Goal: Task Accomplishment & Management: Use online tool/utility

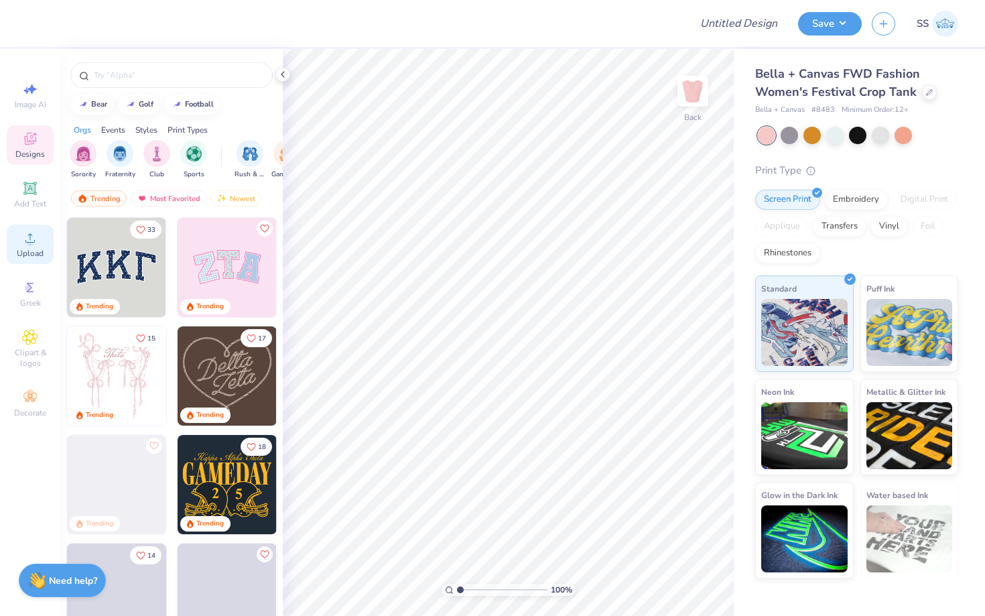
click at [33, 250] on span "Upload" at bounding box center [30, 253] width 27 height 11
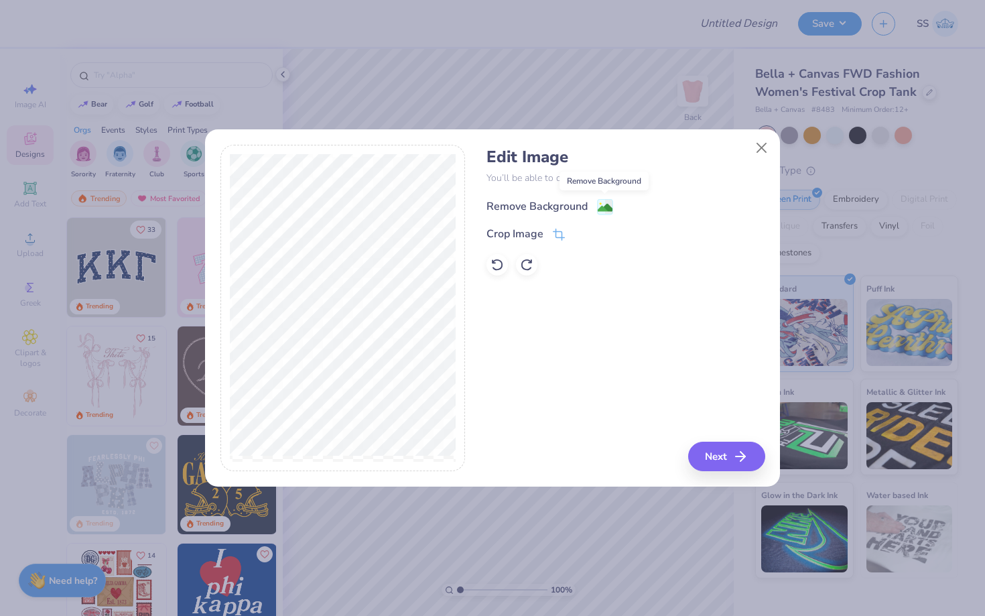
click at [606, 204] on image at bounding box center [605, 207] width 15 height 15
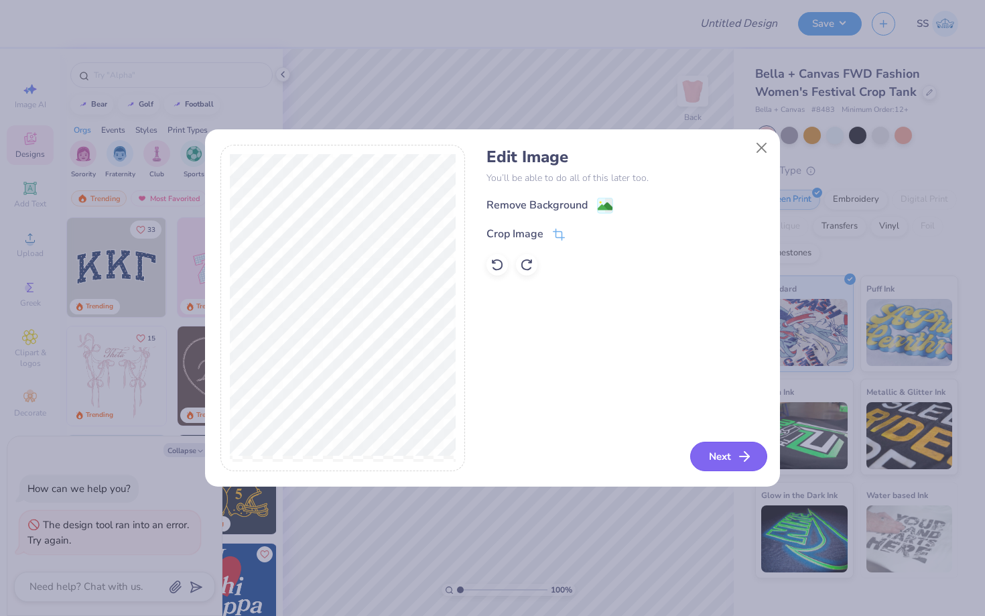
click at [740, 448] on button "Next" at bounding box center [728, 456] width 77 height 29
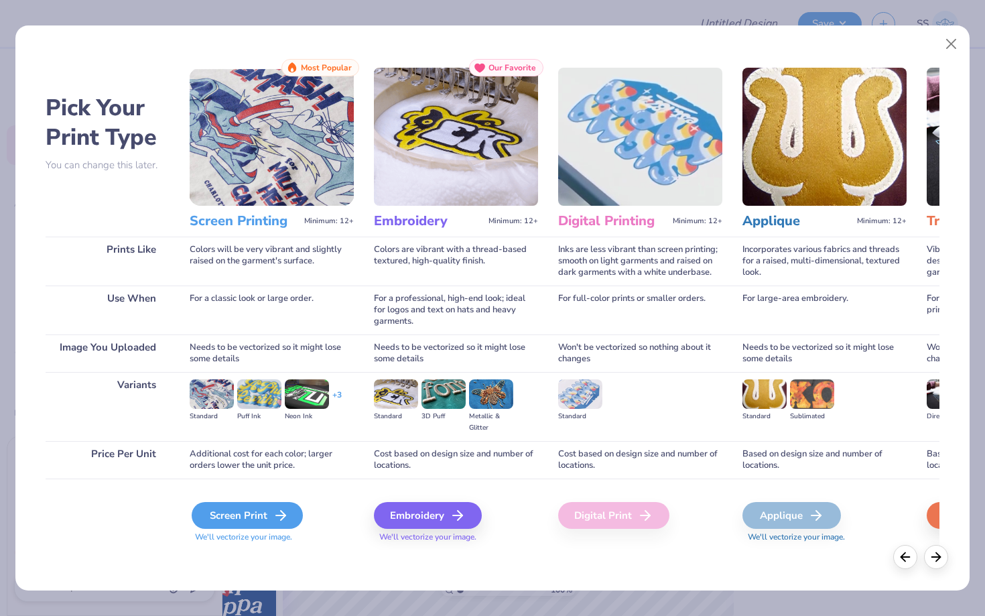
click at [249, 519] on div "Screen Print" at bounding box center [247, 515] width 111 height 27
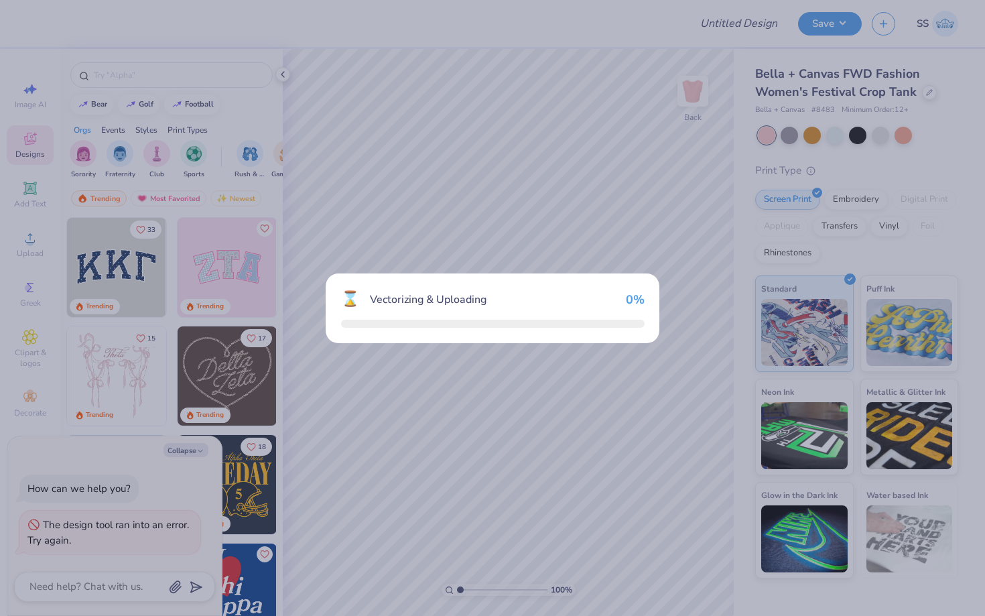
type textarea "x"
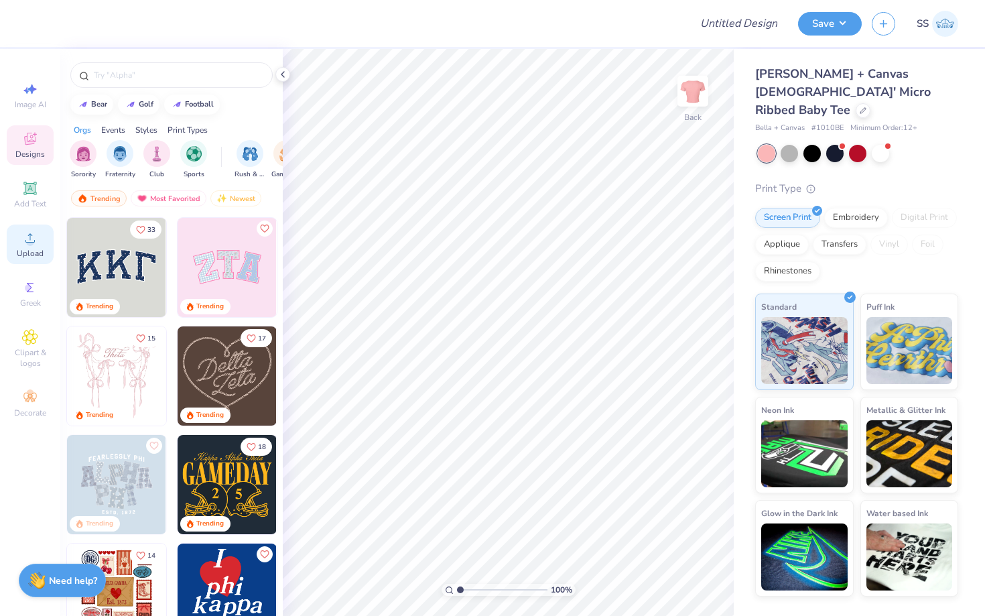
click at [23, 255] on span "Upload" at bounding box center [30, 253] width 27 height 11
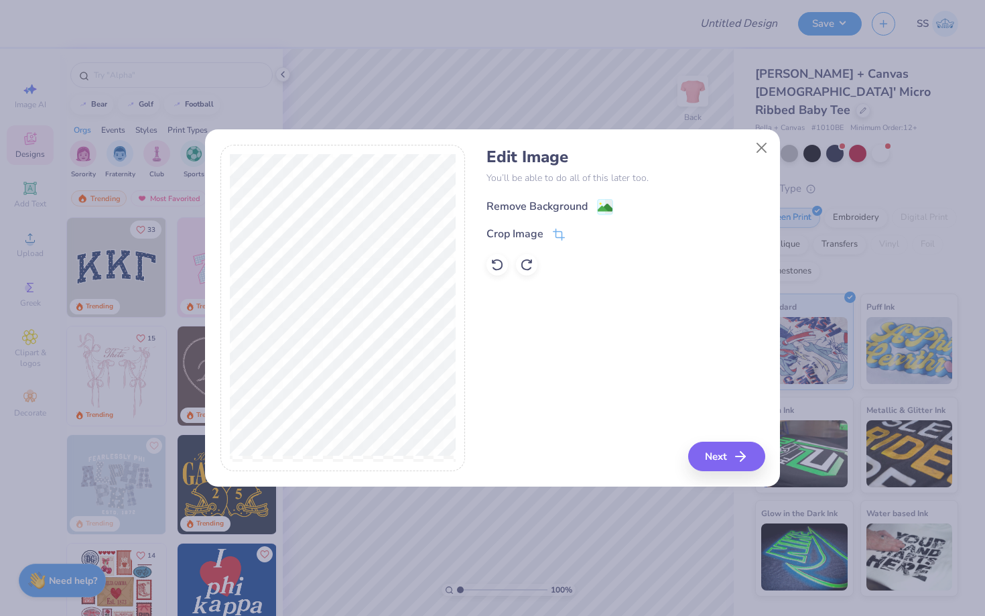
click at [608, 208] on image at bounding box center [605, 207] width 15 height 15
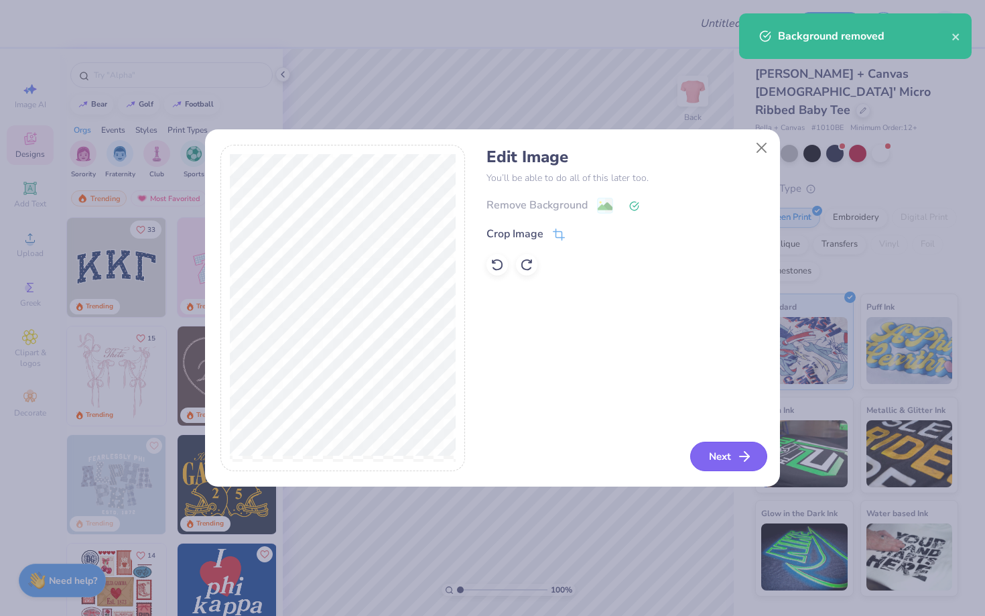
click at [722, 453] on button "Next" at bounding box center [728, 456] width 77 height 29
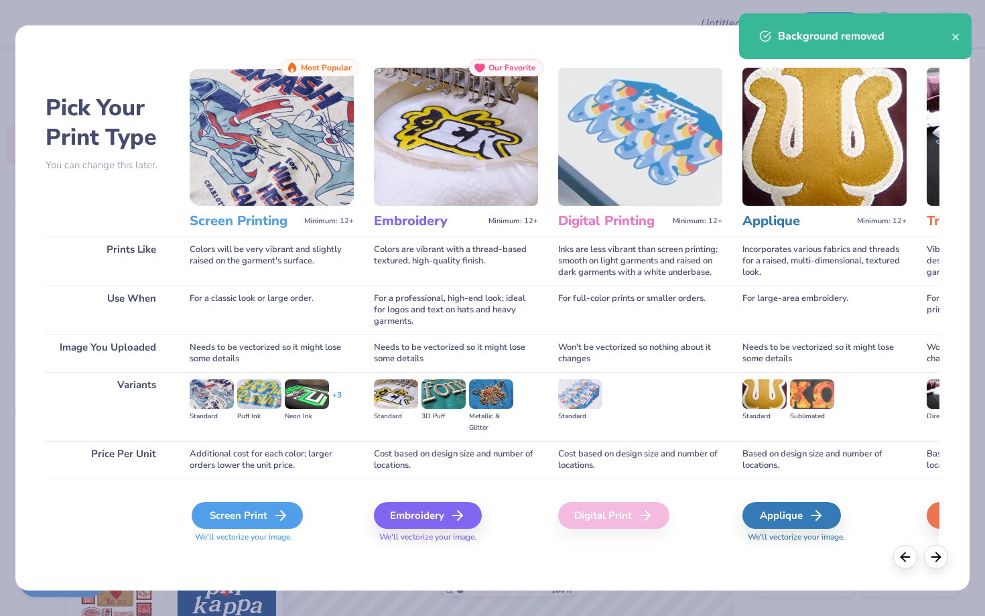
click at [236, 513] on div "Screen Print" at bounding box center [247, 515] width 111 height 27
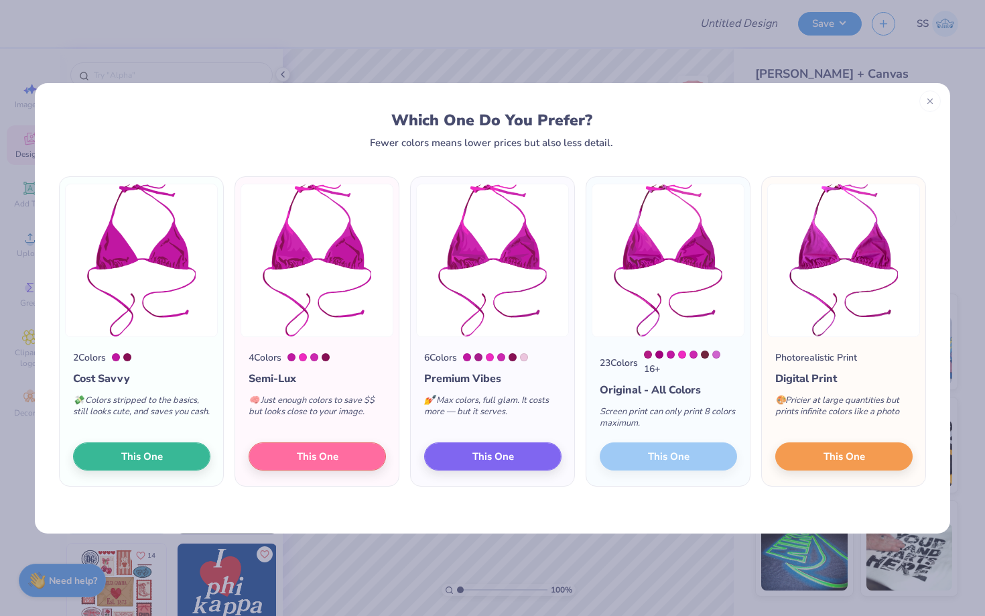
click at [651, 460] on div "23 Colors 16 + Original - All Colors Screen print can only print 8 colors maxim…" at bounding box center [668, 411] width 164 height 149
click at [520, 446] on button "This One" at bounding box center [492, 454] width 137 height 28
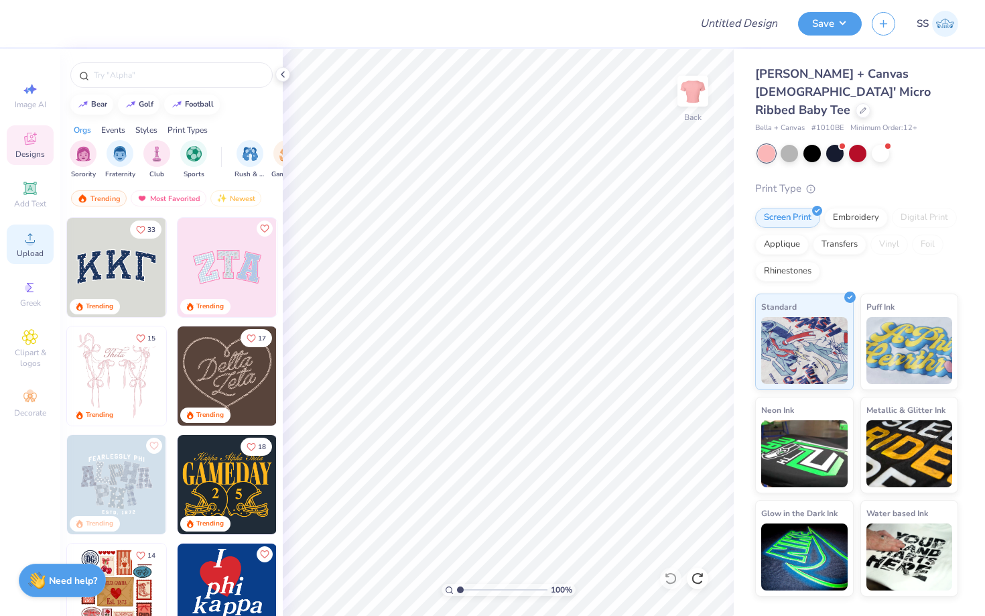
click at [29, 237] on icon at bounding box center [30, 238] width 16 height 16
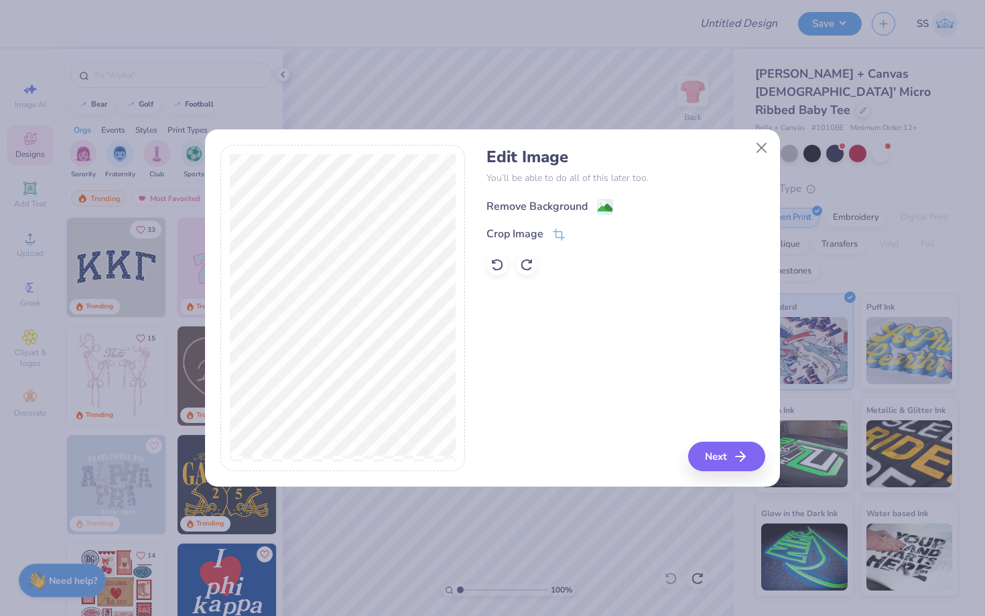
click at [602, 201] on image at bounding box center [605, 207] width 15 height 15
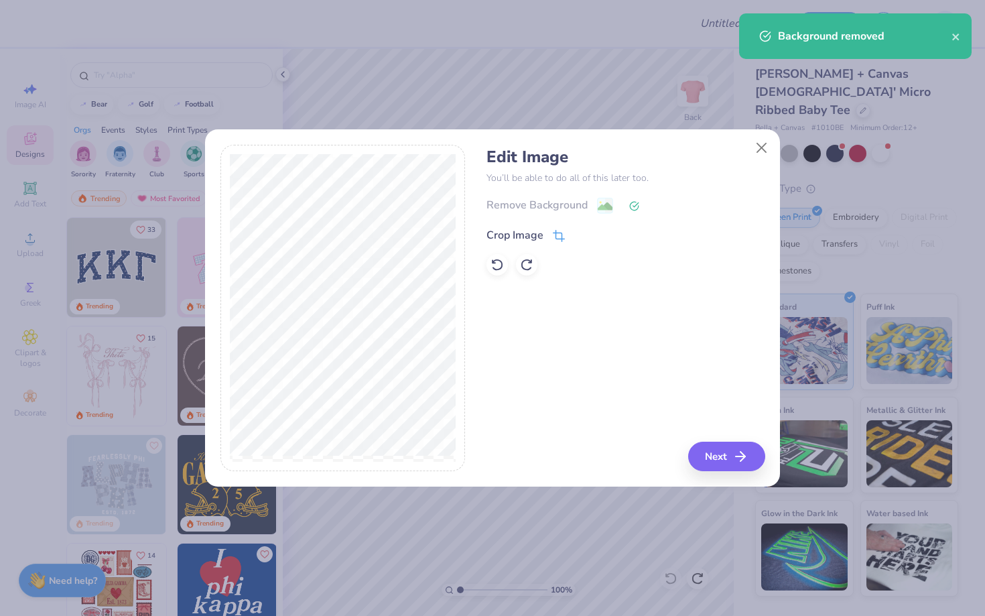
click at [560, 233] on icon at bounding box center [558, 237] width 9 height 9
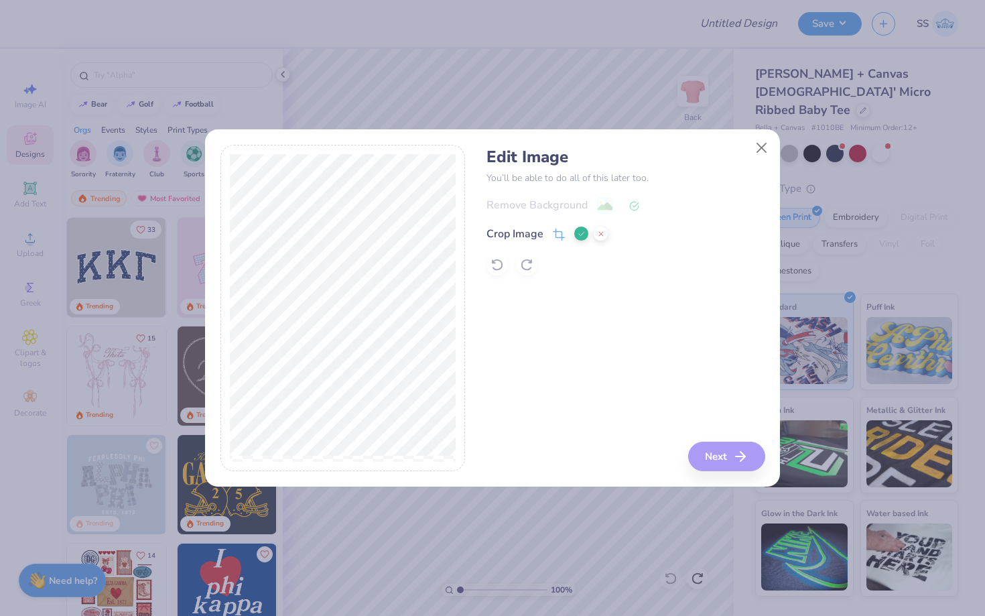
click at [728, 463] on div "Edit Image You’ll be able to do all of this later too. Remove Background Crop I…" at bounding box center [626, 308] width 278 height 327
click at [582, 232] on icon at bounding box center [582, 234] width 8 height 8
click at [742, 456] on line "button" at bounding box center [744, 456] width 9 height 0
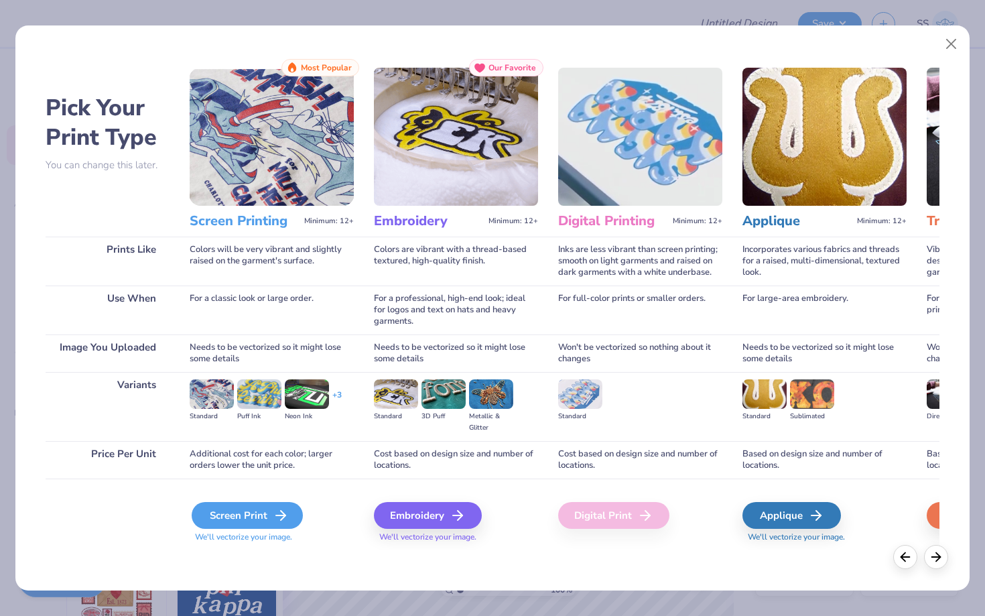
click at [264, 519] on div "Screen Print" at bounding box center [247, 515] width 111 height 27
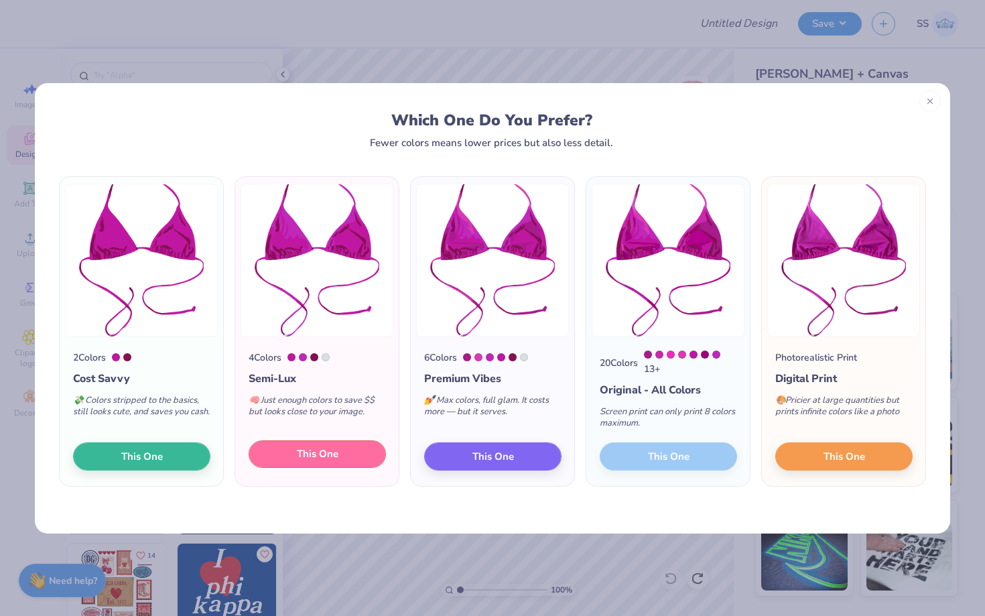
click at [342, 460] on button "This One" at bounding box center [317, 454] width 137 height 28
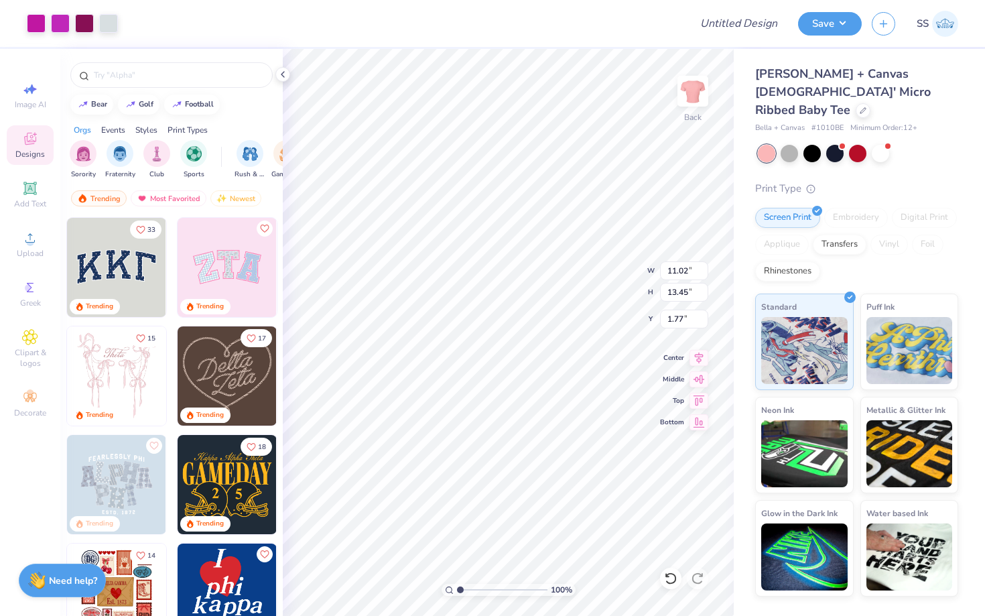
click at [735, 162] on div "Art colors Design Title Save SS Image AI Designs Add Text Upload Greek Clipart …" at bounding box center [492, 308] width 985 height 616
click at [280, 72] on icon at bounding box center [282, 74] width 11 height 11
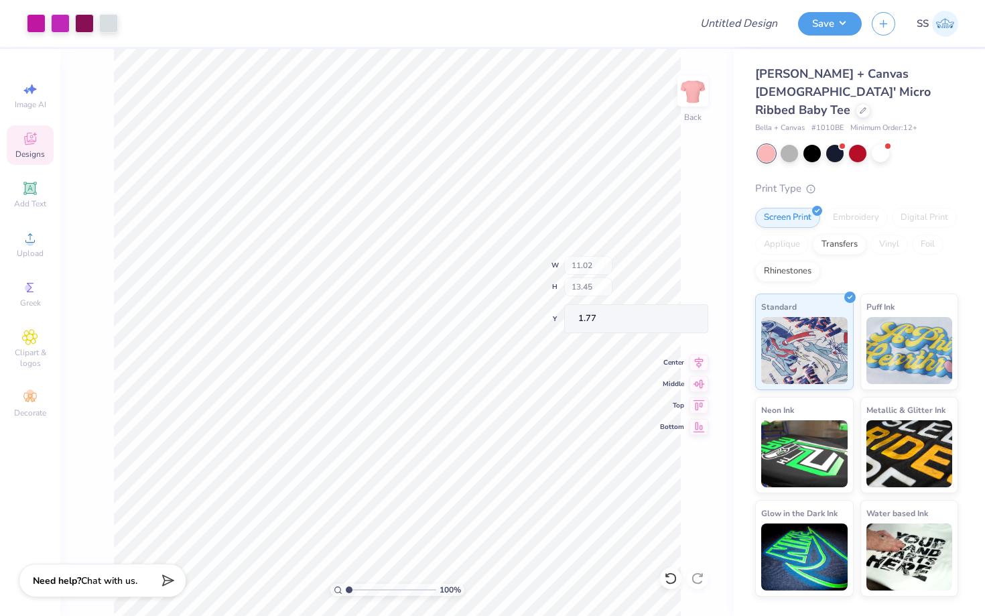
click at [601, 261] on div "100 % Back W 11.02 H 13.45 Y 1.77 Center Middle Top Bottom" at bounding box center [396, 332] width 673 height 567
click at [27, 98] on div "Image AI" at bounding box center [30, 96] width 47 height 40
select select "4"
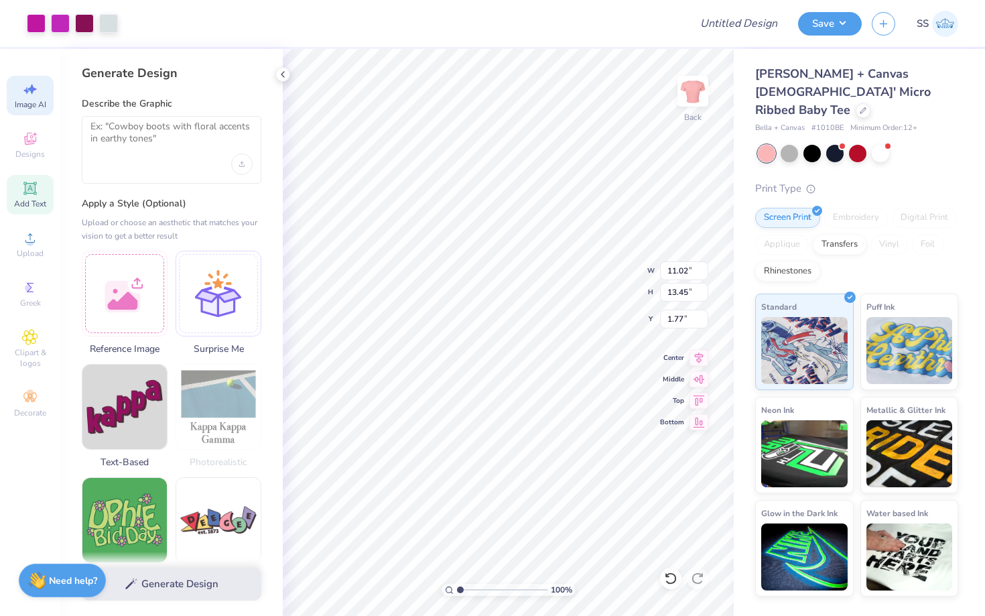
click at [24, 208] on span "Add Text" at bounding box center [30, 203] width 32 height 11
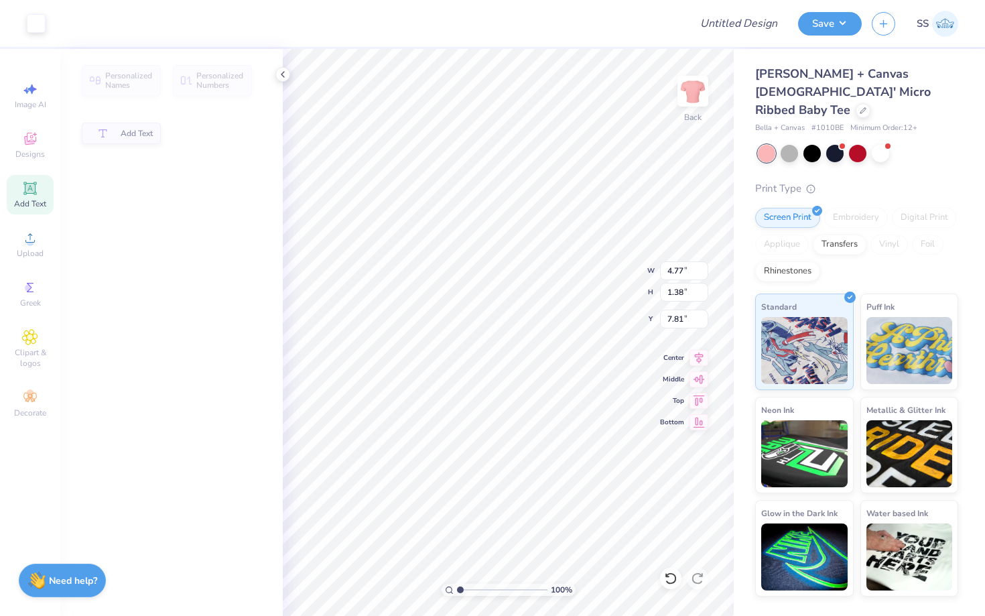
type input "4.77"
type input "1.38"
type input "7.81"
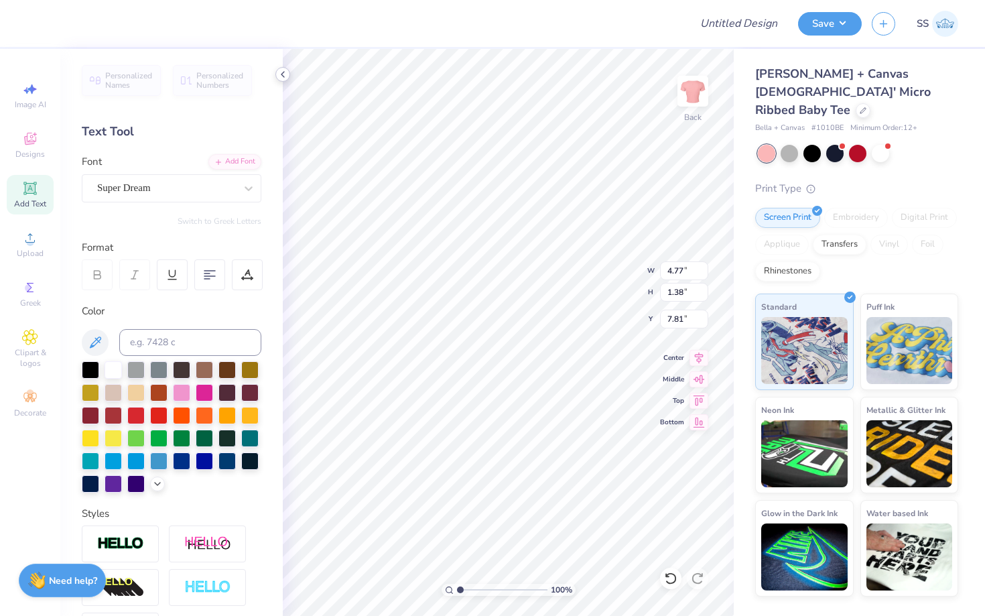
click at [285, 73] on icon at bounding box center [282, 74] width 11 height 11
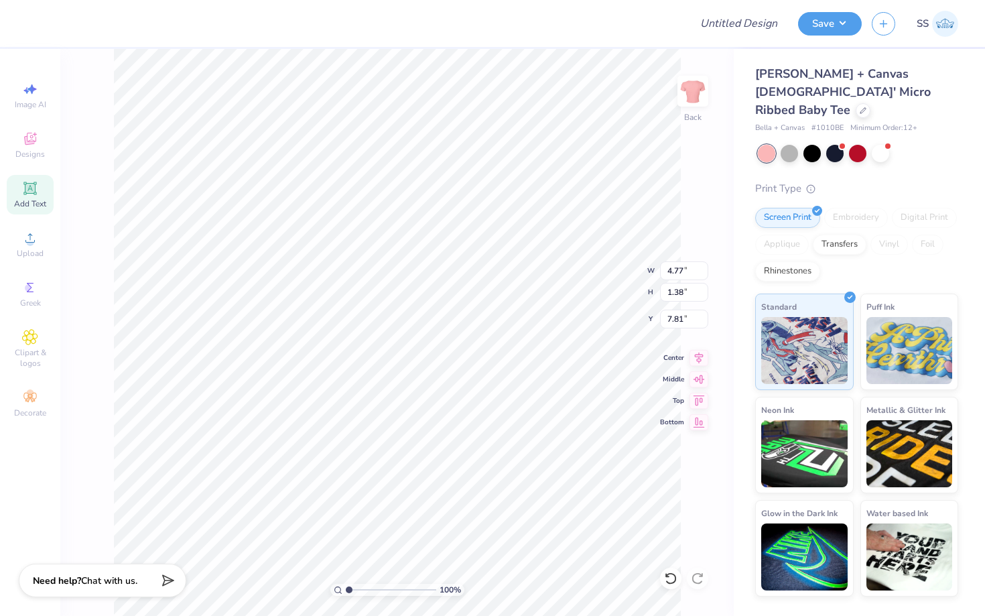
type textarea "T"
type textarea "the ivy"
click at [29, 210] on div "Add Text" at bounding box center [30, 195] width 47 height 40
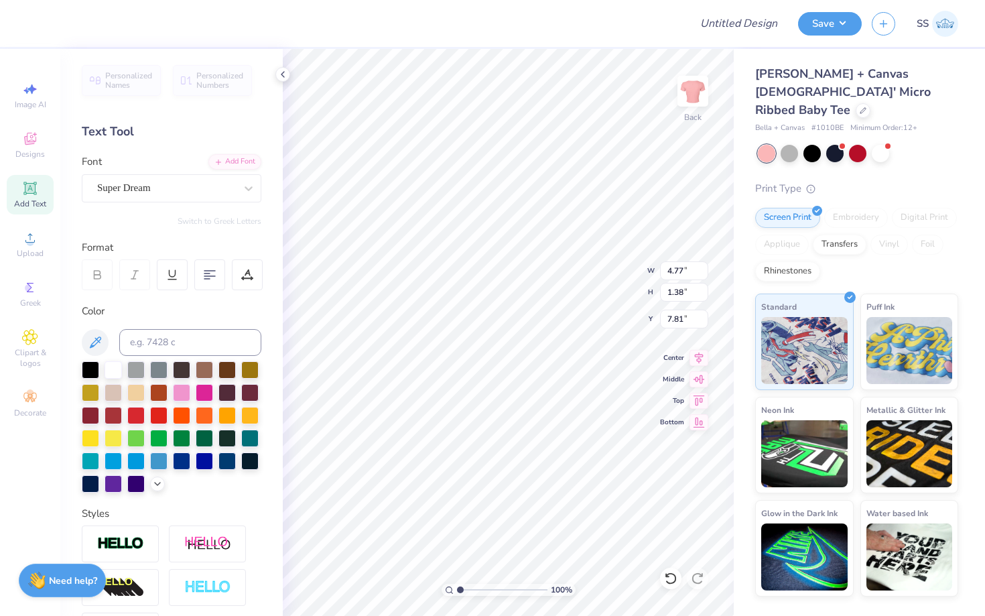
click at [25, 195] on icon at bounding box center [30, 188] width 16 height 16
click at [129, 199] on div "Super Dream" at bounding box center [172, 188] width 180 height 28
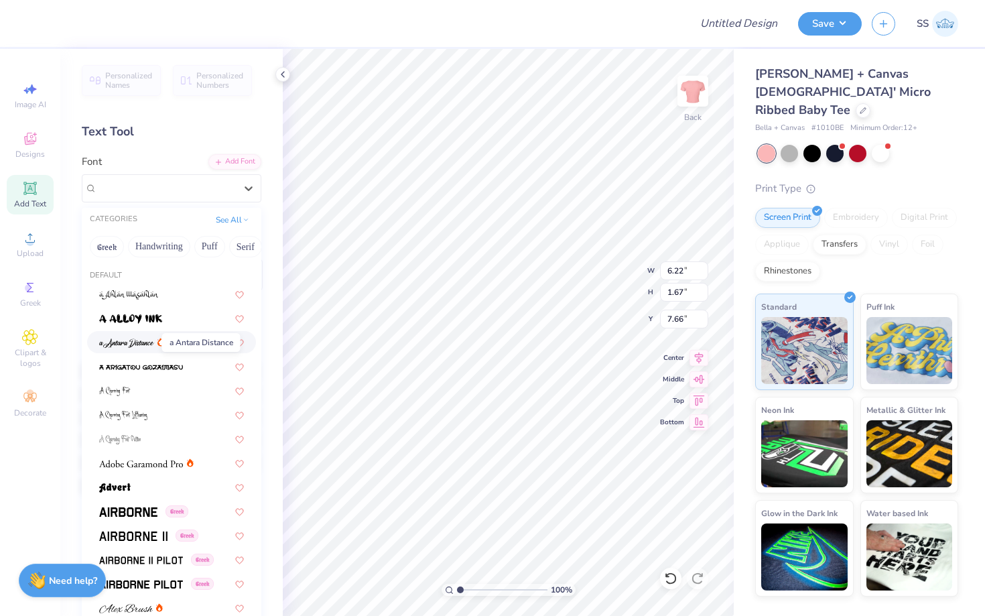
click at [150, 346] on img at bounding box center [126, 342] width 55 height 9
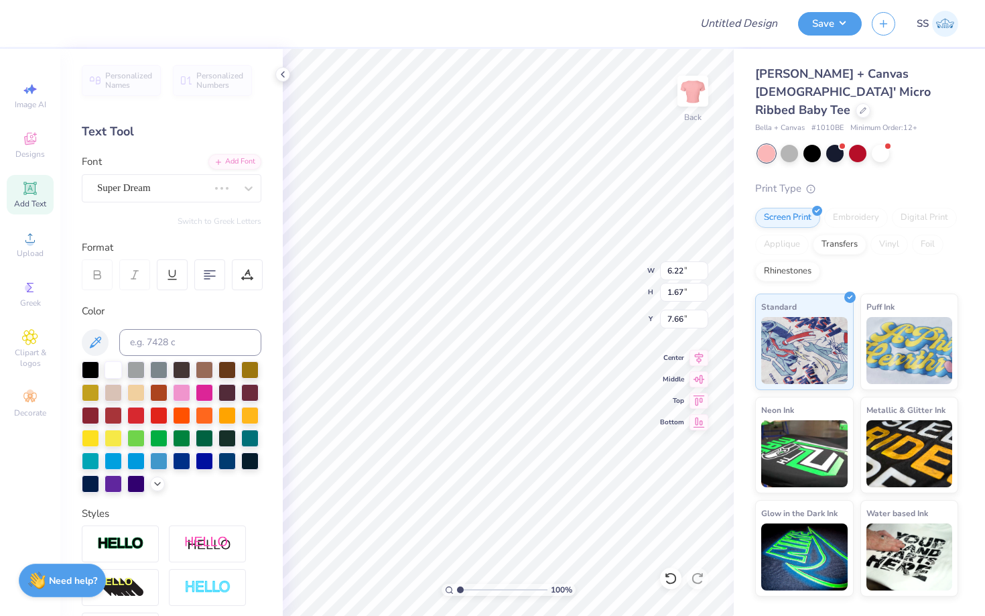
type input "3.58"
type input "1.99"
type input "7.50"
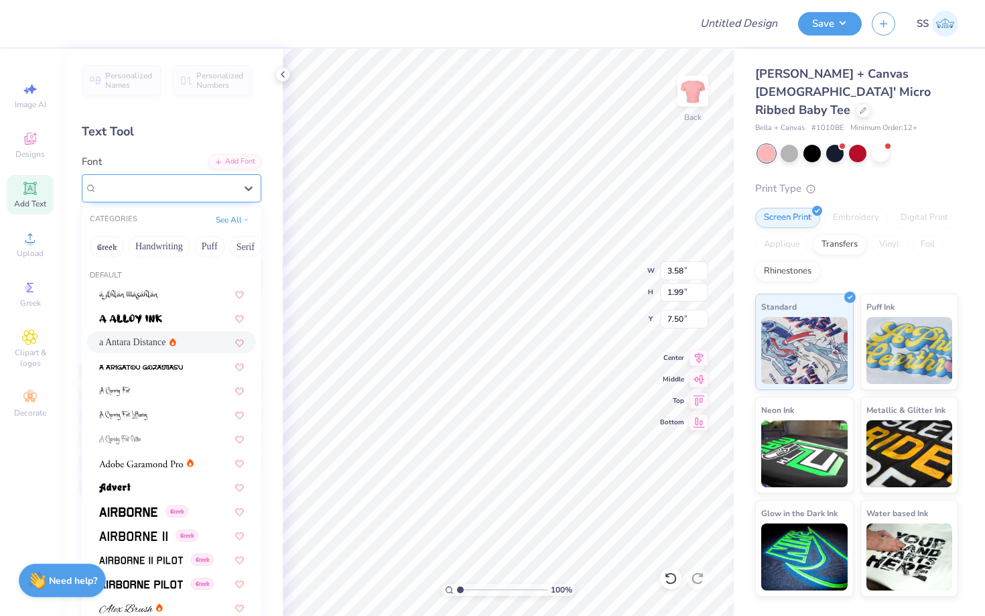
click at [127, 192] on div "a Antara Distance" at bounding box center [166, 188] width 141 height 21
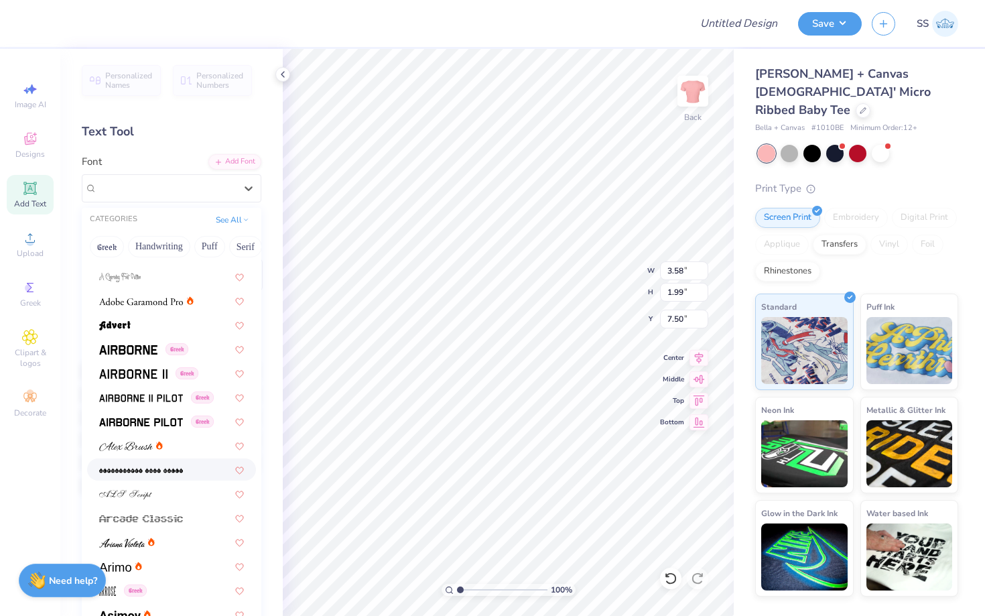
scroll to position [183, 0]
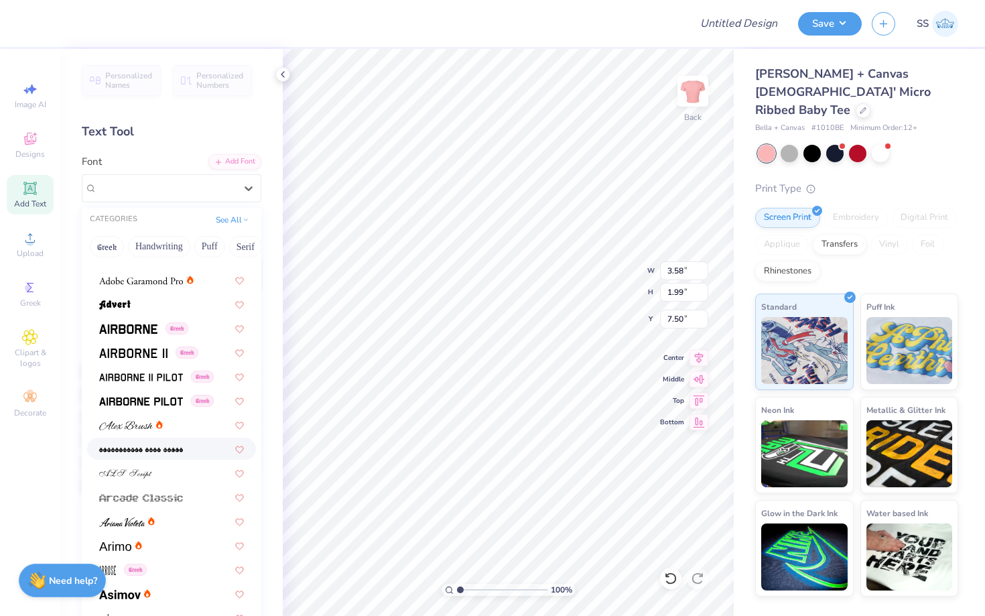
click at [146, 451] on img at bounding box center [141, 449] width 84 height 9
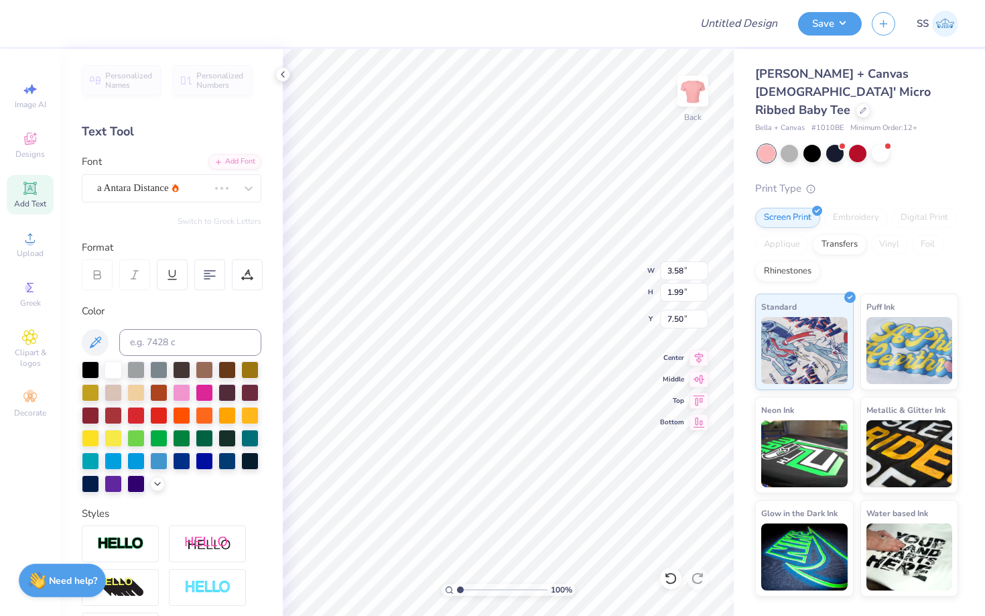
type input "10.83"
type input "1.97"
type input "7.51"
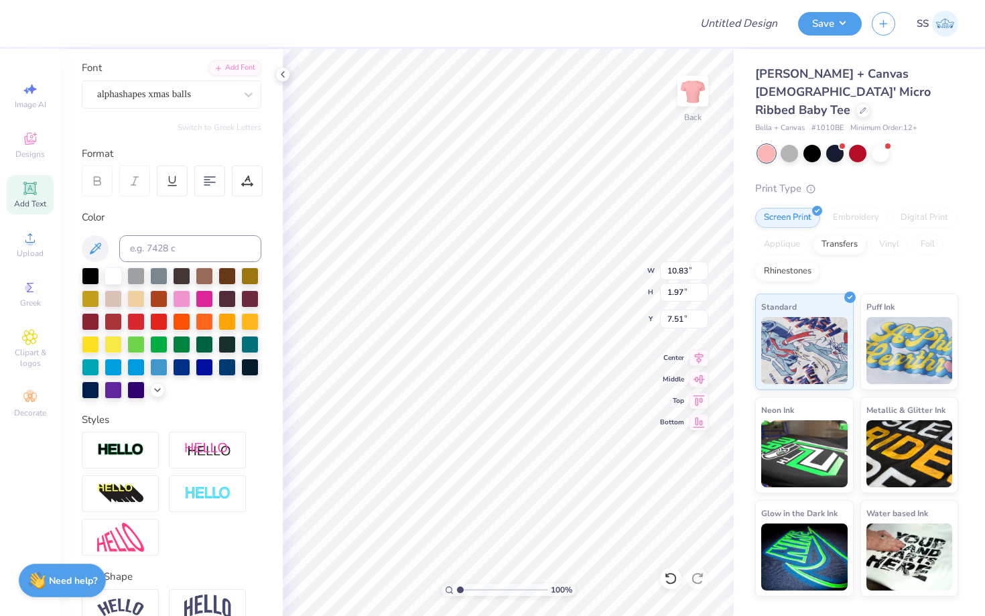
scroll to position [106, 0]
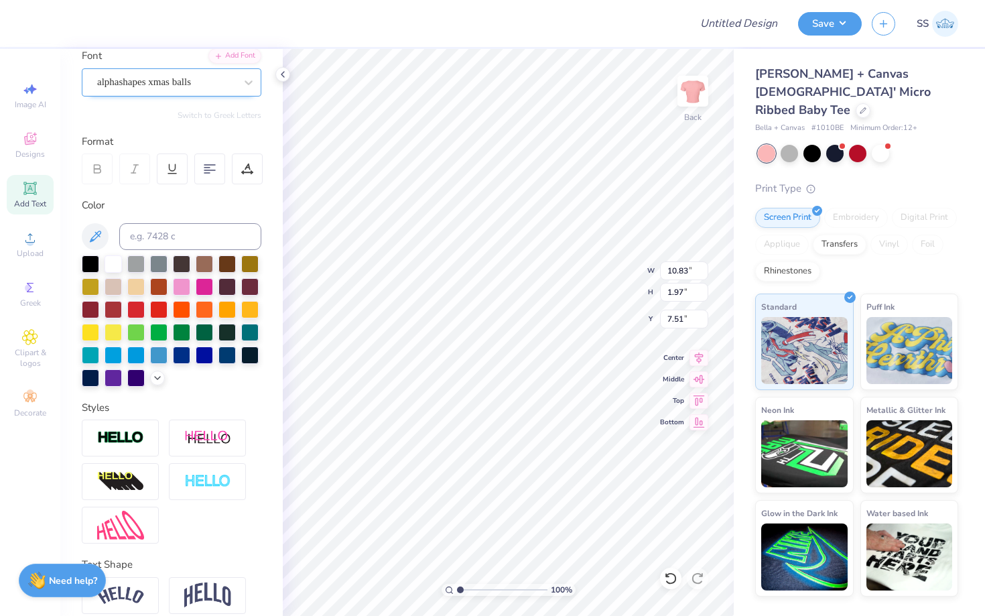
click at [145, 91] on div "alphashapes xmas balls" at bounding box center [166, 82] width 141 height 21
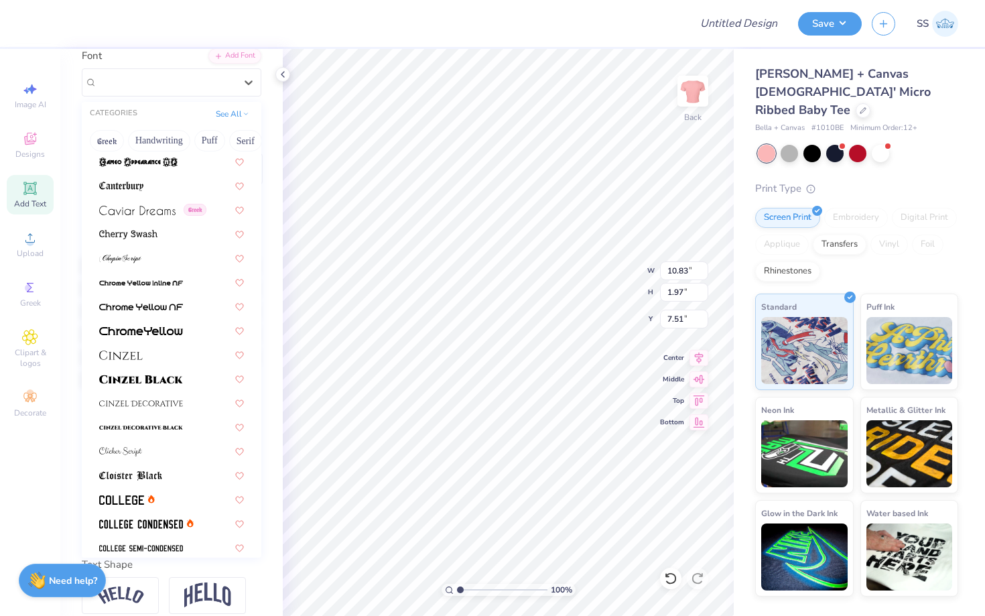
scroll to position [1514, 0]
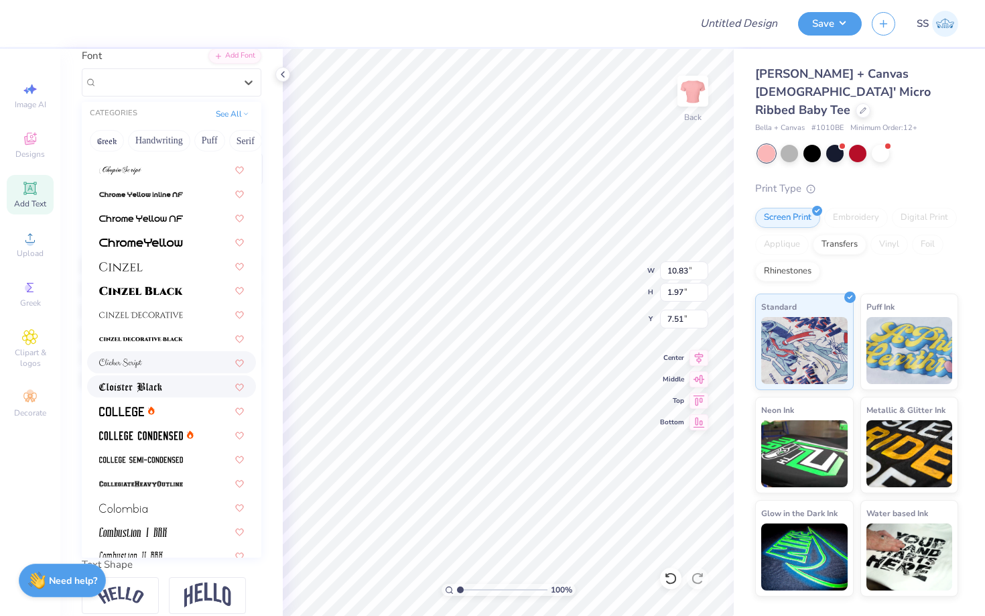
click at [123, 371] on div at bounding box center [171, 362] width 169 height 22
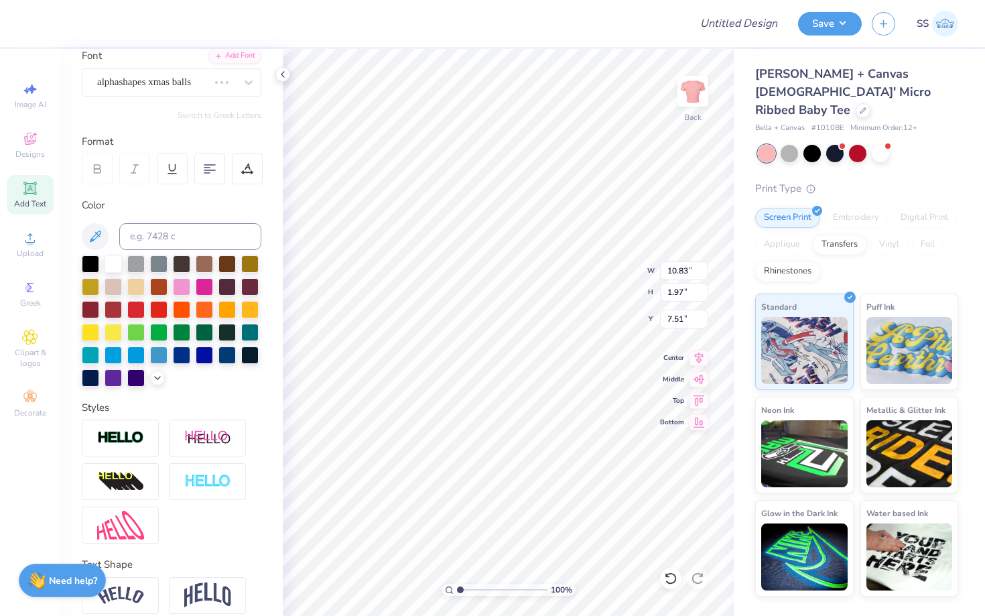
type input "4.14"
type input "1.76"
type input "7.62"
type input "2.07"
type input "0.88"
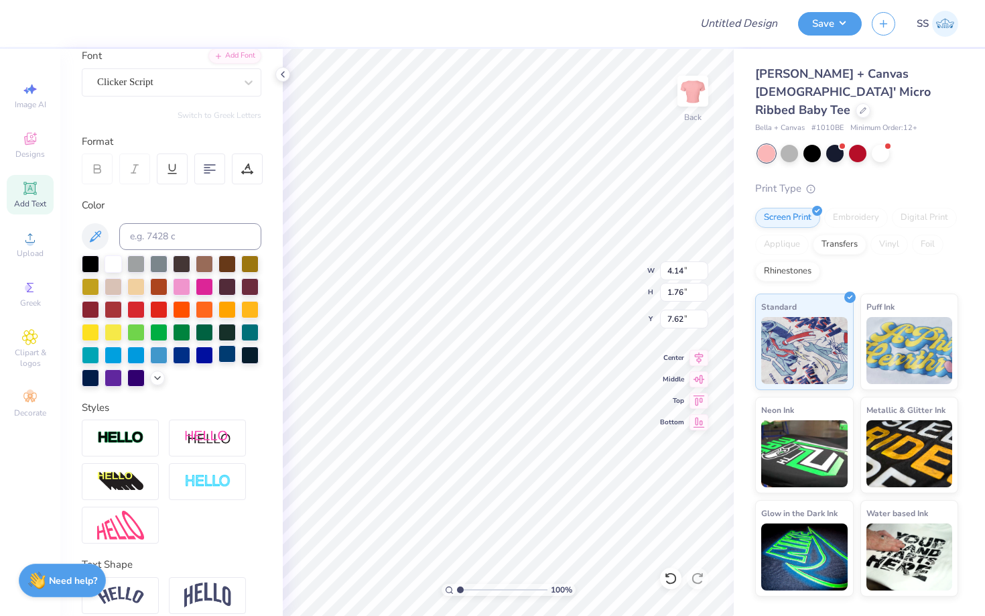
type input "8.50"
type input "11.02"
type input "13.45"
type input "1.77"
type input "10.93"
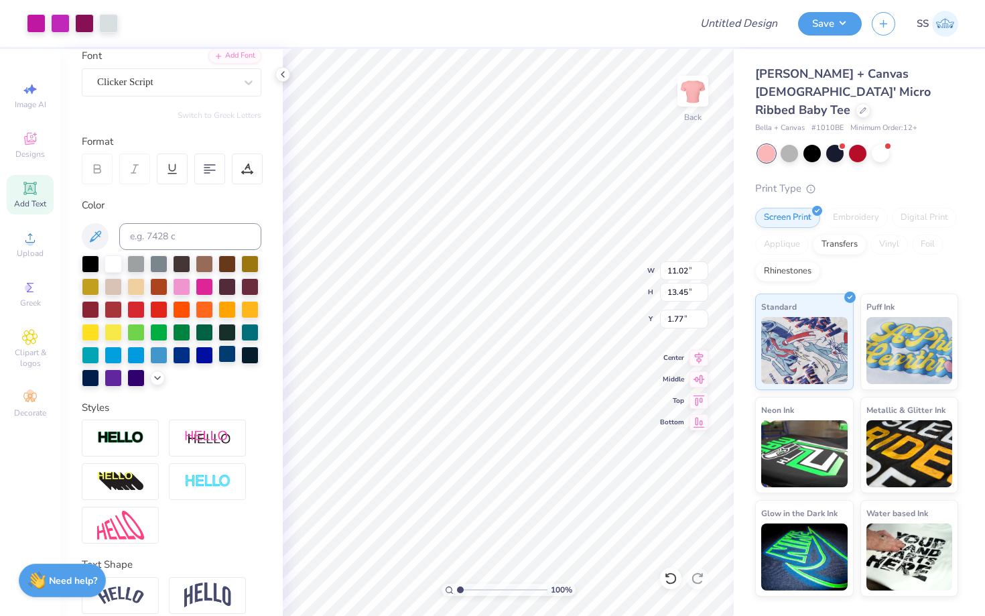
type input "13.34"
type input "1.88"
click at [699, 399] on icon at bounding box center [699, 399] width 19 height 16
type input "0.50"
click at [876, 143] on div at bounding box center [880, 151] width 17 height 17
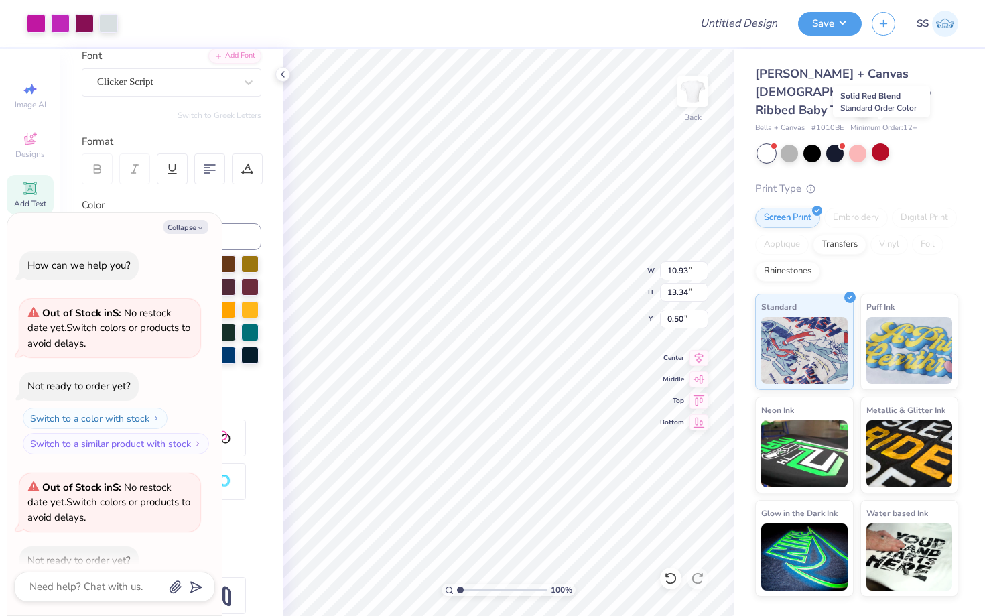
scroll to position [74, 0]
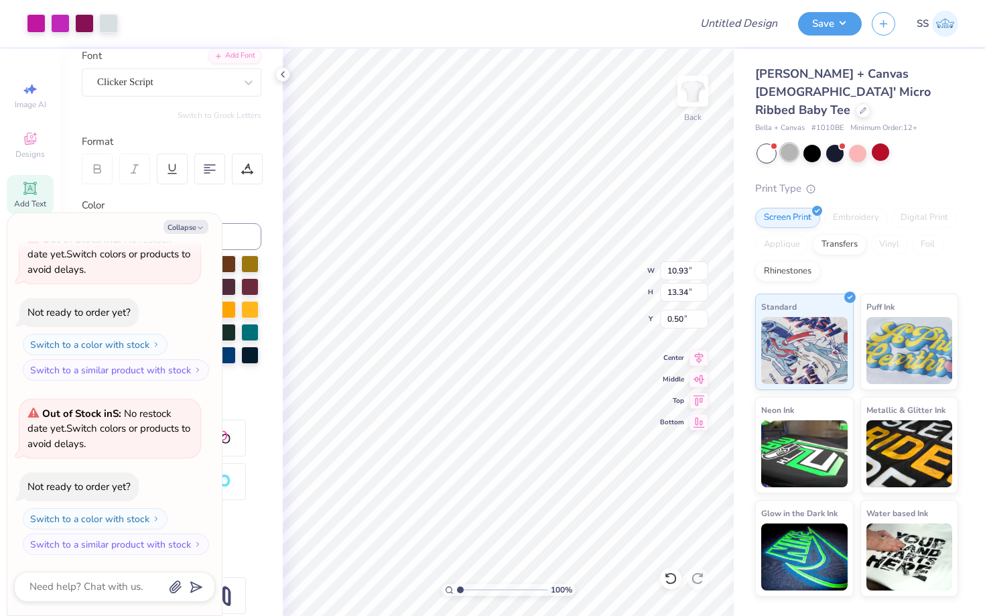
click at [789, 143] on div at bounding box center [789, 151] width 17 height 17
click at [809, 143] on div at bounding box center [811, 151] width 17 height 17
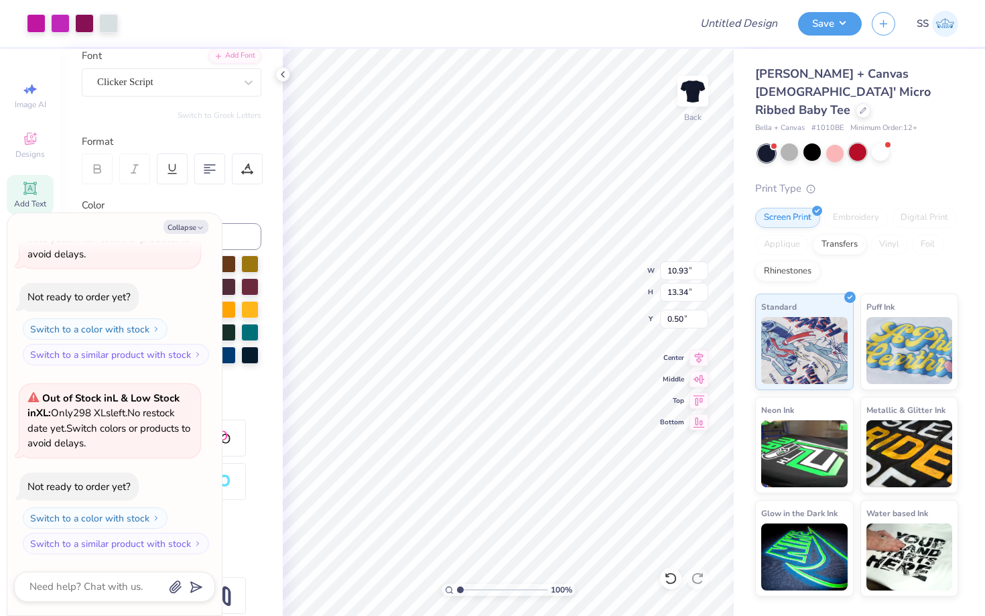
click at [849, 143] on div at bounding box center [857, 151] width 17 height 17
click at [856, 143] on div at bounding box center [857, 151] width 17 height 17
click at [860, 106] on icon at bounding box center [863, 109] width 7 height 7
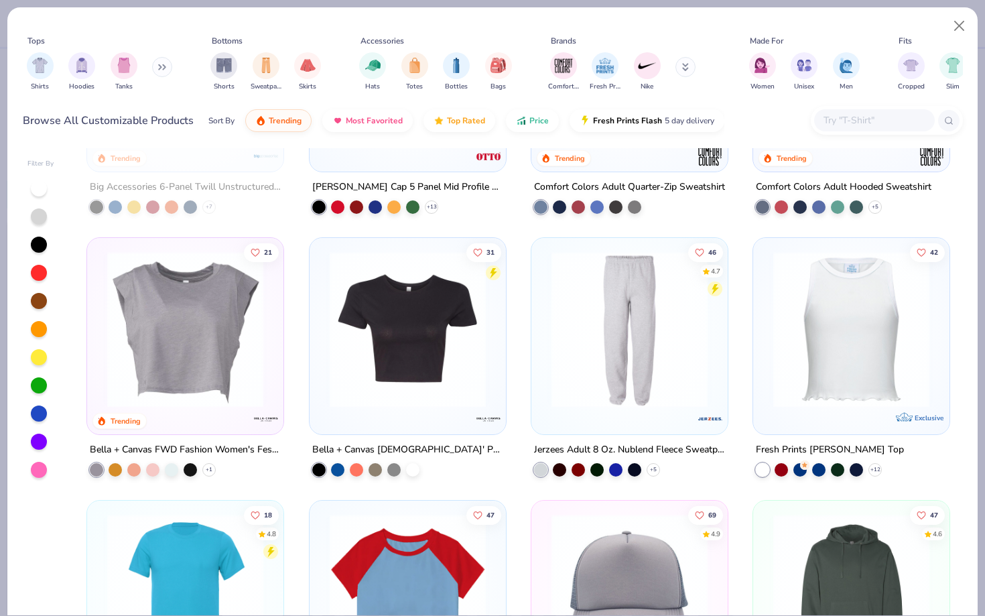
scroll to position [3073, 0]
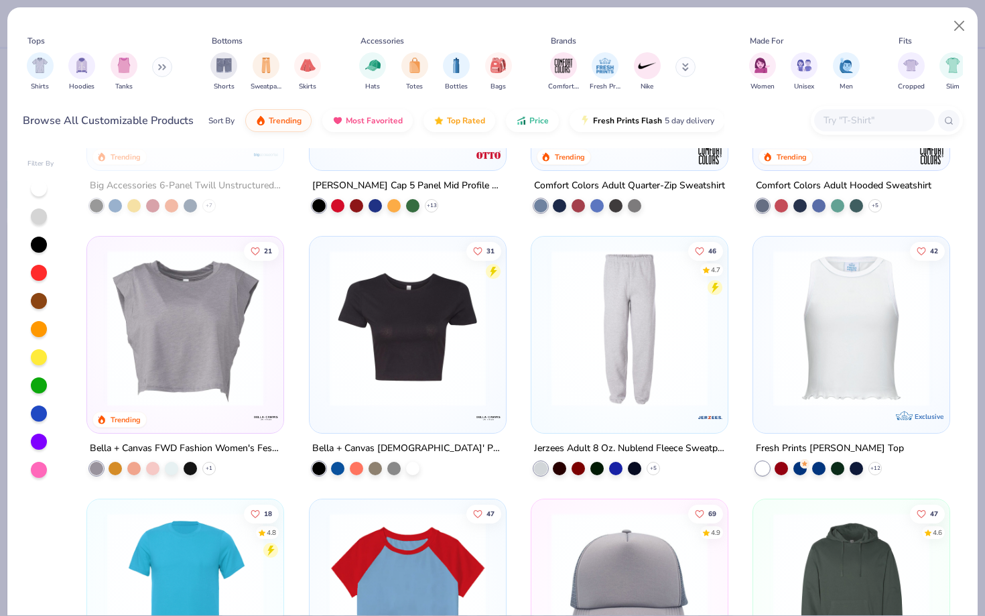
click at [208, 336] on img at bounding box center [186, 328] width 170 height 156
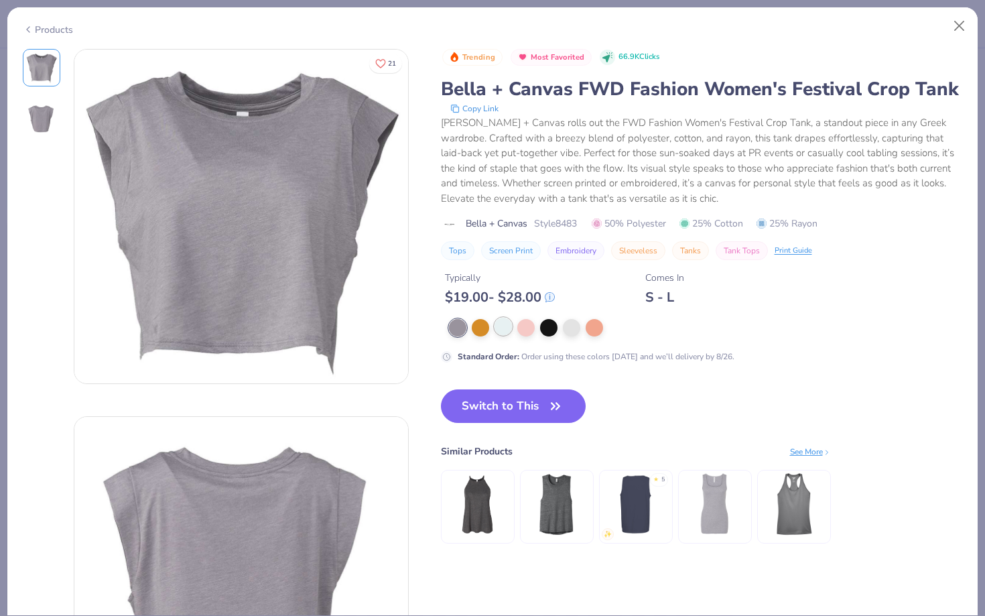
click at [499, 329] on div at bounding box center [503, 326] width 17 height 17
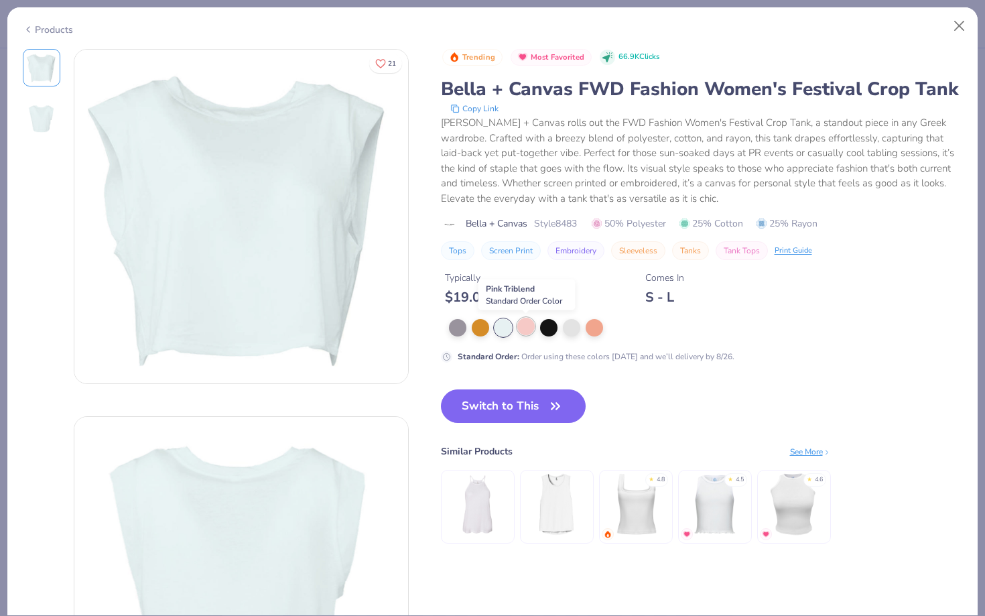
click at [525, 329] on div at bounding box center [525, 326] width 17 height 17
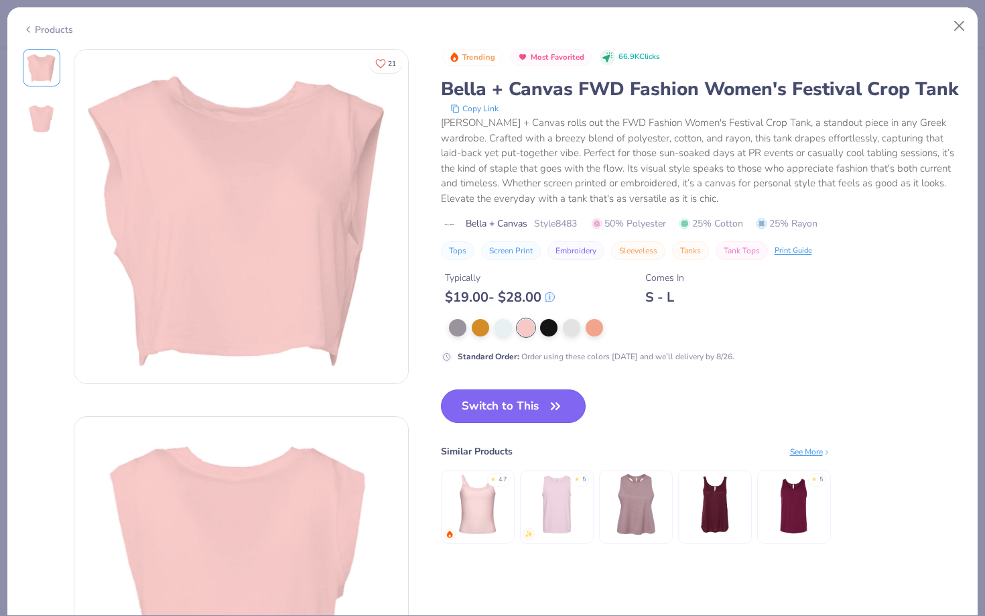
click at [514, 413] on button "Switch to This" at bounding box center [513, 406] width 145 height 34
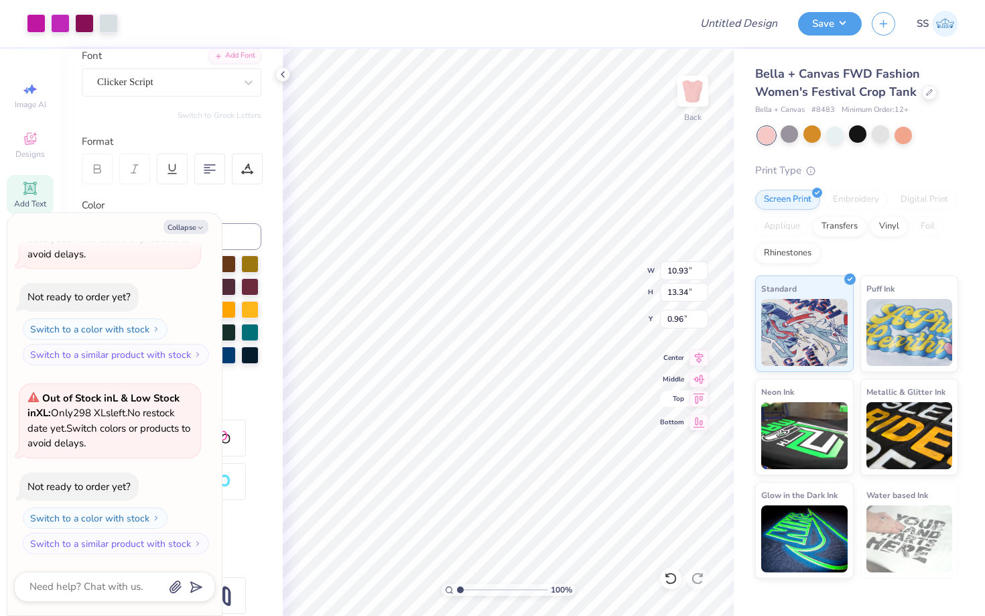
click at [698, 398] on icon at bounding box center [699, 399] width 19 height 16
type textarea "x"
type input "0.50"
click at [42, 23] on div at bounding box center [36, 22] width 19 height 19
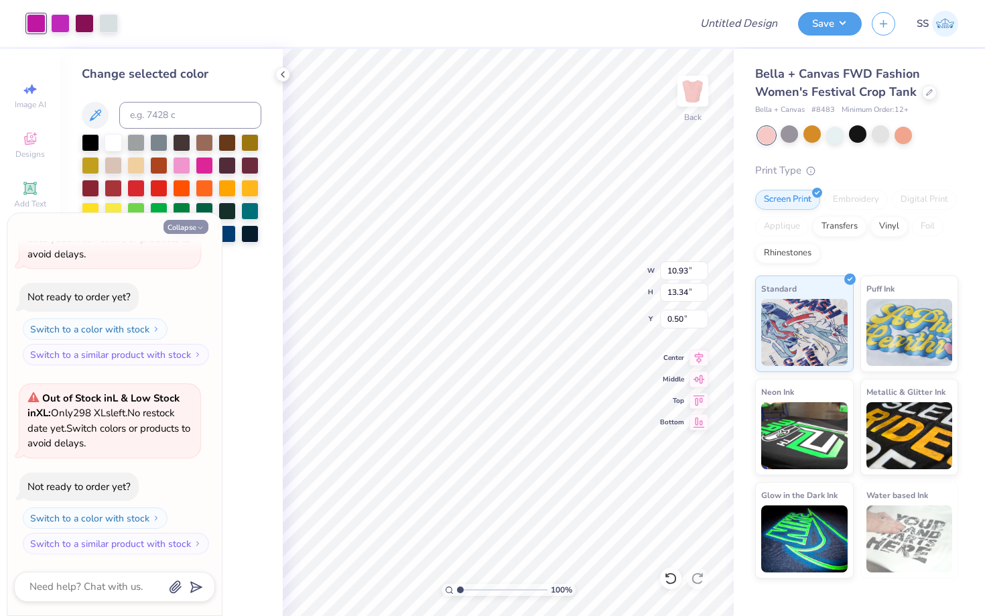
click at [192, 222] on button "Collapse" at bounding box center [186, 227] width 45 height 14
type textarea "x"
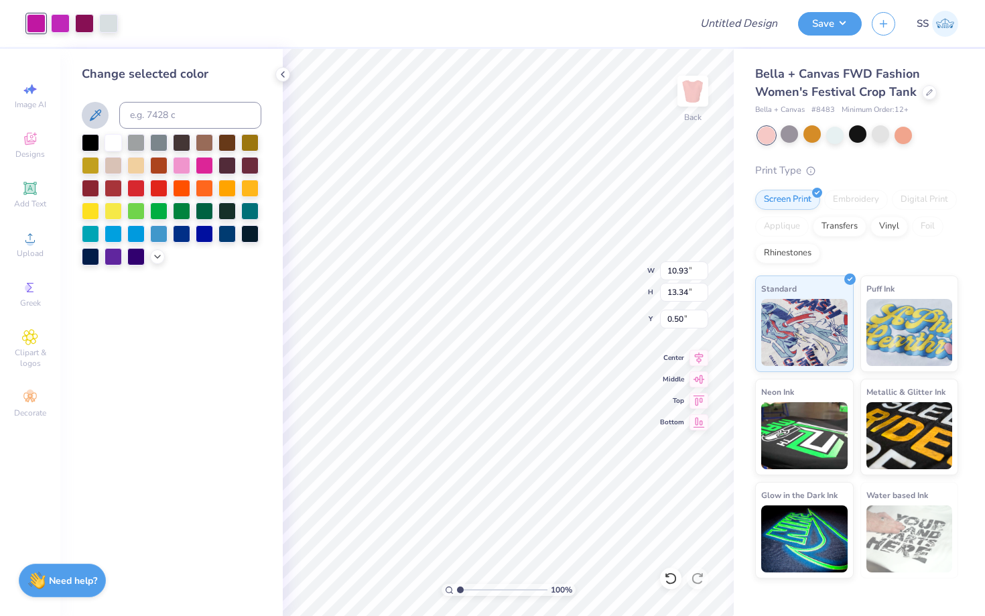
click at [103, 113] on button at bounding box center [95, 115] width 27 height 27
click at [105, 111] on button at bounding box center [95, 115] width 27 height 27
click at [184, 166] on div at bounding box center [181, 163] width 17 height 17
click at [59, 28] on div at bounding box center [60, 22] width 19 height 19
click at [203, 167] on div at bounding box center [204, 163] width 17 height 17
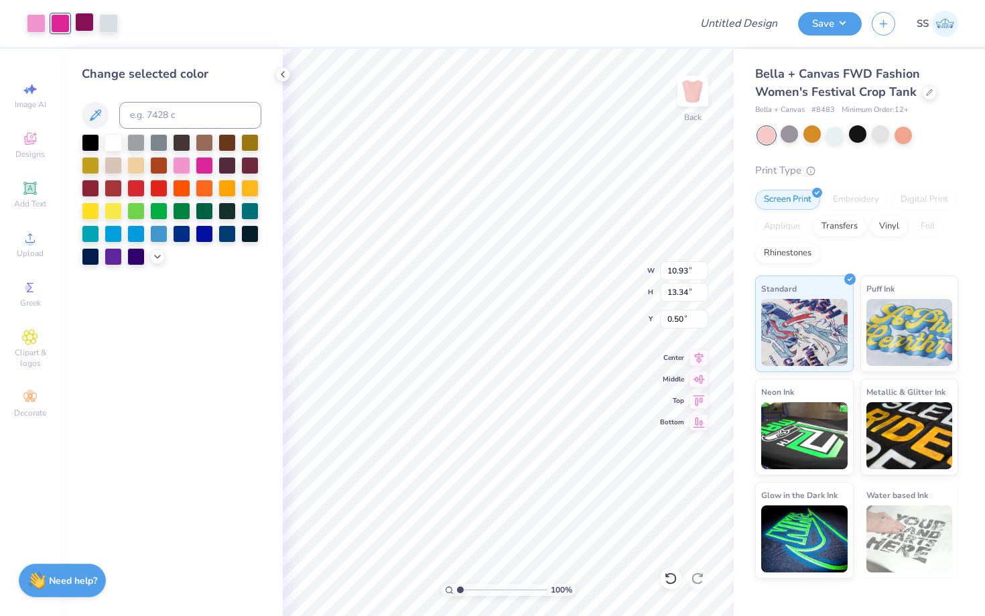
click at [83, 28] on div at bounding box center [84, 22] width 19 height 19
click at [159, 257] on icon at bounding box center [157, 255] width 11 height 11
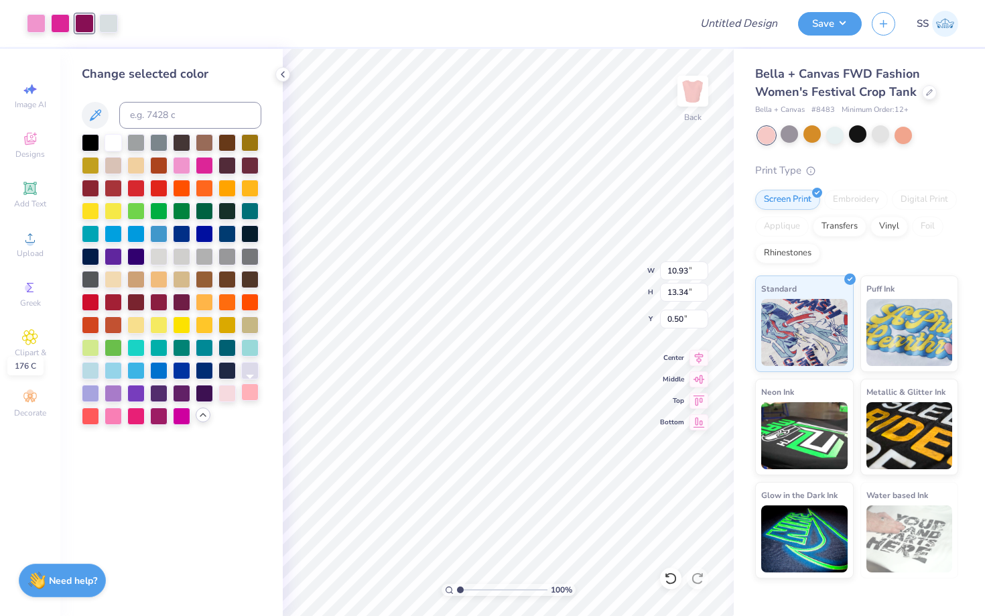
click at [247, 393] on div at bounding box center [249, 391] width 17 height 17
click at [227, 391] on div at bounding box center [226, 391] width 17 height 17
click at [109, 28] on div at bounding box center [108, 22] width 19 height 19
click at [135, 415] on div at bounding box center [135, 414] width 17 height 17
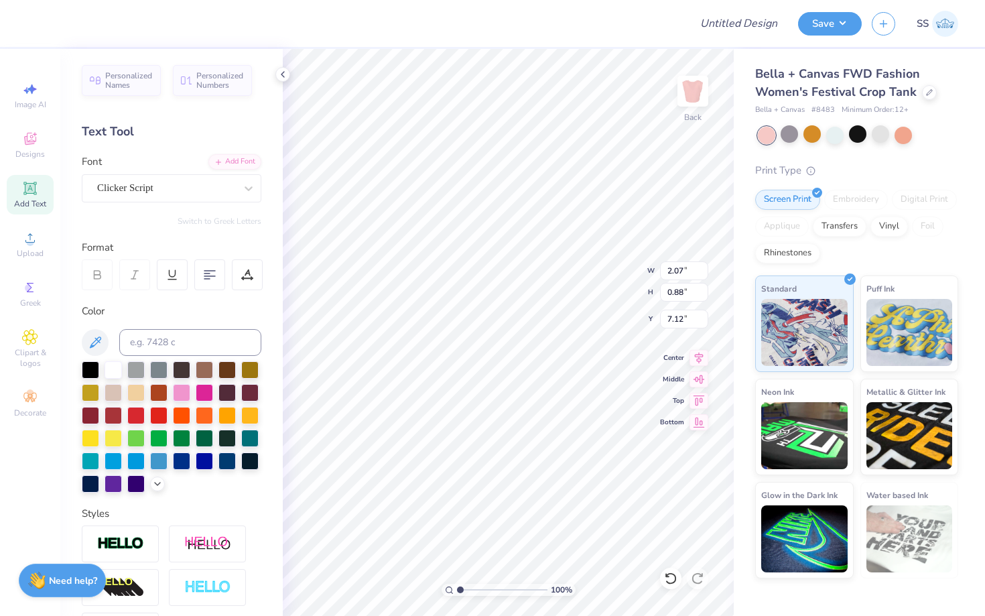
type input "7.12"
click at [183, 399] on div at bounding box center [181, 391] width 17 height 17
type input "1.99"
type input "1.13"
type input "7.01"
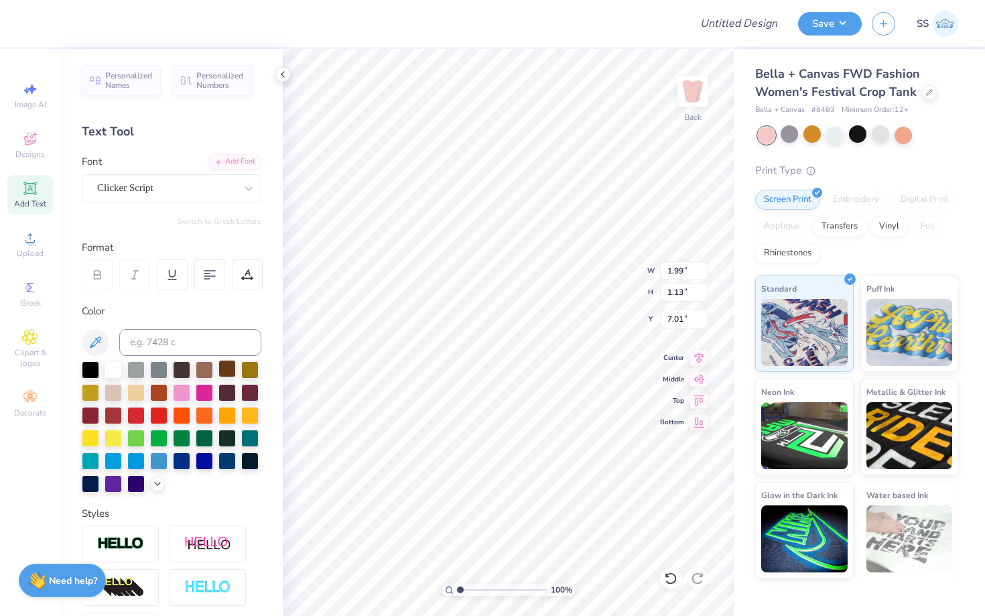
type input "1.64"
type input "0.93"
type input "6.99"
type input "10.93"
type input "13.34"
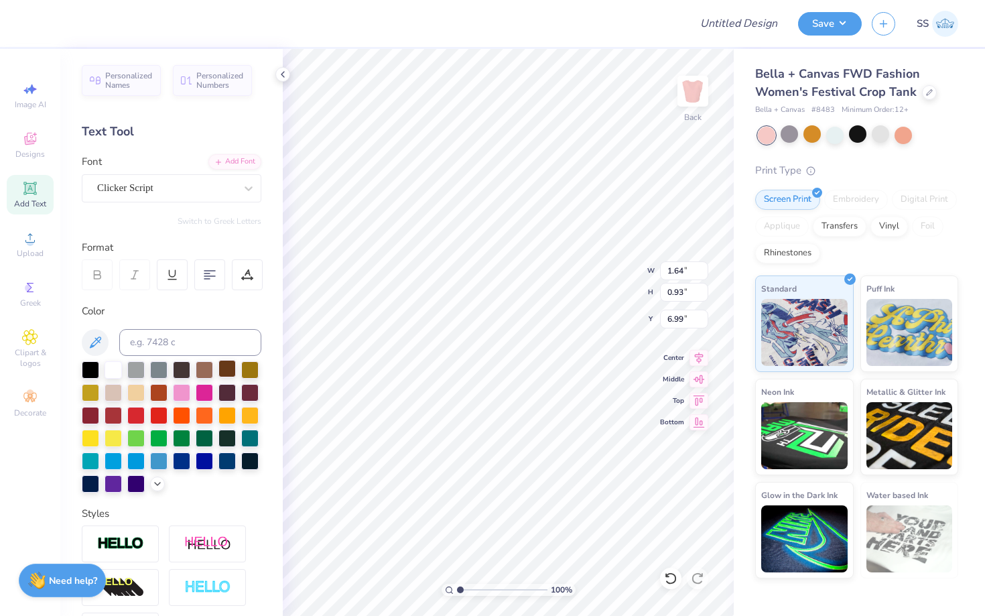
type input "0.50"
click at [283, 75] on polyline at bounding box center [282, 74] width 3 height 5
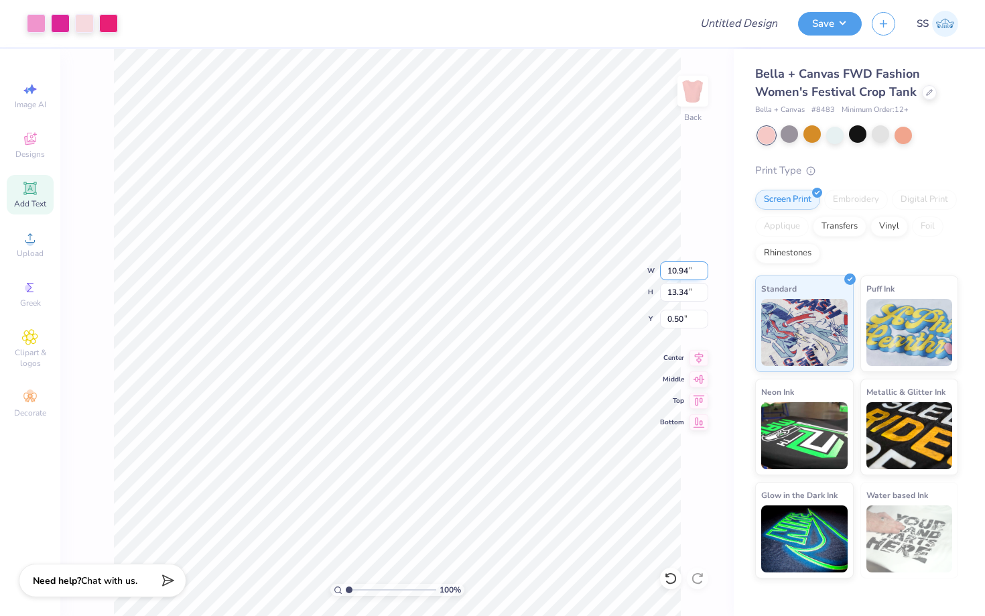
click at [700, 267] on input "10.94" at bounding box center [684, 270] width 48 height 19
click at [700, 267] on input "10.95" at bounding box center [684, 270] width 48 height 19
click at [700, 267] on input "10.96" at bounding box center [684, 270] width 48 height 19
click at [700, 267] on input "10.97" at bounding box center [684, 270] width 48 height 19
click at [700, 267] on input "10.98" at bounding box center [684, 270] width 48 height 19
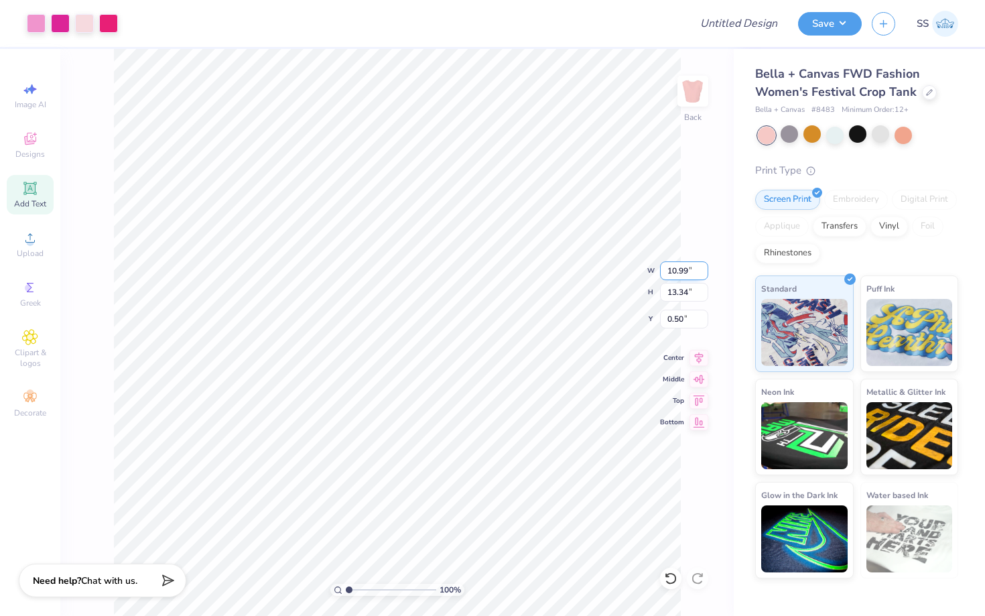
type input "10.99"
click at [700, 265] on input "10.99" at bounding box center [684, 270] width 48 height 19
click at [702, 289] on input "13.35" at bounding box center [684, 292] width 48 height 19
click at [702, 289] on input "13.36" at bounding box center [684, 292] width 48 height 19
click at [702, 289] on input "13.37" at bounding box center [684, 292] width 48 height 19
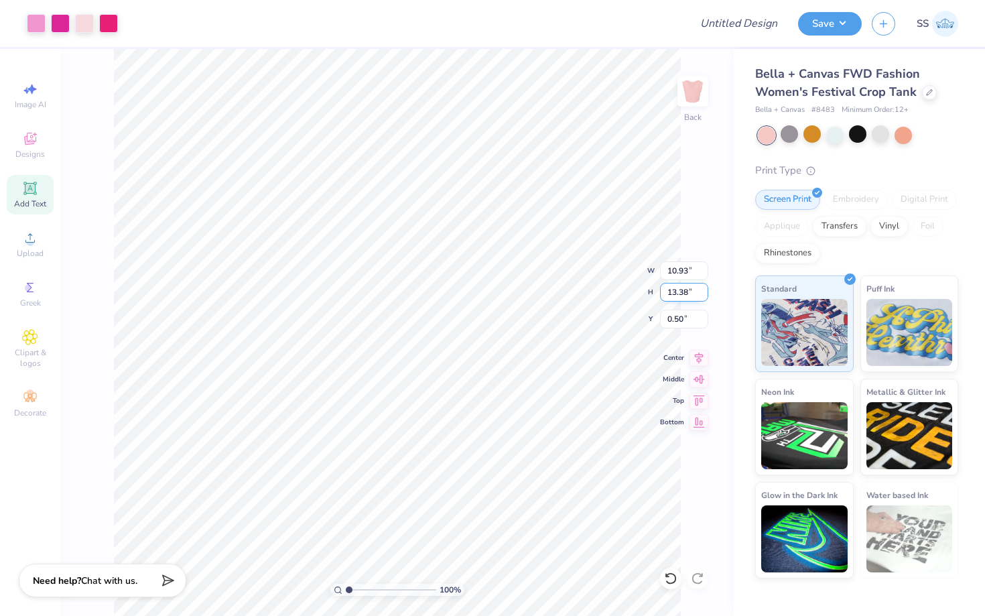
click at [702, 289] on input "13.38" at bounding box center [684, 292] width 48 height 19
click at [702, 289] on input "13.39" at bounding box center [684, 292] width 48 height 19
click at [702, 289] on input "13.4" at bounding box center [684, 292] width 48 height 19
click at [702, 289] on input "13.41" at bounding box center [684, 292] width 48 height 19
click at [702, 289] on input "13.42" at bounding box center [684, 292] width 48 height 19
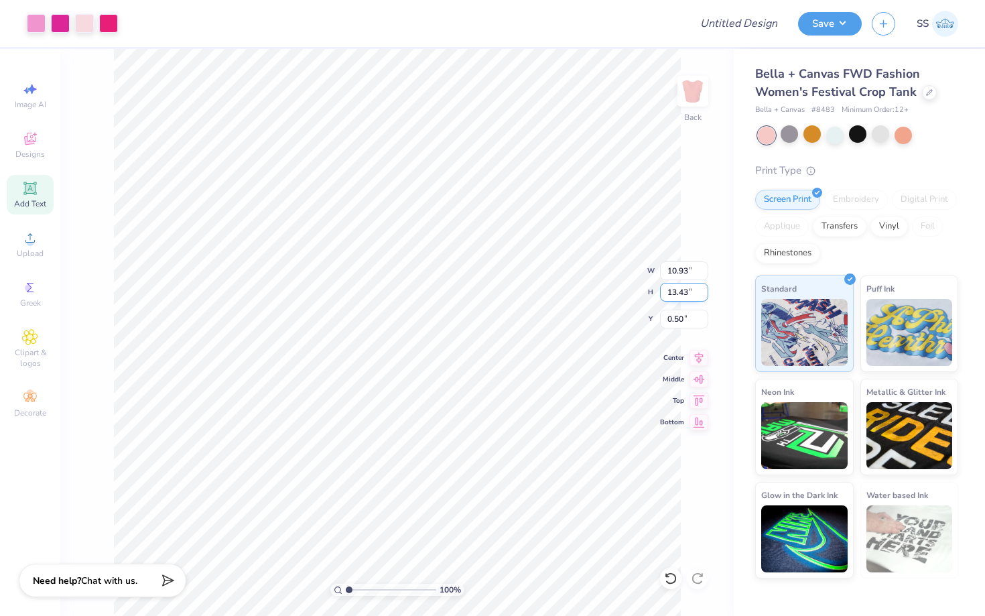
click at [702, 289] on input "13.43" at bounding box center [684, 292] width 48 height 19
type input "14.39"
click at [702, 289] on input "14.39" at bounding box center [684, 292] width 48 height 19
type input "0.51"
click at [702, 316] on input "0.51" at bounding box center [684, 319] width 48 height 19
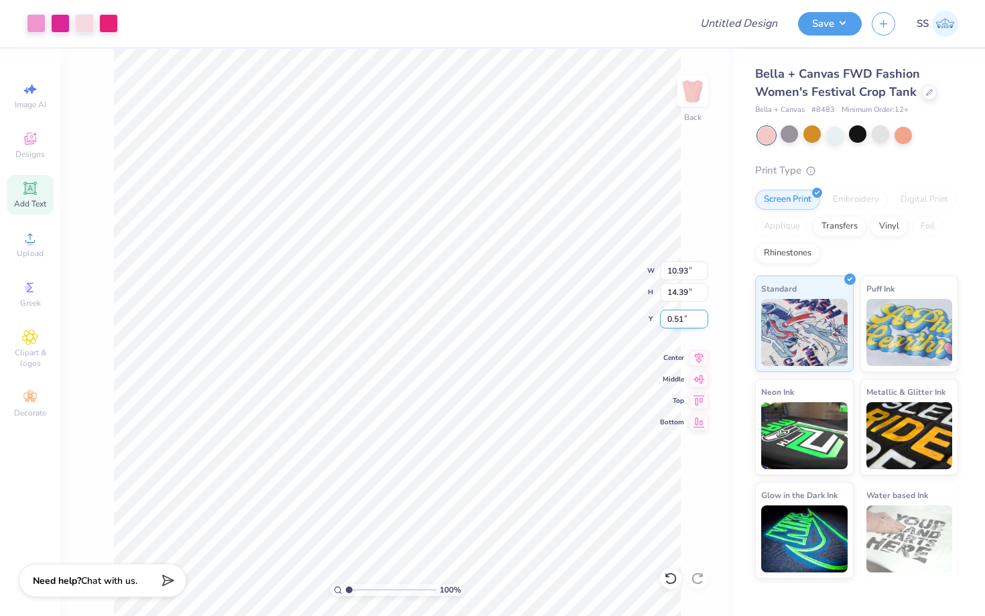
type input "11.79"
click at [702, 316] on input "0.52" at bounding box center [684, 319] width 48 height 19
click at [702, 316] on input "0.53" at bounding box center [684, 319] width 48 height 19
click at [702, 316] on input "0.54" at bounding box center [684, 319] width 48 height 19
click at [702, 316] on input "0.55" at bounding box center [684, 319] width 48 height 19
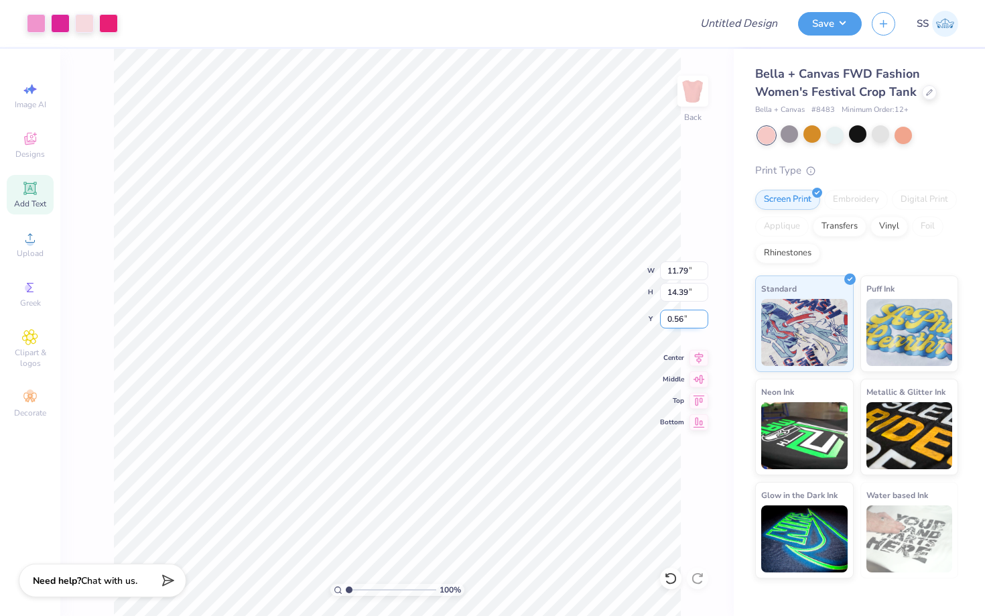
click at [702, 316] on input "0.56" at bounding box center [684, 319] width 48 height 19
type input "0.57"
click at [702, 316] on input "0.57" at bounding box center [684, 319] width 48 height 19
click at [690, 226] on div "100 % Back W 11.79 11.79 " H 14.39 14.39 " Y 0.57 0.57 " Center Middle Top Bott…" at bounding box center [396, 332] width 673 height 567
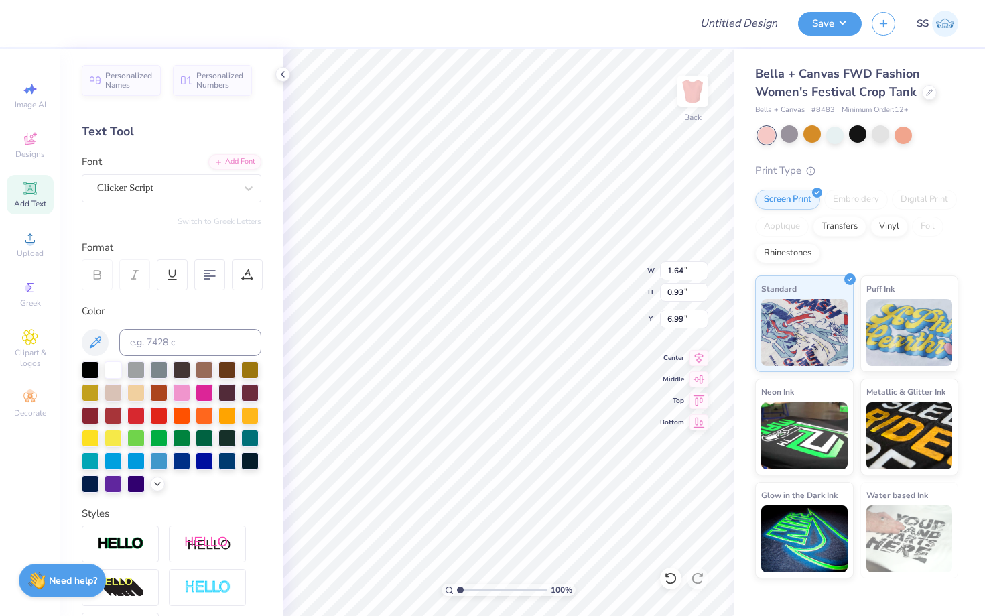
type input "7.54"
type input "1.70"
type input "0.74"
type input "7.63"
type input "11.79"
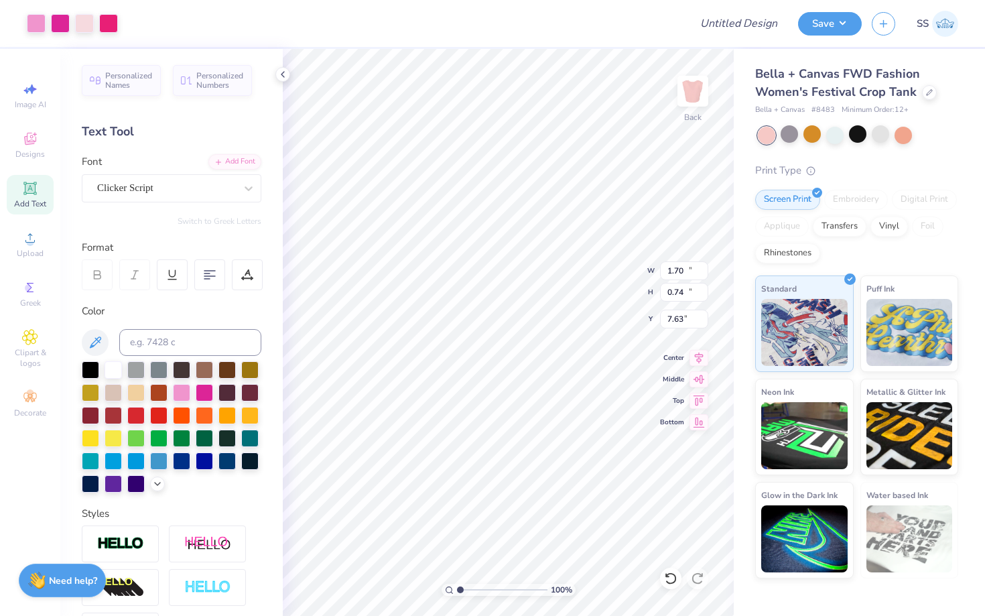
type input "14.39"
type input "0.57"
type input "1.70"
type input "0.74"
type input "9.85"
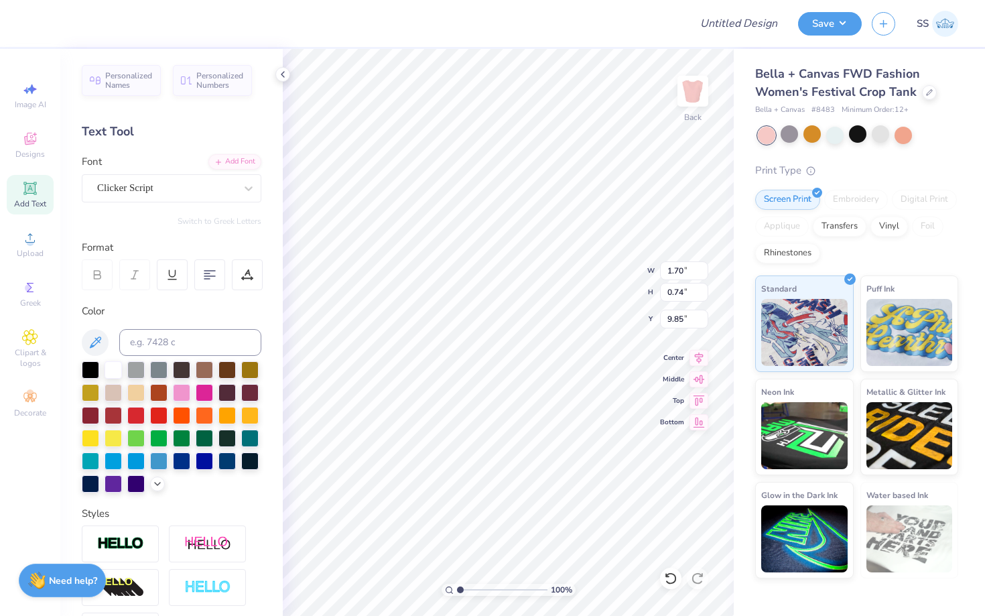
type input "1.65"
type input "0.69"
type input "11.79"
type input "14.39"
type input "0.50"
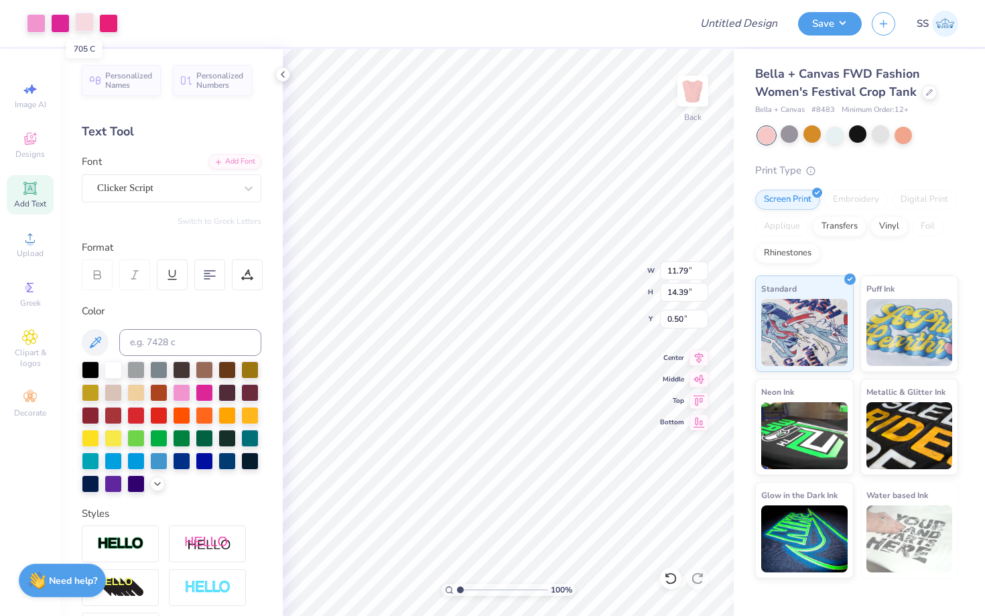
click at [91, 25] on div at bounding box center [84, 22] width 19 height 19
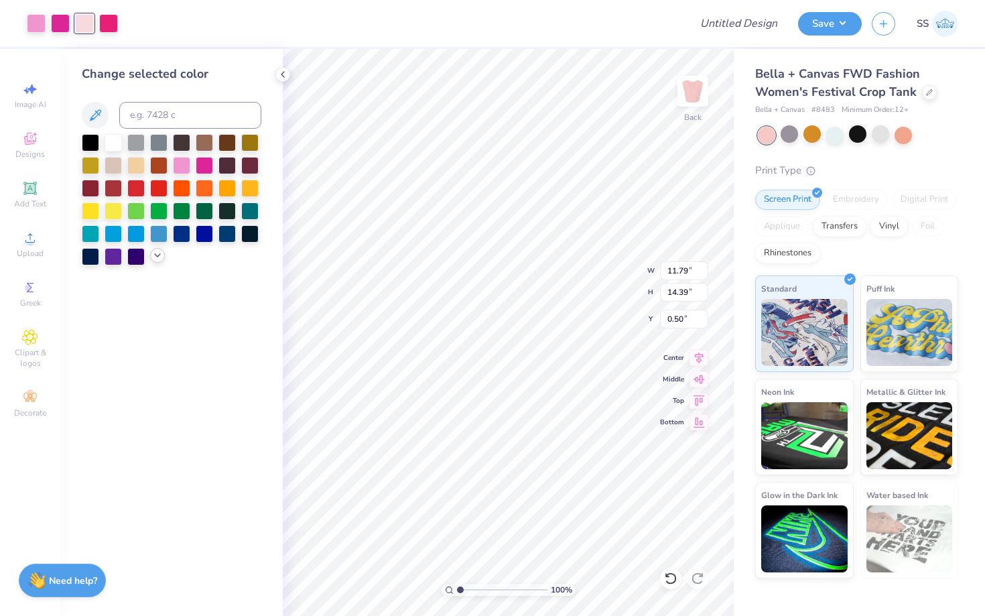
click at [155, 259] on icon at bounding box center [157, 255] width 11 height 11
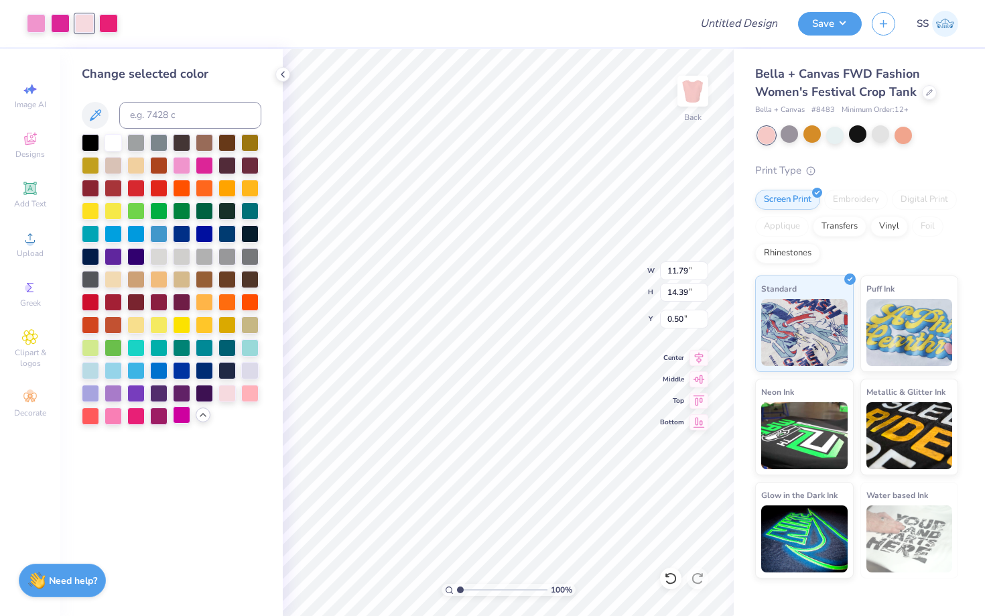
click at [181, 417] on div at bounding box center [181, 414] width 17 height 17
click at [138, 411] on div at bounding box center [135, 414] width 17 height 17
click at [112, 413] on div at bounding box center [113, 414] width 17 height 17
click at [222, 397] on div at bounding box center [226, 391] width 17 height 17
click at [114, 417] on div at bounding box center [113, 414] width 17 height 17
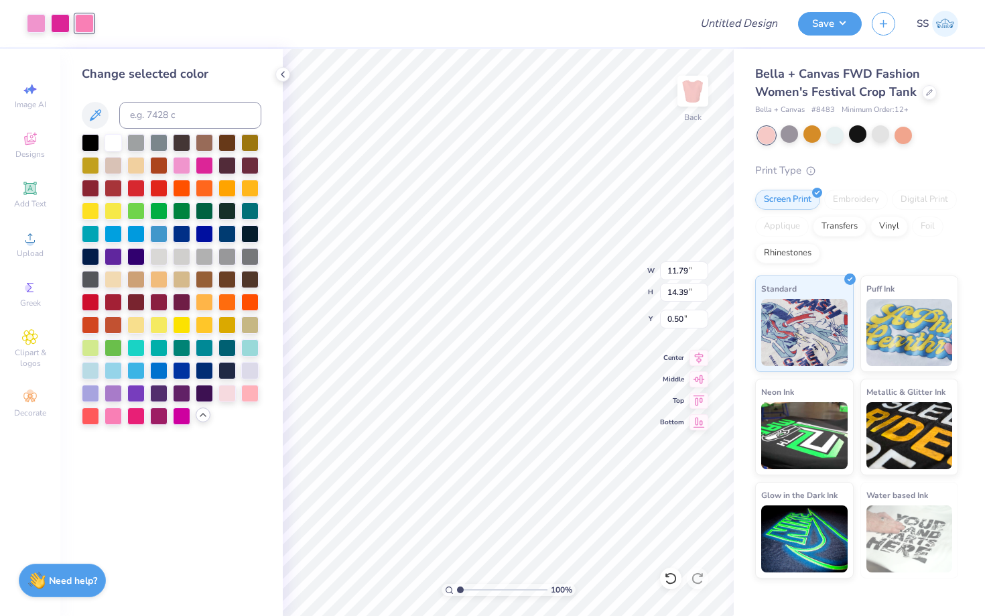
click at [17, 24] on div "Art colors" at bounding box center [47, 23] width 94 height 47
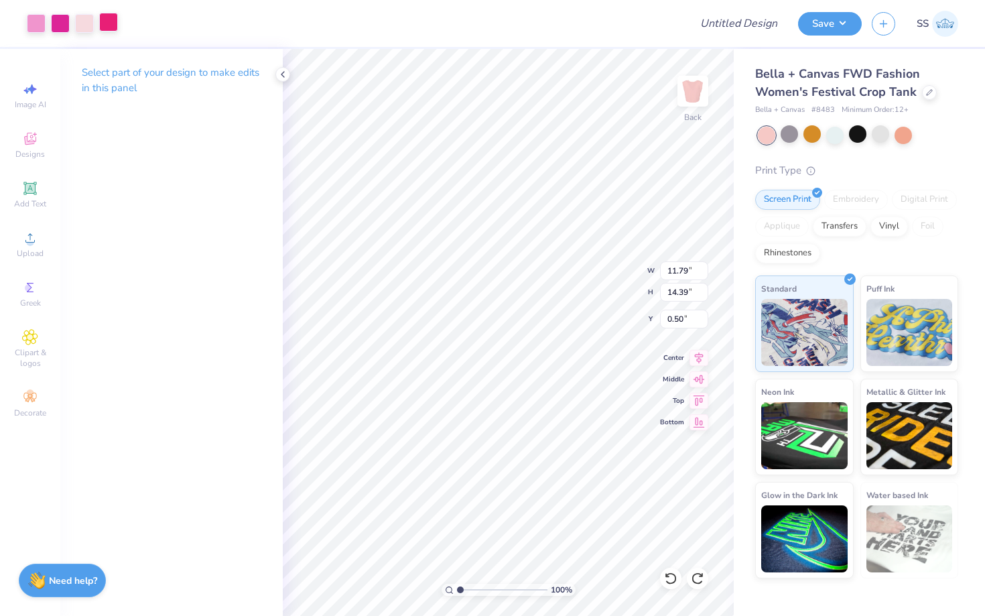
click at [105, 23] on div at bounding box center [108, 22] width 19 height 19
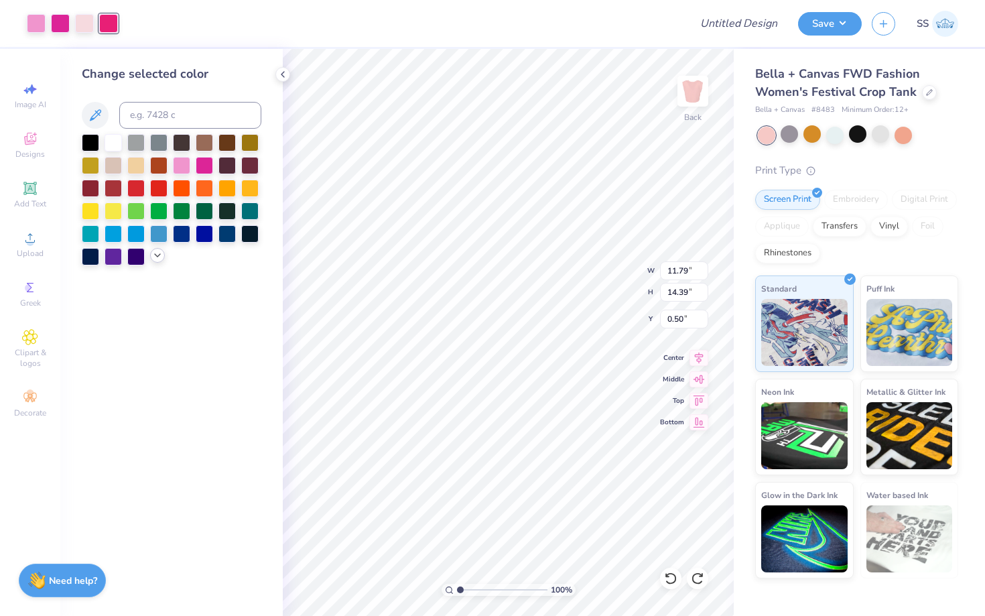
click at [156, 262] on div at bounding box center [157, 255] width 15 height 15
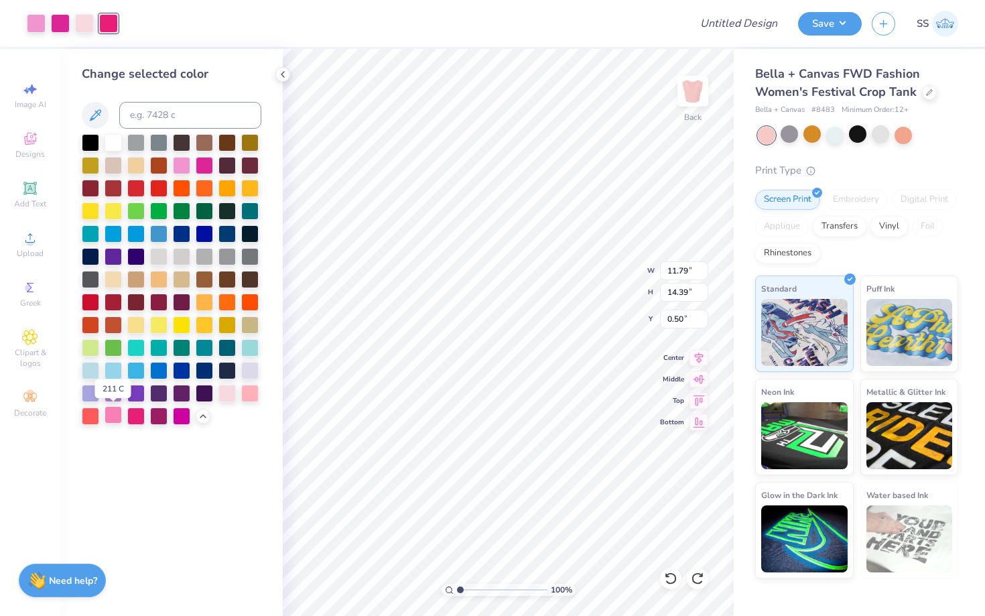
click at [113, 418] on div at bounding box center [113, 414] width 17 height 17
click at [249, 395] on div at bounding box center [249, 391] width 17 height 17
click at [114, 413] on div at bounding box center [113, 414] width 17 height 17
click at [227, 395] on div at bounding box center [226, 391] width 17 height 17
click at [115, 413] on div at bounding box center [113, 414] width 17 height 17
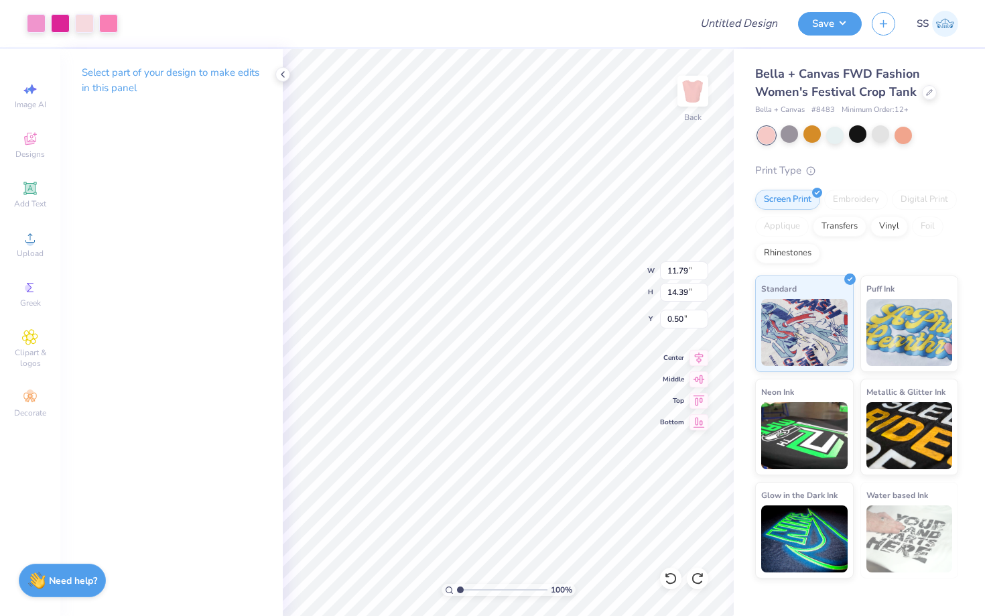
click at [428, 21] on div at bounding box center [404, 23] width 552 height 47
click at [724, 21] on input "Design Title" at bounding box center [755, 23] width 66 height 27
type input "The ivy bid day shirt"
click at [816, 27] on button "Save" at bounding box center [830, 21] width 64 height 23
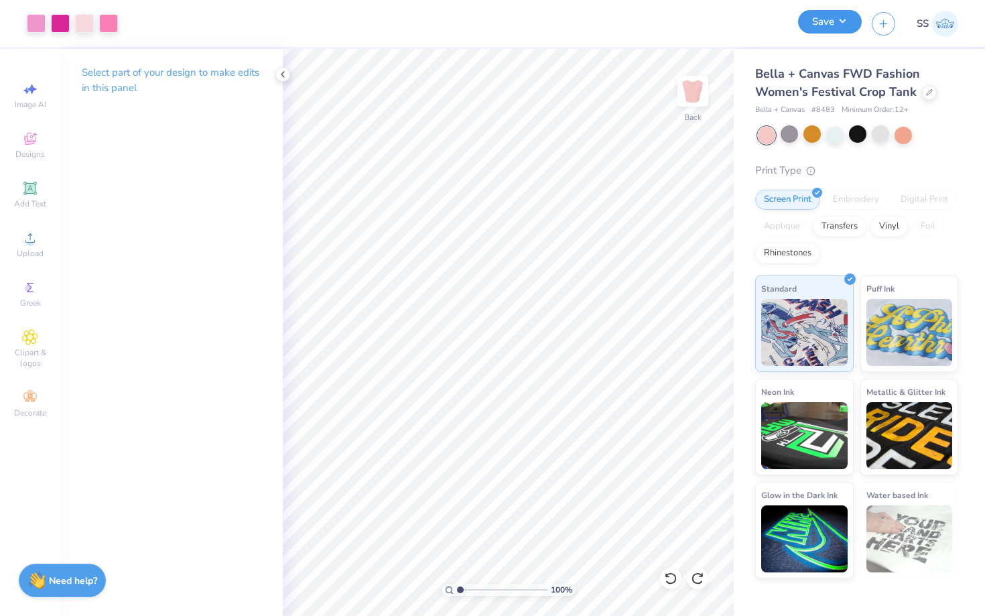
scroll to position [0, 0]
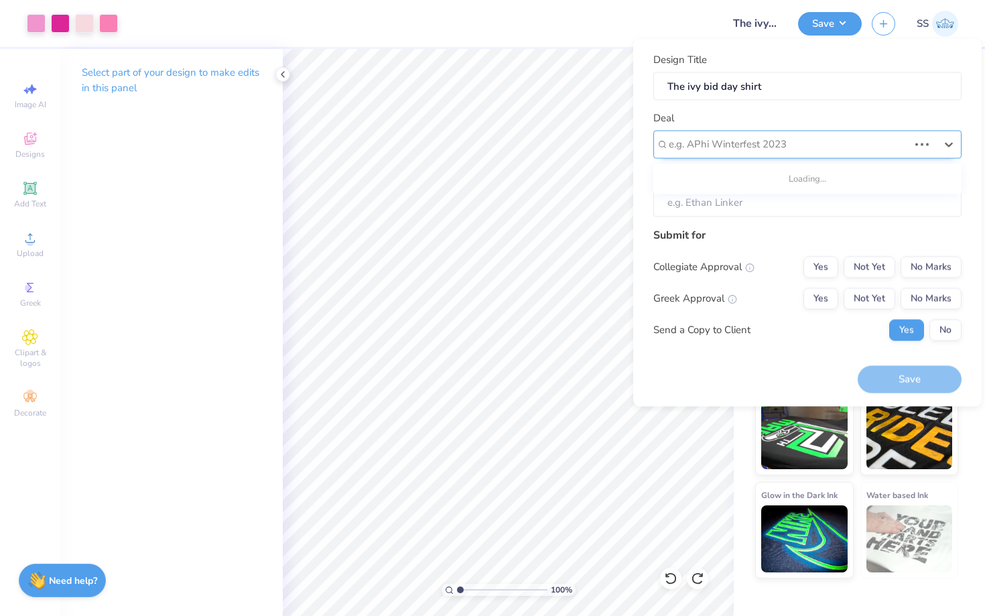
click at [788, 151] on div at bounding box center [789, 144] width 240 height 18
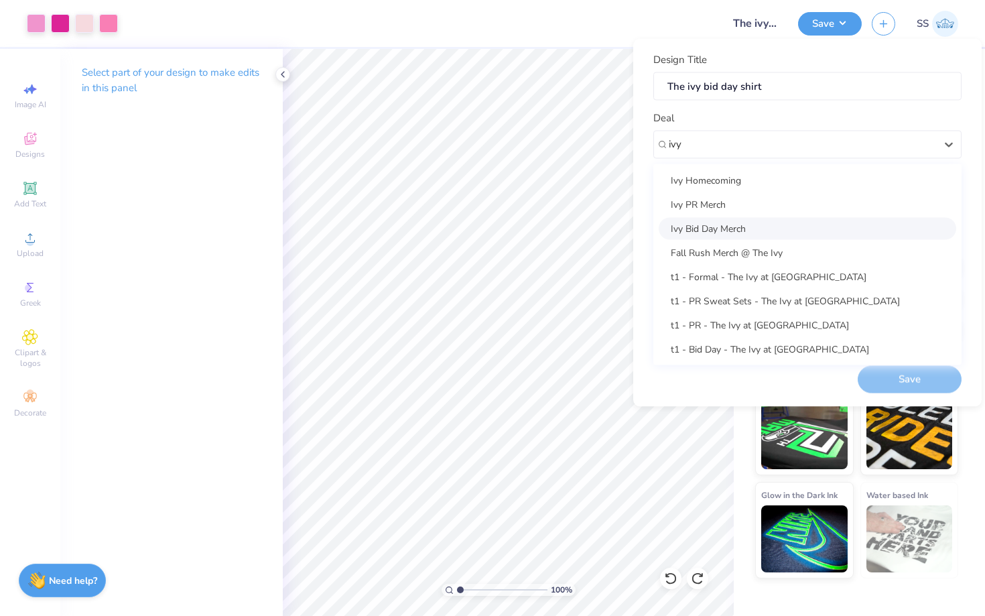
click at [743, 231] on div "Ivy Bid Day Merch" at bounding box center [808, 228] width 298 height 22
type input "ivy"
type input "Elle De Bari"
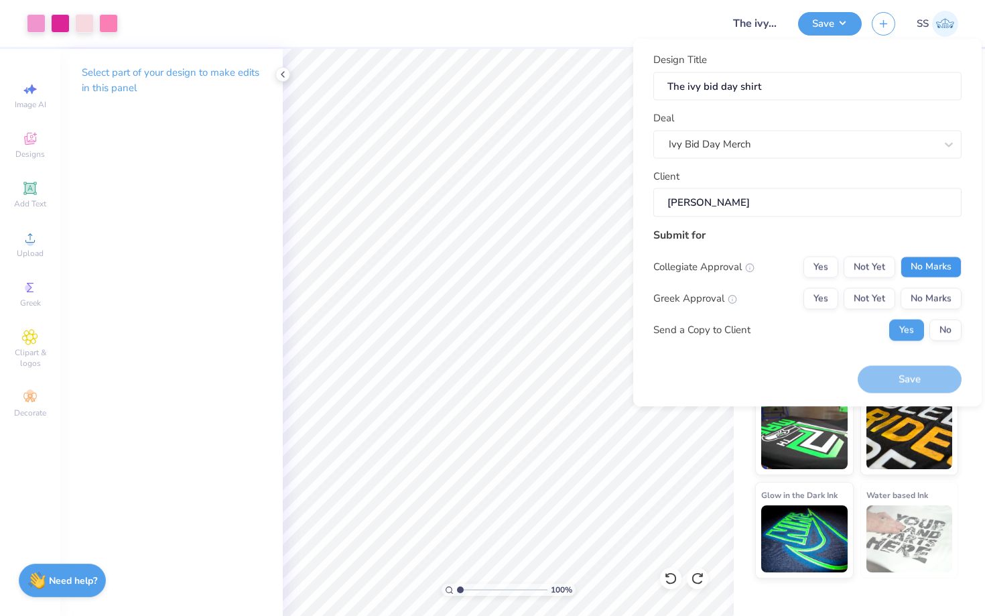
click at [925, 269] on button "No Marks" at bounding box center [931, 266] width 61 height 21
click at [827, 298] on button "Yes" at bounding box center [820, 297] width 35 height 21
click at [896, 387] on button "Save" at bounding box center [910, 379] width 104 height 27
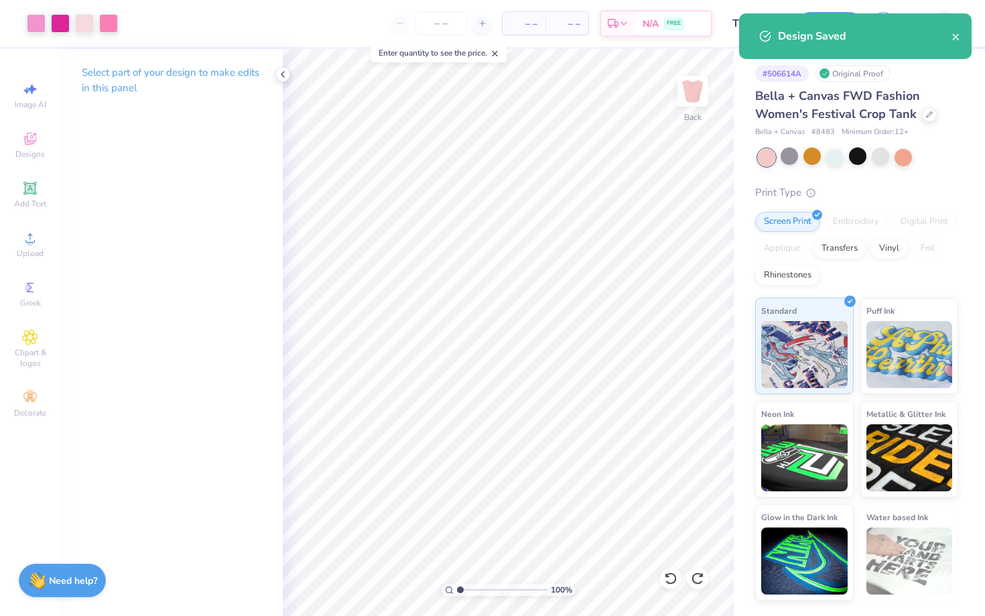
click at [962, 38] on div "Design Saved" at bounding box center [855, 36] width 233 height 46
click at [956, 37] on icon "close" at bounding box center [955, 37] width 7 height 7
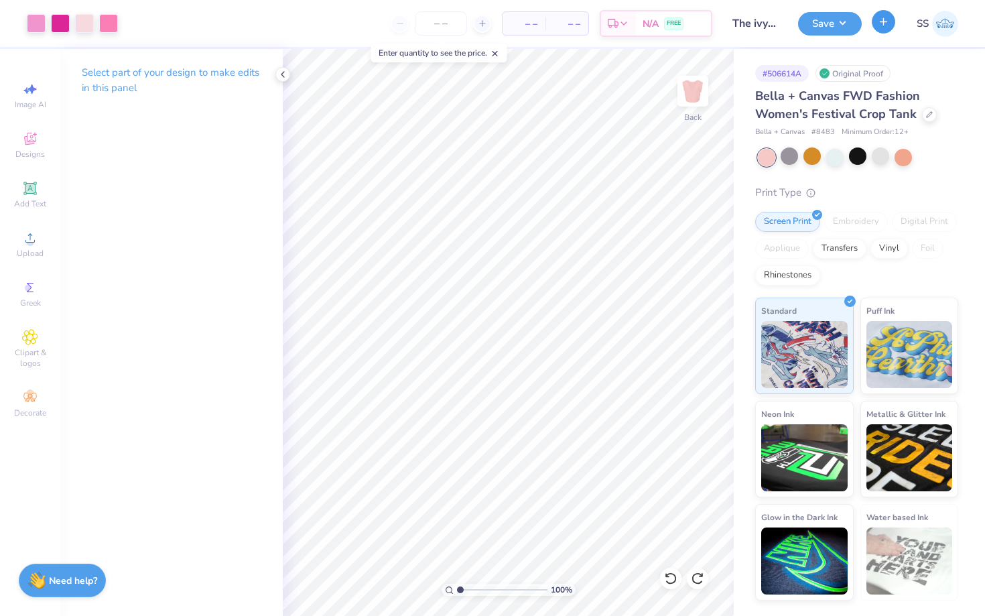
click at [881, 24] on icon "button" at bounding box center [883, 21] width 11 height 11
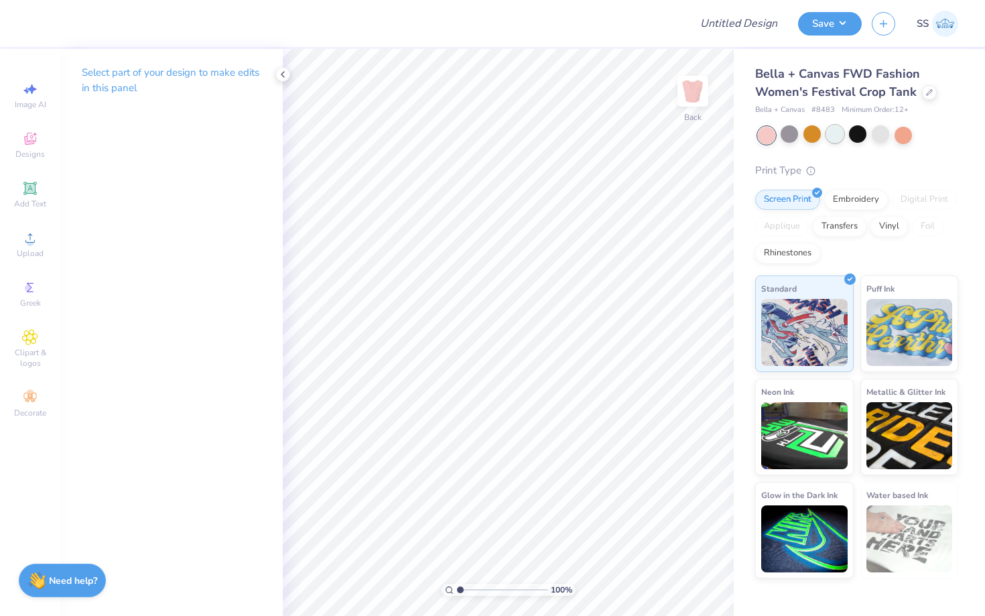
click at [831, 135] on div at bounding box center [834, 133] width 17 height 17
click at [281, 73] on icon at bounding box center [282, 74] width 11 height 11
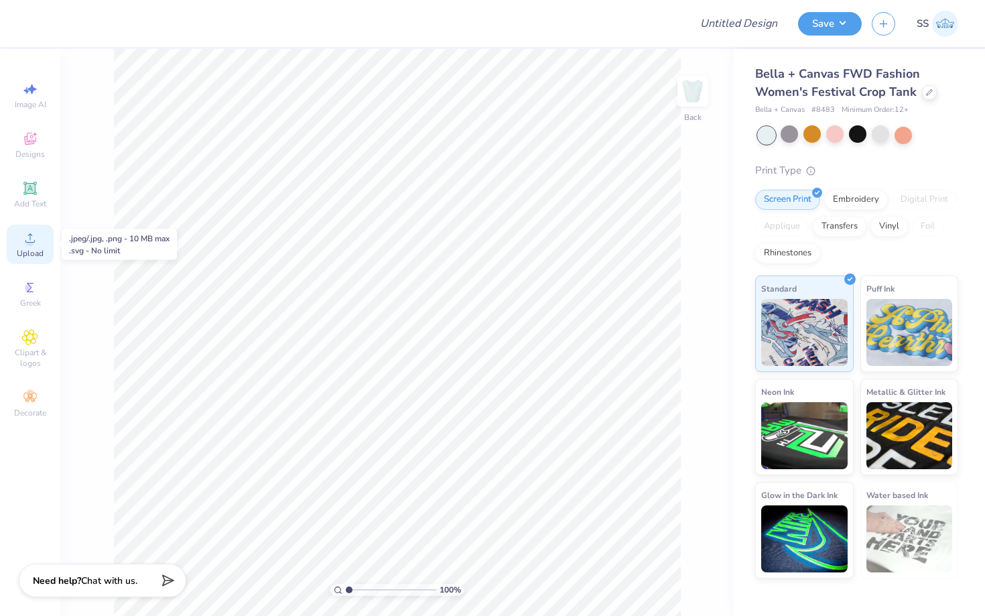
click at [25, 247] on div "Upload" at bounding box center [30, 244] width 47 height 40
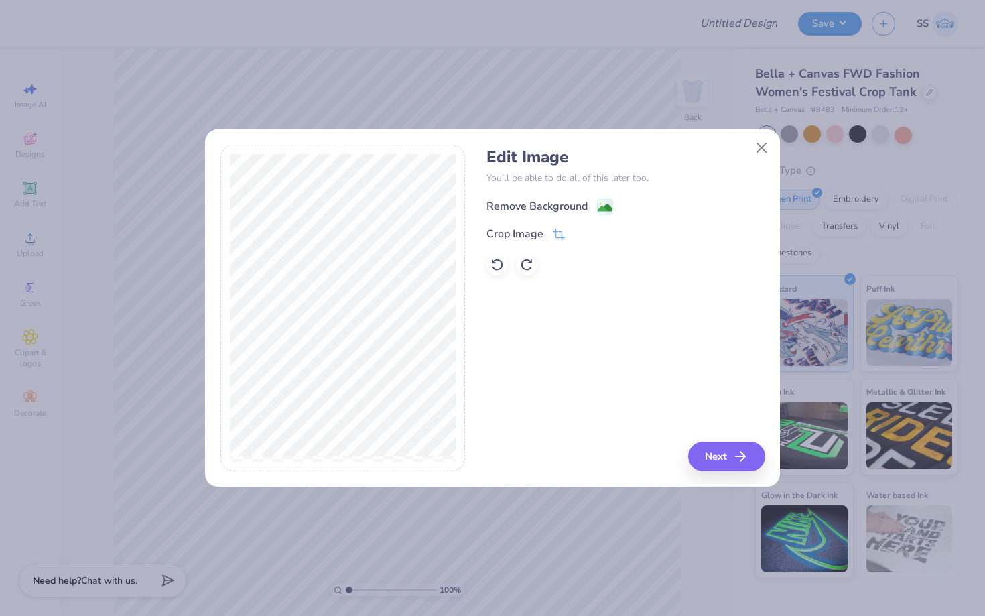
click at [594, 206] on div "Remove Background" at bounding box center [550, 206] width 127 height 17
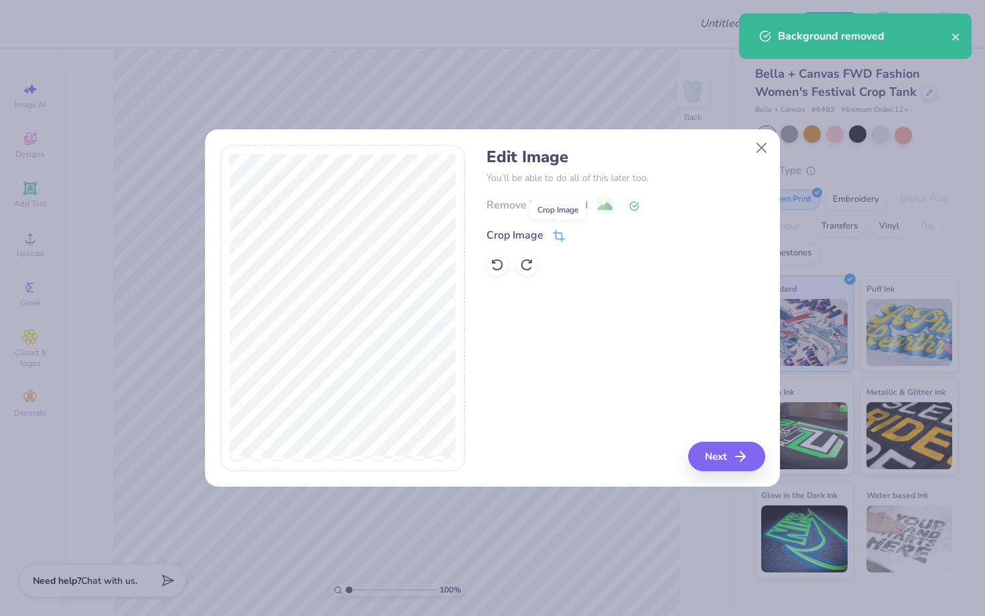
click at [556, 235] on icon at bounding box center [559, 236] width 12 height 12
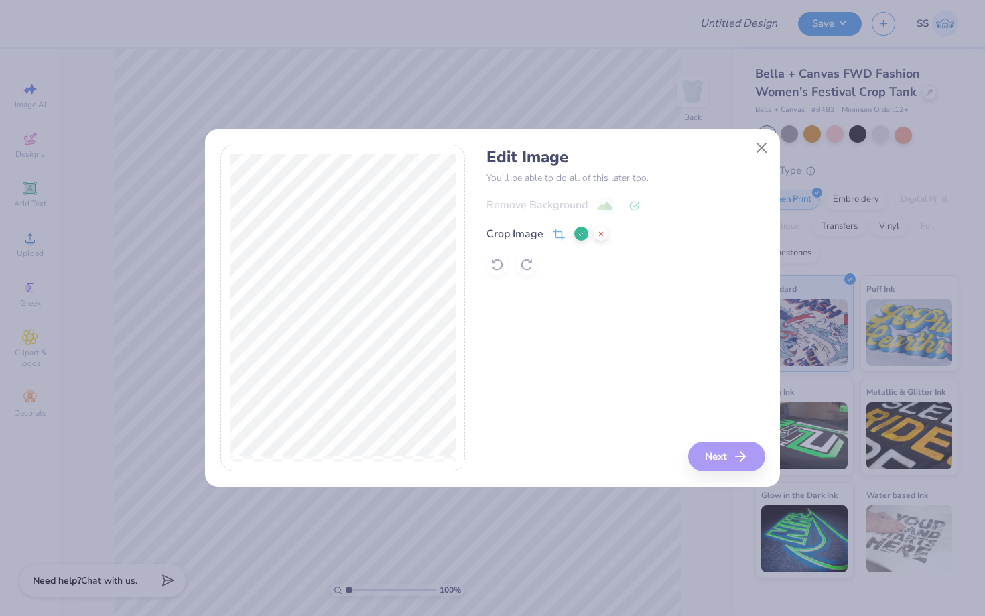
click at [505, 212] on div "Edit Image You’ll be able to do all of this later too. Remove Background Crop I…" at bounding box center [492, 308] width 545 height 327
click at [461, 548] on div "Edit Image You’ll be able to do all of this later too. Remove Background Crop I…" at bounding box center [492, 308] width 985 height 616
click at [710, 461] on div "Edit Image You’ll be able to do all of this later too. Remove Background Crop I…" at bounding box center [626, 308] width 278 height 327
click at [582, 233] on icon at bounding box center [582, 234] width 8 height 8
click at [735, 457] on button "Next" at bounding box center [728, 456] width 77 height 29
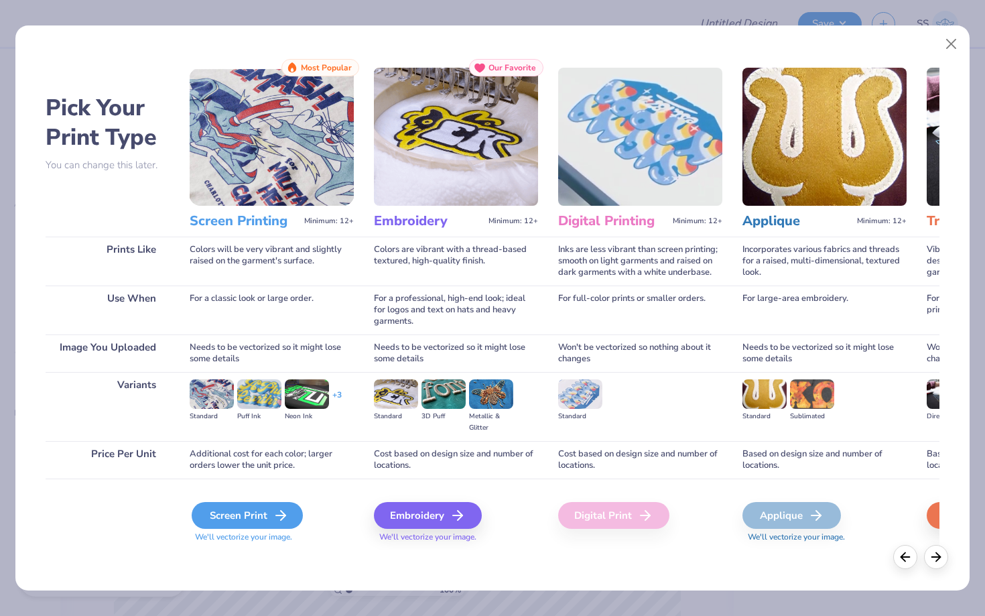
click at [245, 509] on div "Screen Print" at bounding box center [247, 515] width 111 height 27
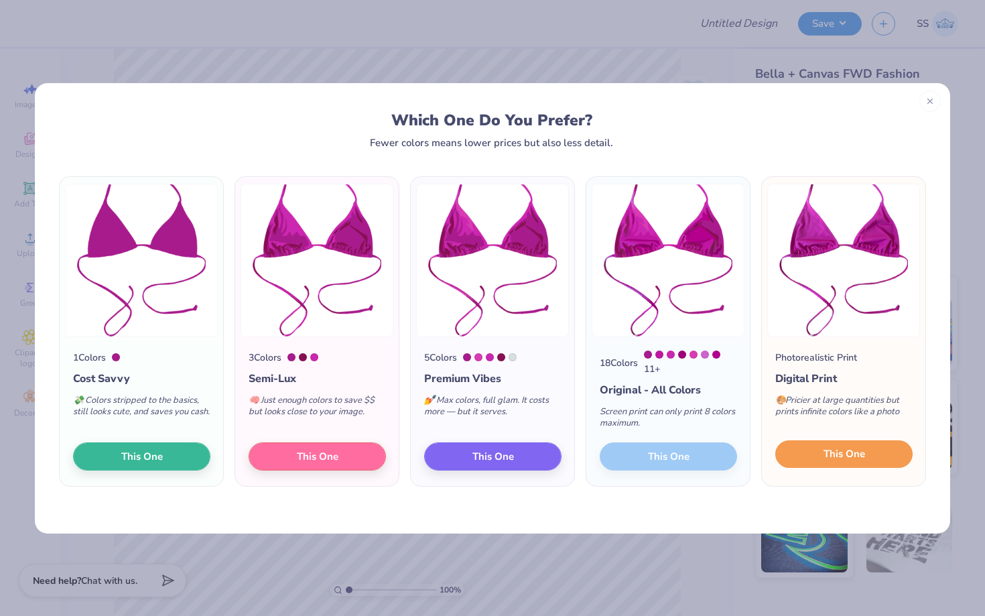
click at [838, 448] on span "This One" at bounding box center [845, 453] width 42 height 15
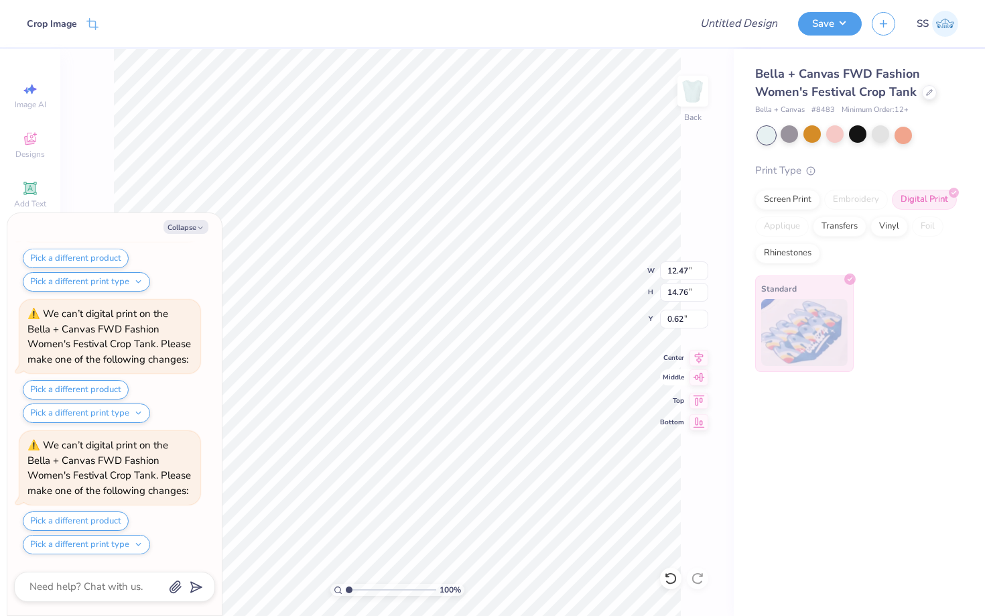
scroll to position [789, 0]
click at [73, 543] on button "Pick a different print type" at bounding box center [86, 544] width 127 height 19
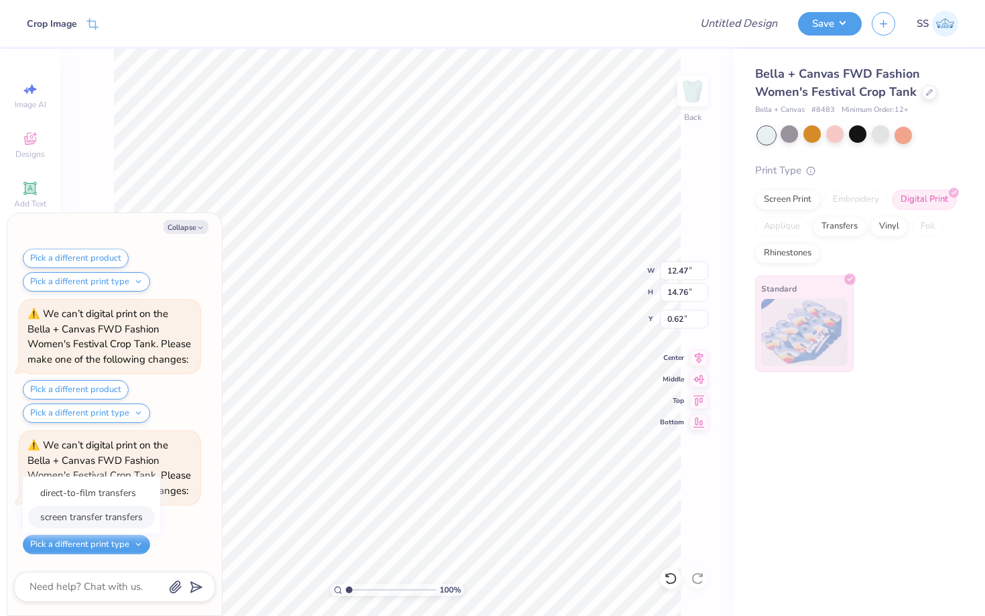
click at [90, 521] on button "screen transfer transfers" at bounding box center [91, 517] width 127 height 22
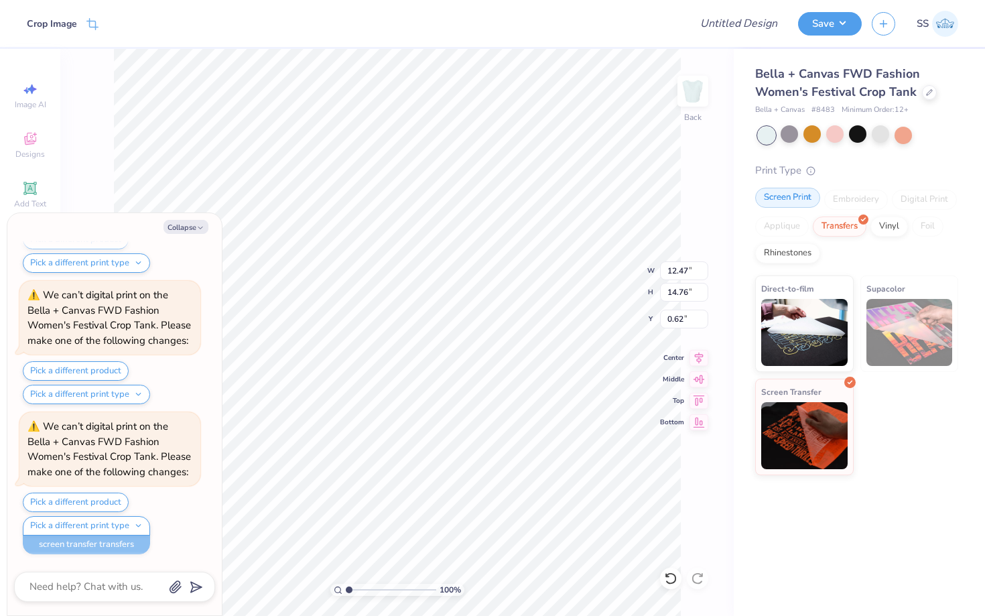
click at [794, 202] on div "Screen Print" at bounding box center [787, 198] width 65 height 20
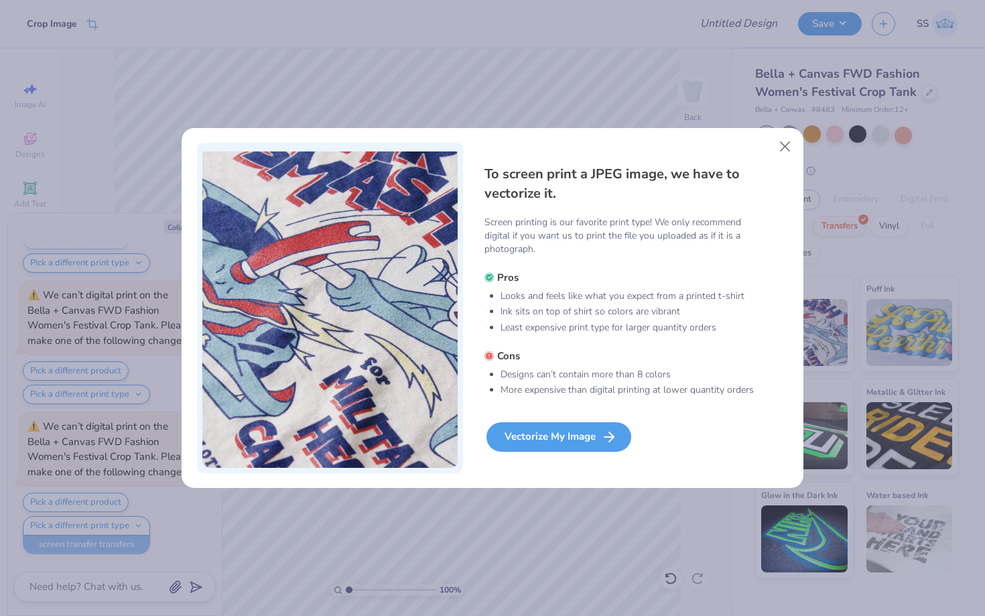
click at [543, 440] on div "Vectorize My Image" at bounding box center [559, 436] width 145 height 29
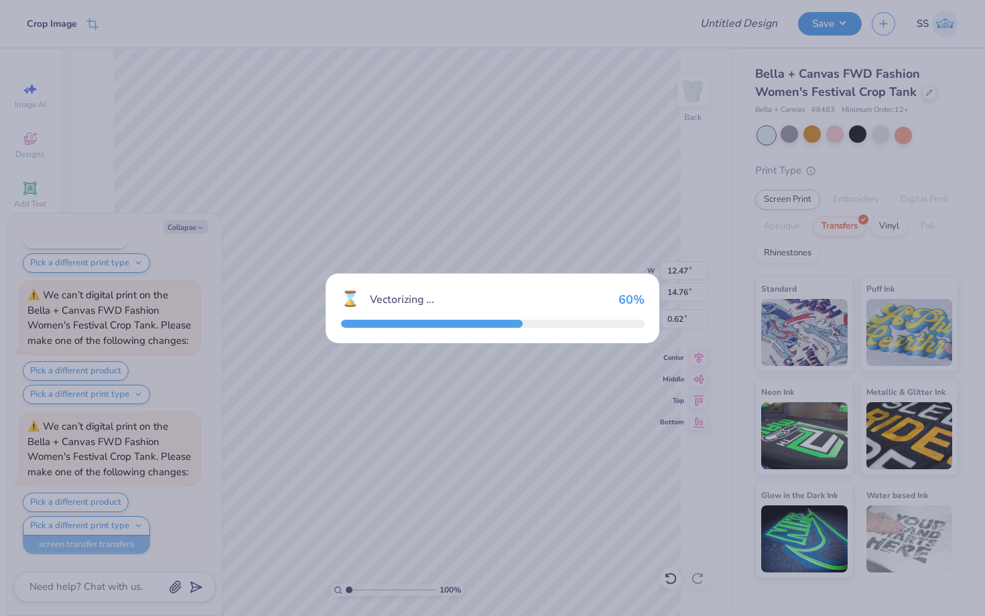
scroll to position [900, 0]
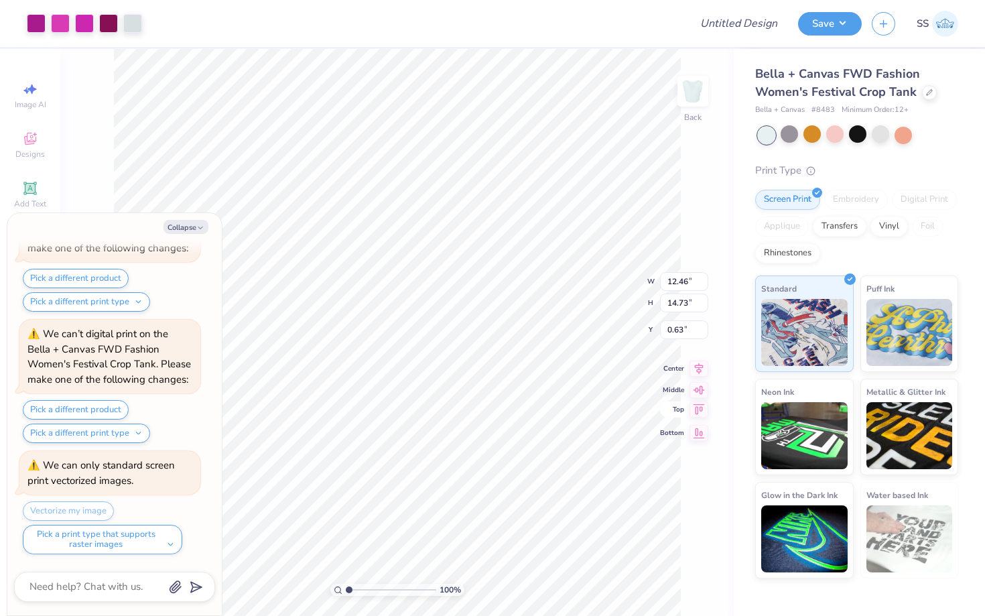
click at [696, 411] on icon at bounding box center [699, 409] width 19 height 16
type textarea "x"
type input "0.50"
click at [192, 227] on button "Collapse" at bounding box center [186, 227] width 45 height 14
type textarea "x"
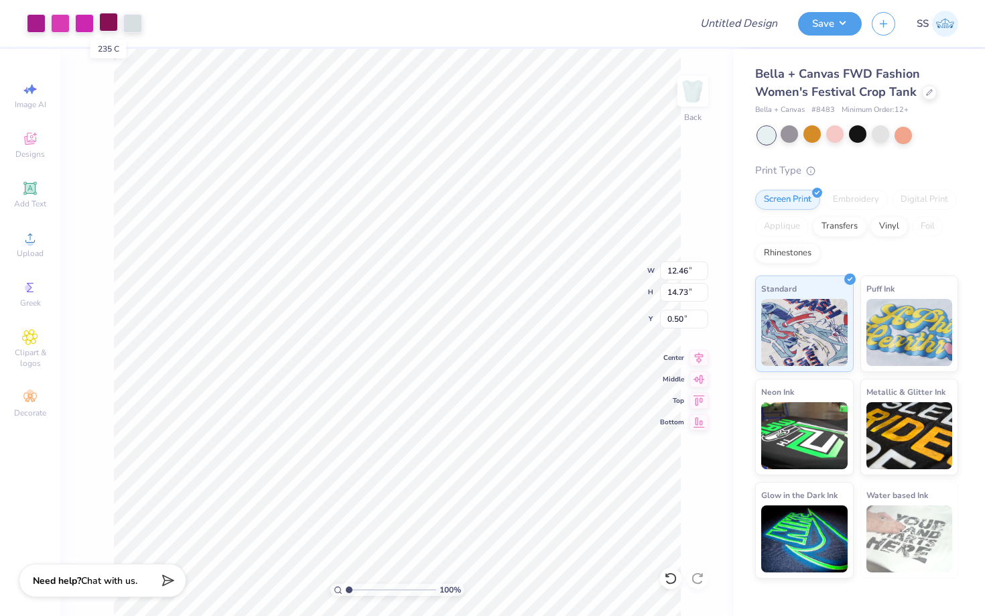
click at [107, 25] on div at bounding box center [108, 22] width 19 height 19
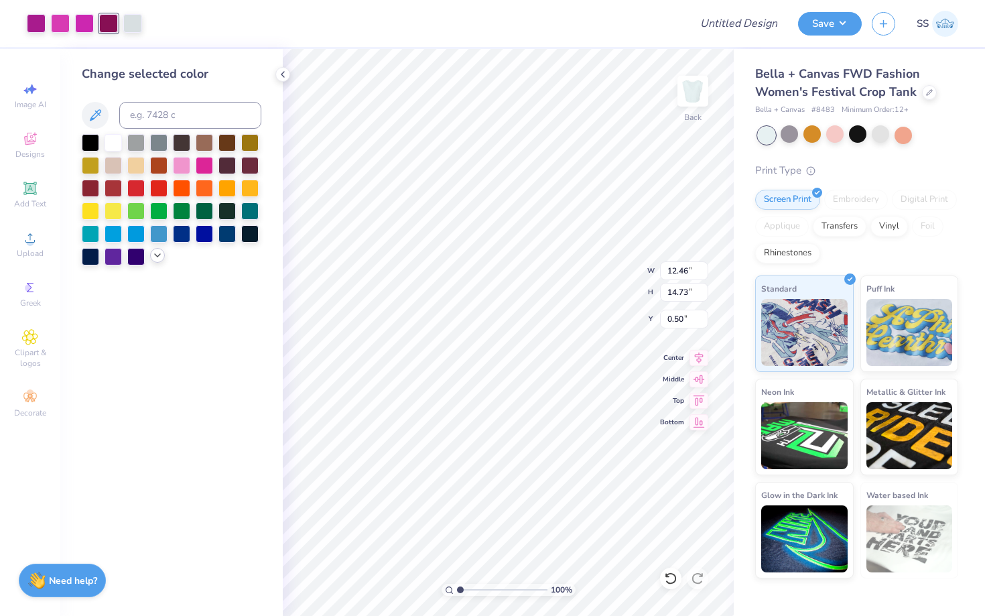
click at [152, 259] on icon at bounding box center [157, 255] width 11 height 11
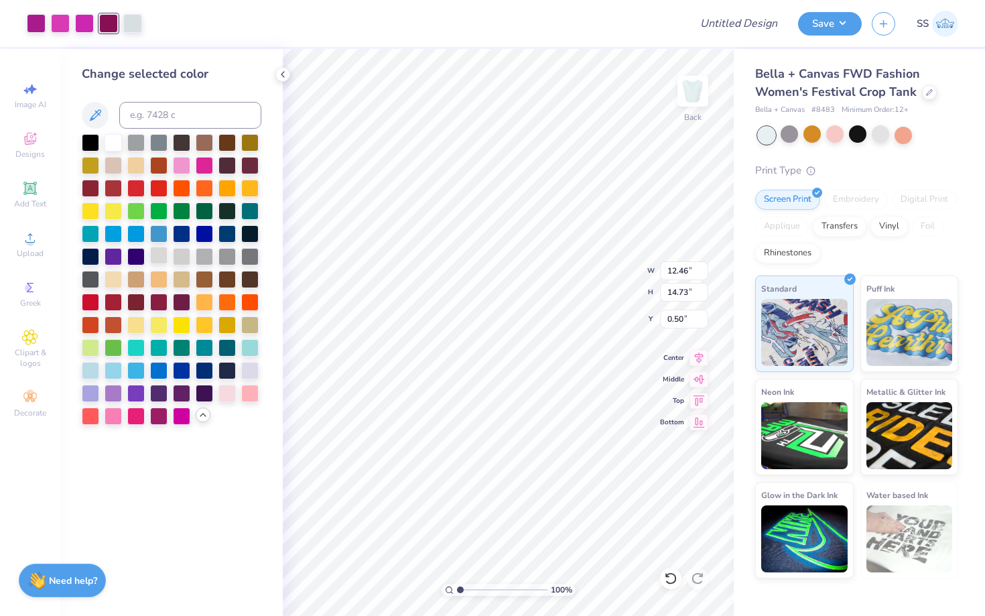
click at [157, 259] on div at bounding box center [158, 255] width 17 height 17
click at [83, 23] on div at bounding box center [84, 22] width 19 height 19
click at [86, 373] on div at bounding box center [90, 369] width 17 height 17
click at [57, 27] on div at bounding box center [60, 22] width 19 height 19
click at [250, 365] on div at bounding box center [249, 369] width 17 height 17
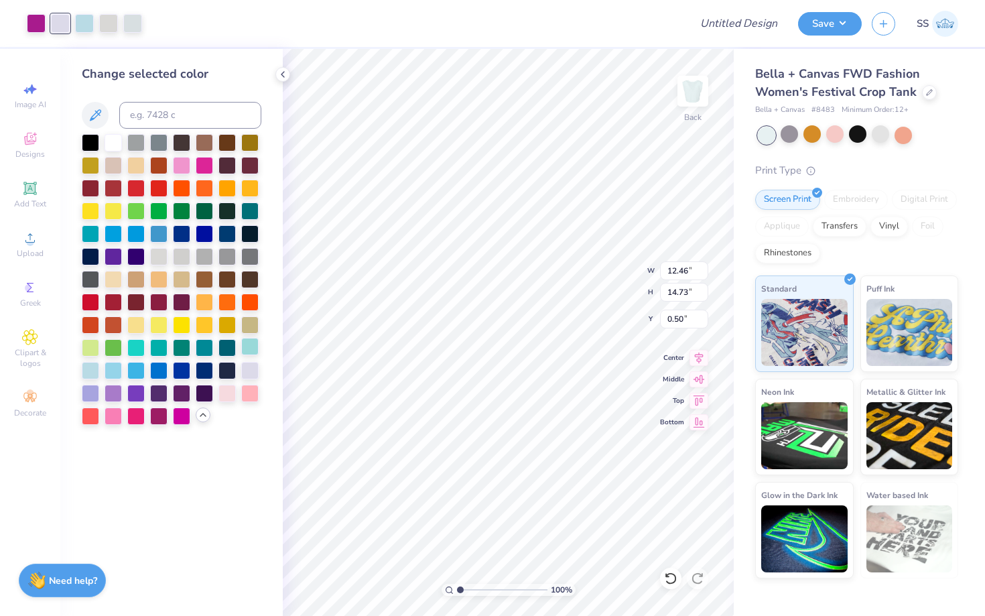
click at [251, 348] on div at bounding box center [249, 346] width 17 height 17
click at [36, 21] on div at bounding box center [36, 22] width 19 height 19
click at [157, 369] on div at bounding box center [158, 369] width 17 height 17
click at [133, 373] on div at bounding box center [135, 369] width 17 height 17
click at [104, 30] on div at bounding box center [108, 22] width 19 height 19
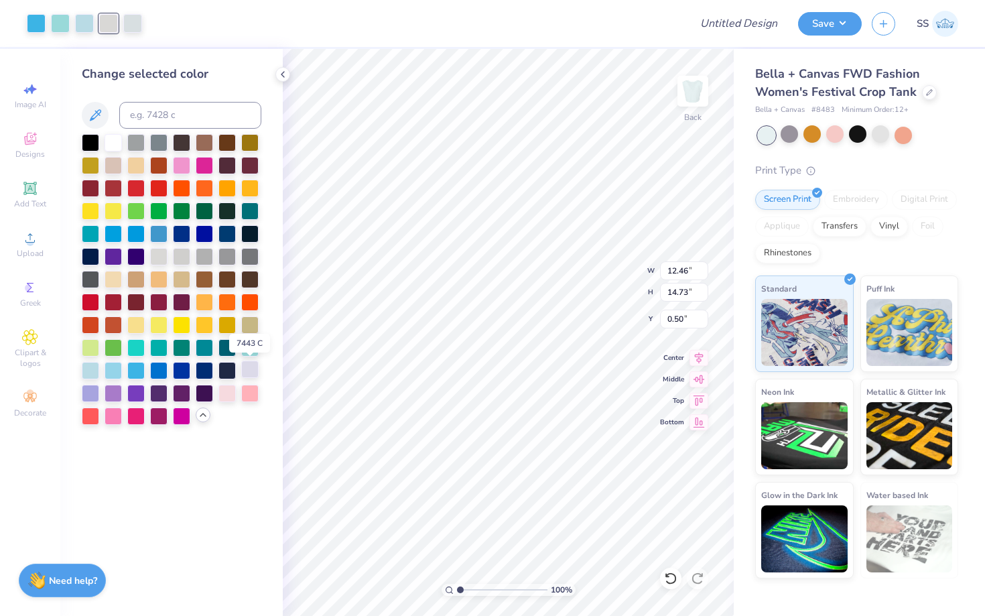
click at [253, 369] on div at bounding box center [249, 369] width 17 height 17
click at [89, 119] on icon at bounding box center [95, 115] width 16 height 16
click at [94, 117] on icon at bounding box center [95, 114] width 11 height 11
click at [24, 201] on span "Add Text" at bounding box center [30, 203] width 32 height 11
type input "4.56"
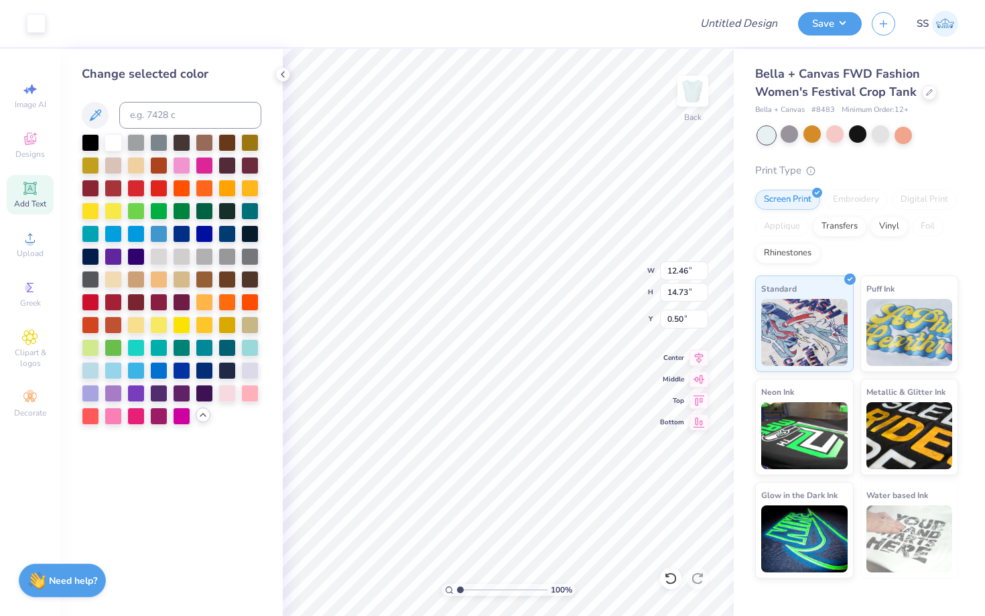
type input "1.32"
type input "7.34"
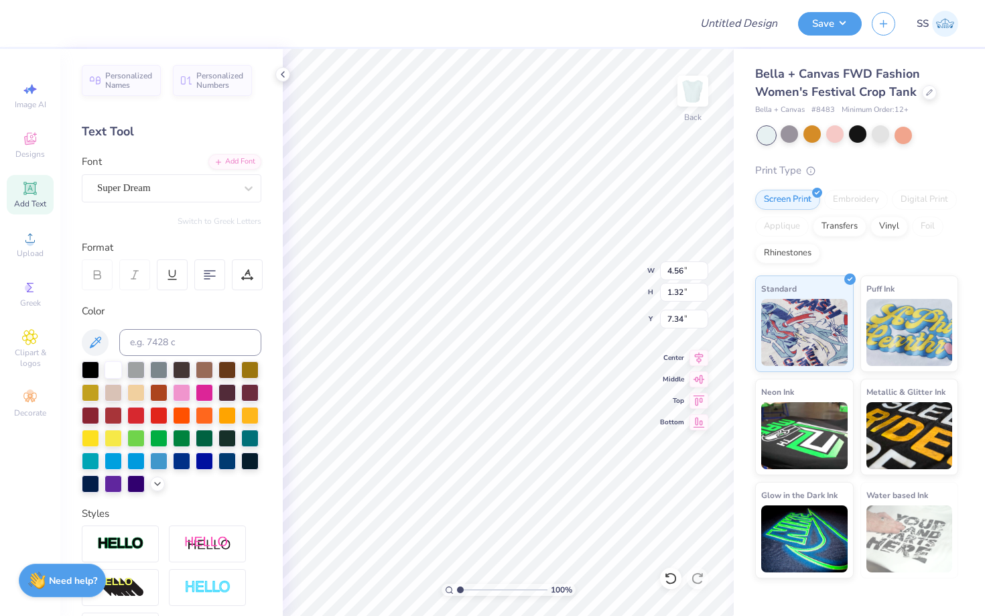
scroll to position [0, 0]
type textarea "the ivy"
click at [186, 184] on div "Super Dream" at bounding box center [166, 188] width 141 height 21
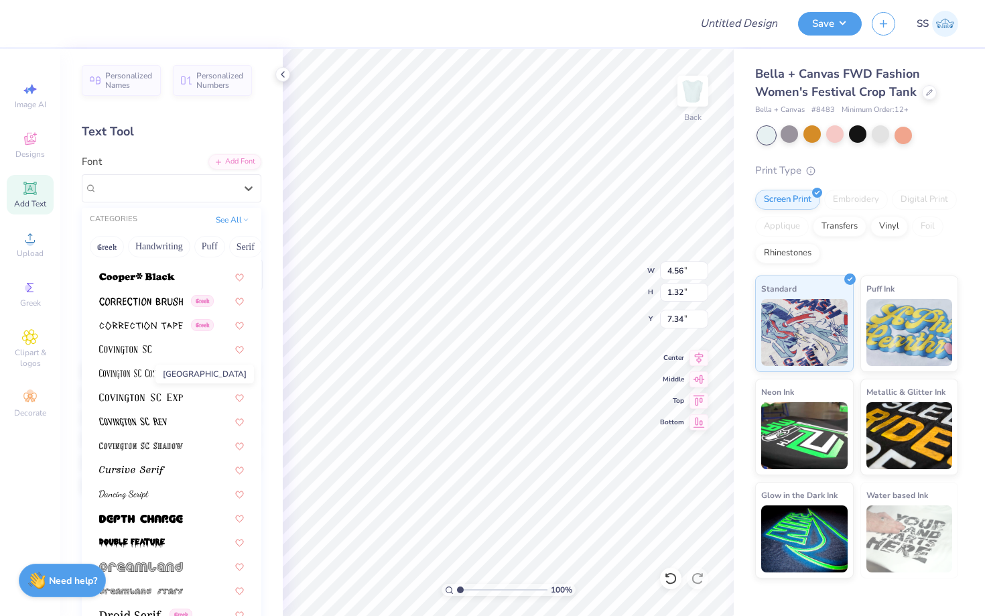
scroll to position [2831, 0]
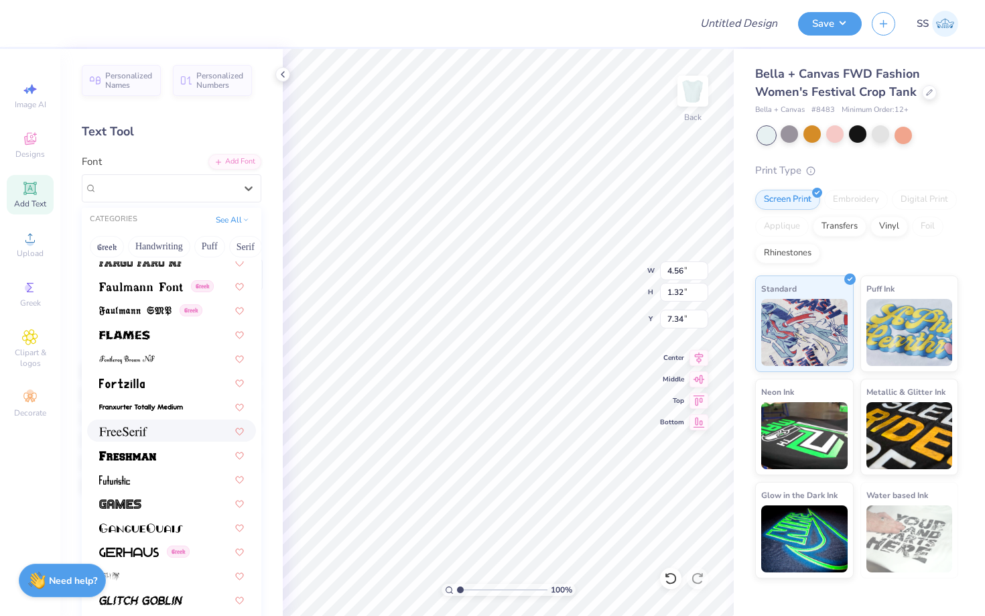
click at [131, 426] on span at bounding box center [123, 431] width 48 height 14
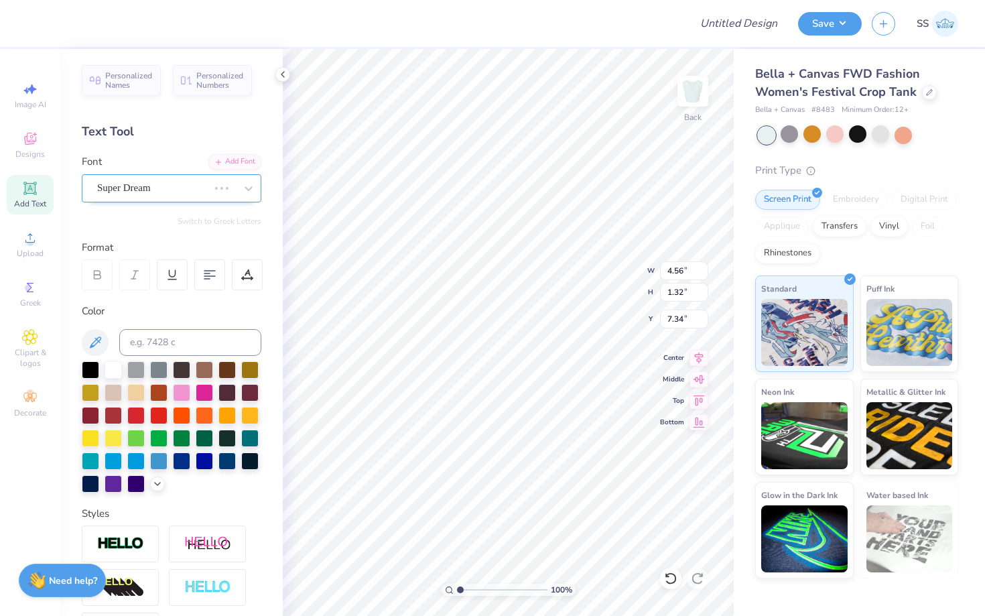
click at [176, 193] on div "Super Dream" at bounding box center [153, 188] width 114 height 21
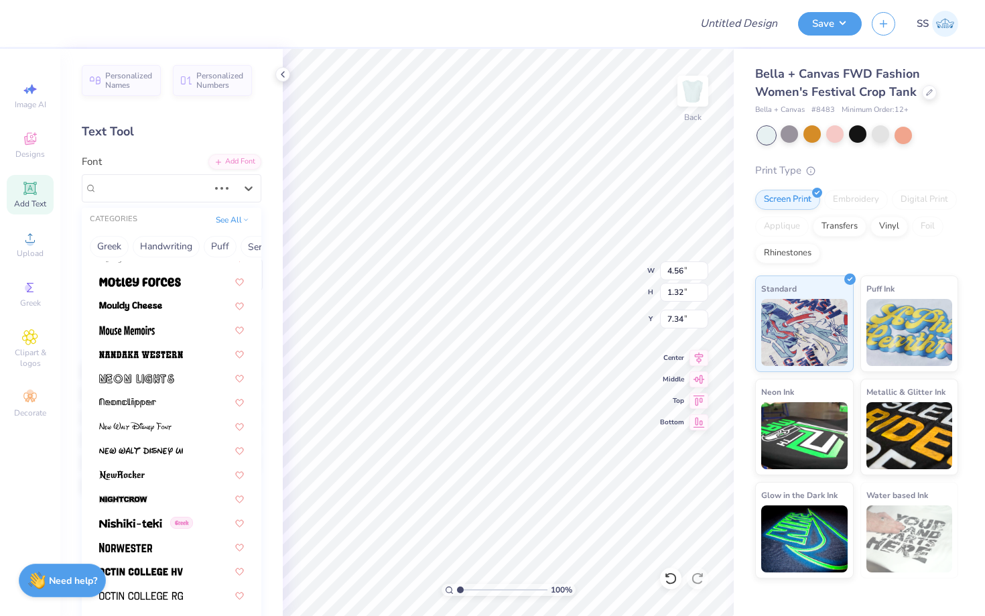
scroll to position [5800, 0]
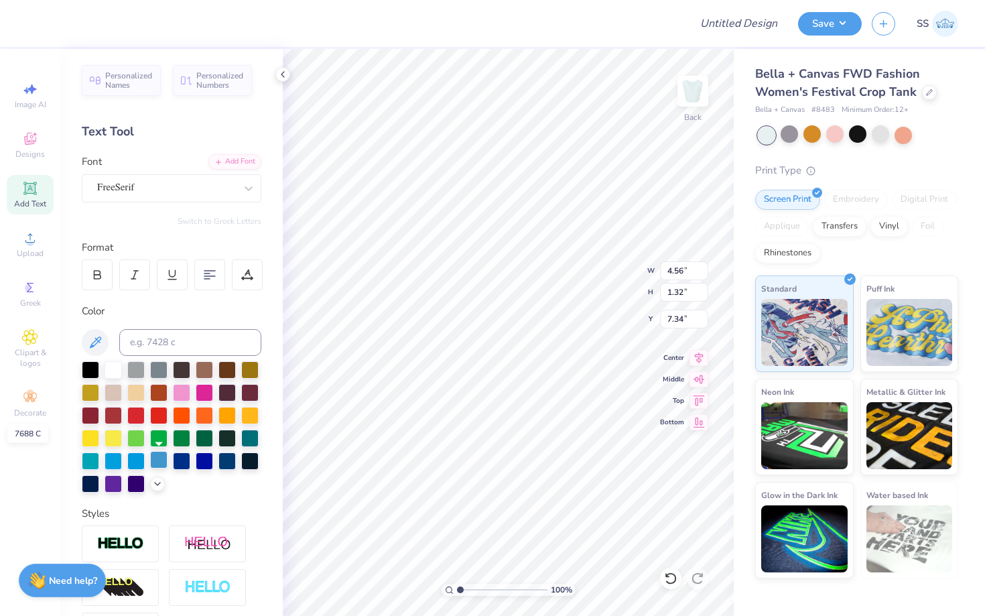
click at [153, 454] on div at bounding box center [158, 459] width 17 height 17
click at [95, 351] on button at bounding box center [95, 342] width 27 height 27
type input "5.03"
type input "1.70"
type input "7.15"
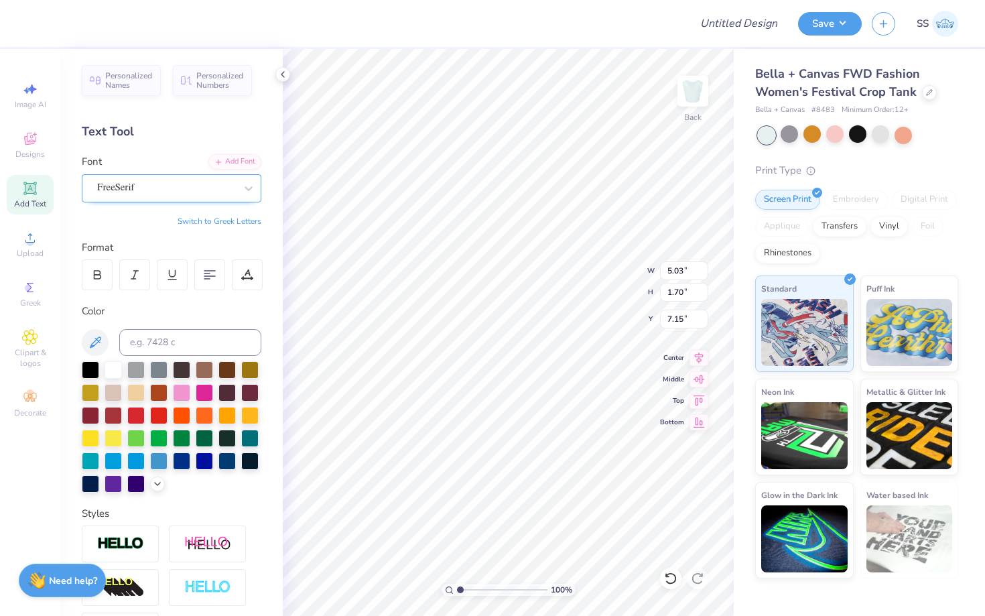
click at [155, 178] on div "FreeSerif" at bounding box center [166, 188] width 141 height 21
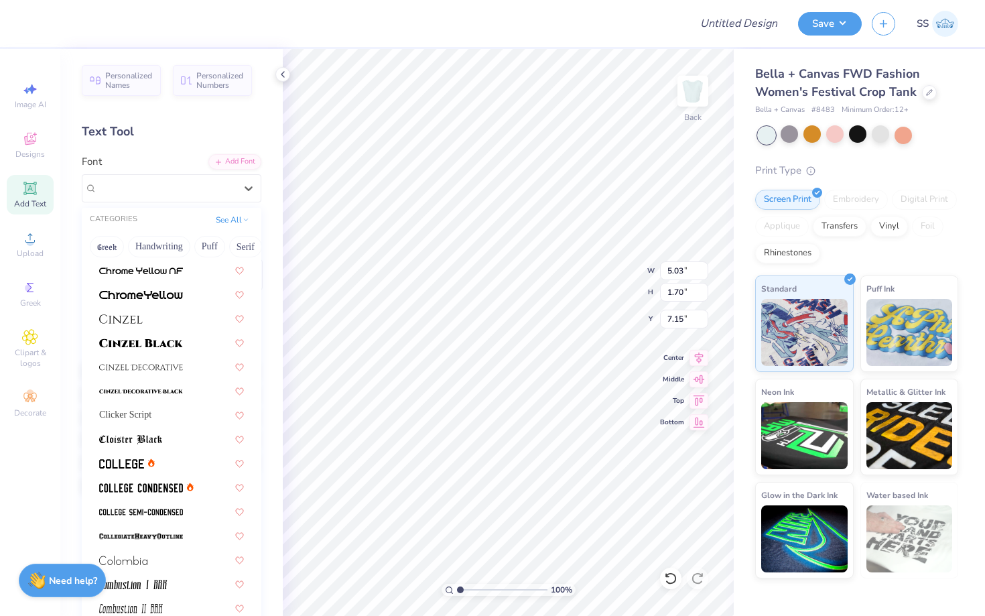
scroll to position [2065, 0]
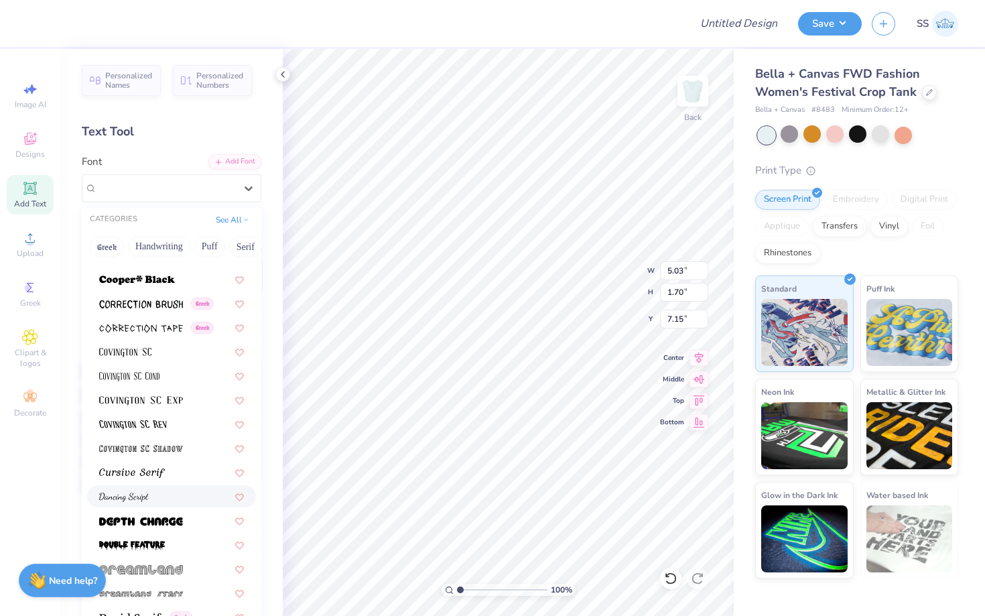
click at [143, 493] on img at bounding box center [124, 497] width 50 height 9
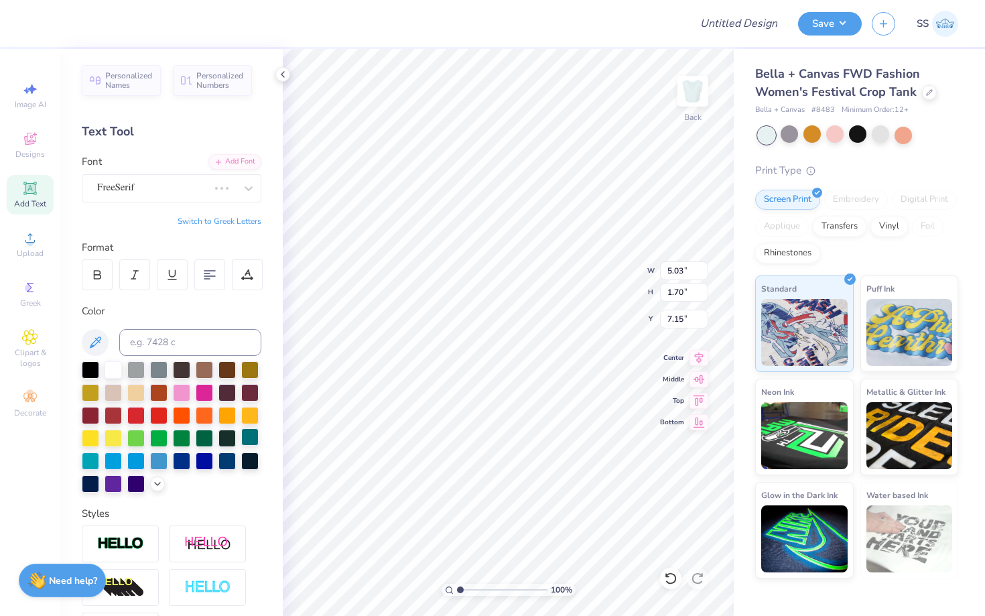
type input "4.58"
type input "1.87"
type input "7.06"
type input "1.45"
type input "0.59"
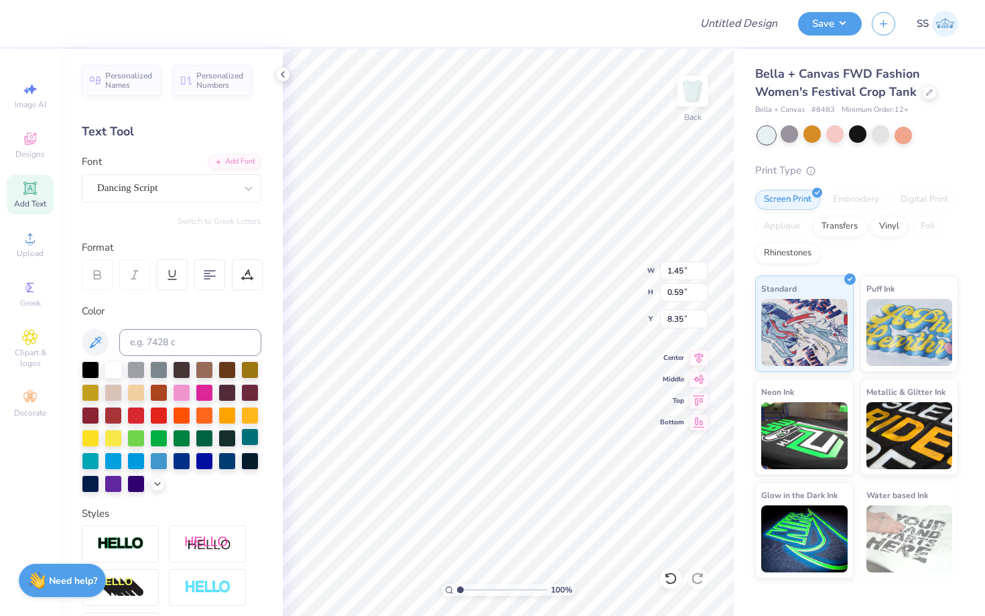
type input "7.70"
type input "12.46"
type input "14.73"
type input "0.50"
click at [704, 265] on input "12.47" at bounding box center [684, 270] width 48 height 19
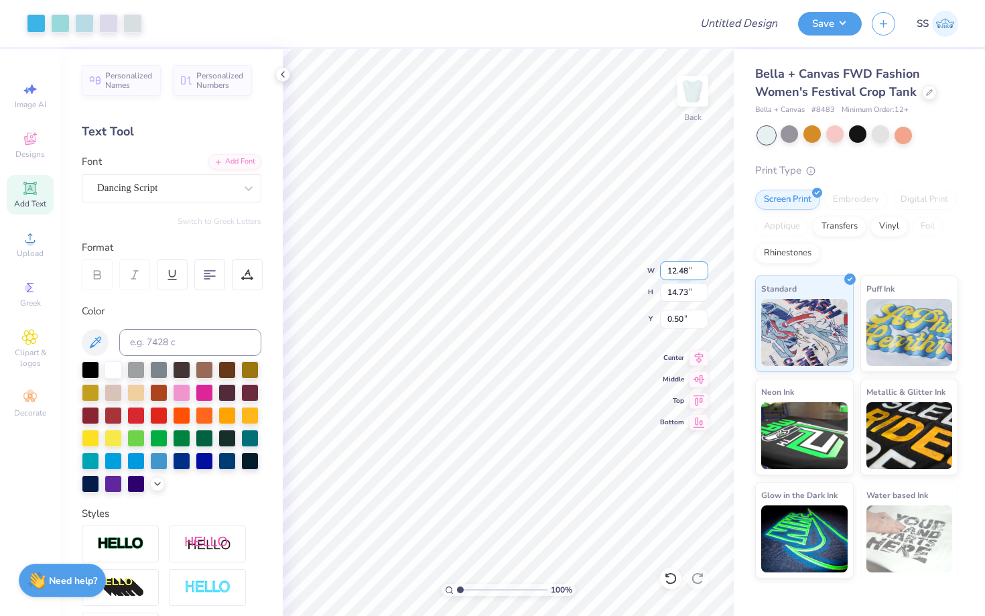
click at [704, 265] on input "12.48" at bounding box center [684, 270] width 48 height 19
type input "12.53"
click at [704, 265] on input "12.53" at bounding box center [684, 270] width 48 height 19
click at [703, 265] on input "12.53" at bounding box center [684, 270] width 48 height 19
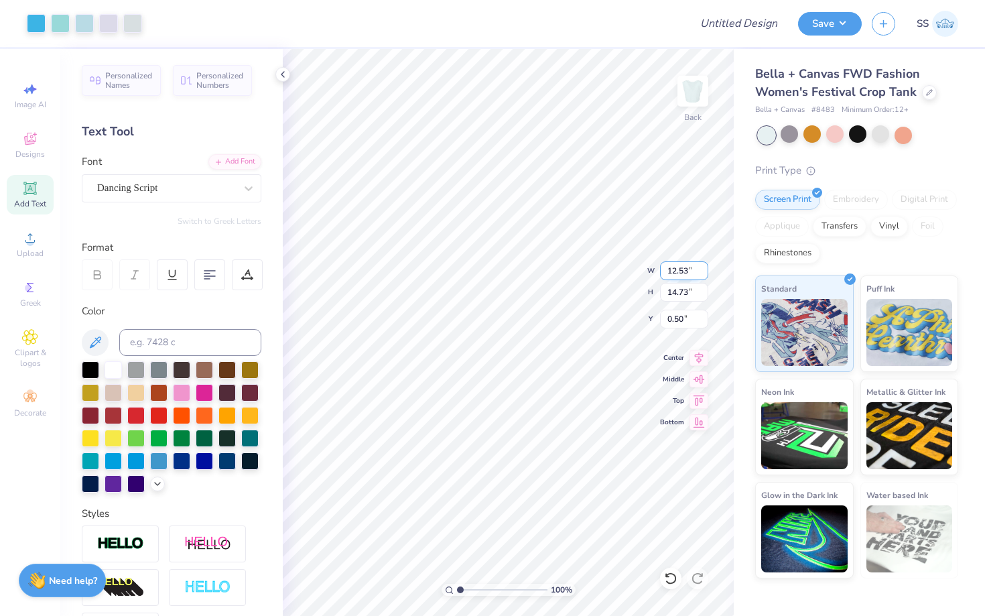
click at [703, 265] on input "12.53" at bounding box center [684, 270] width 48 height 19
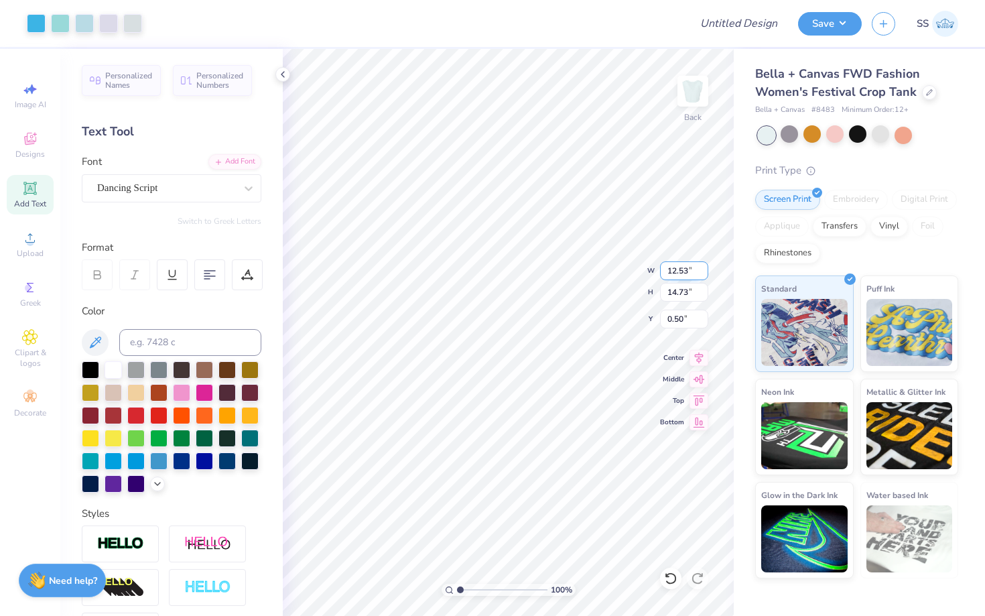
click at [703, 265] on input "12.53" at bounding box center [684, 270] width 48 height 19
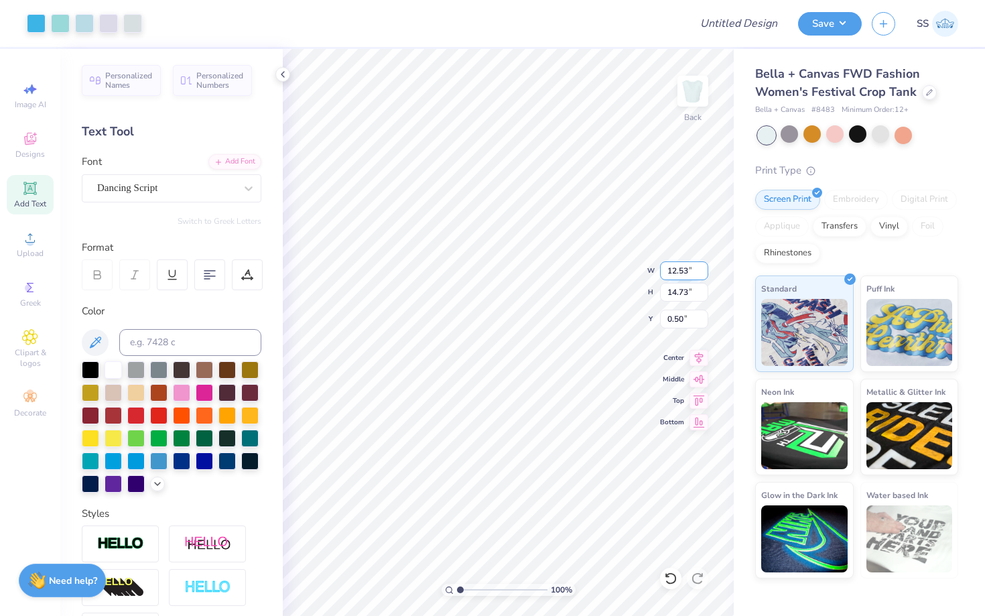
click at [703, 265] on input "12.53" at bounding box center [684, 270] width 48 height 19
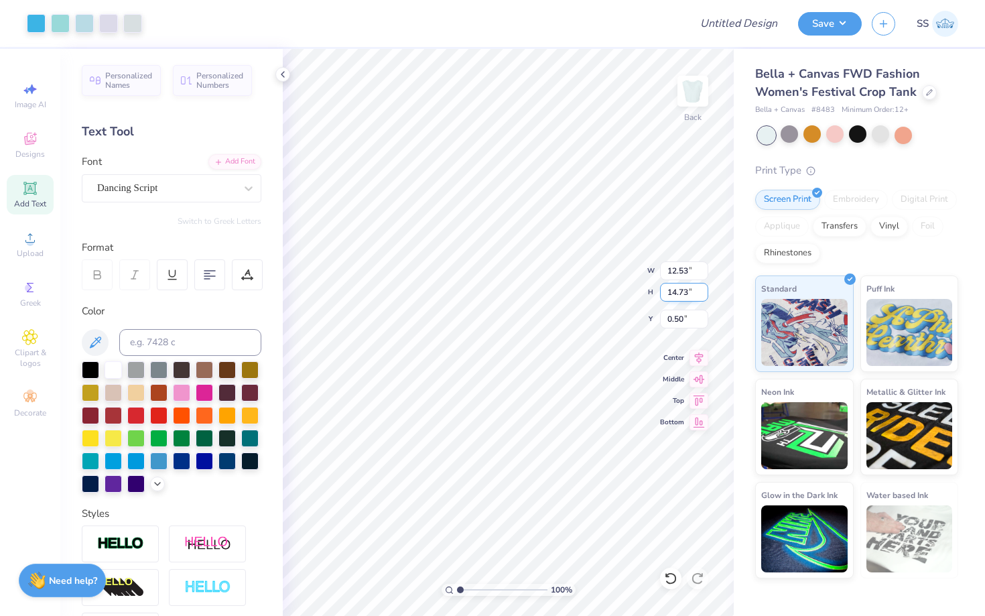
type input "14.72"
click at [700, 293] on input "14.72" at bounding box center [684, 292] width 48 height 19
type input "12.52"
type input "14.81"
click at [702, 286] on input "14.81" at bounding box center [684, 292] width 48 height 19
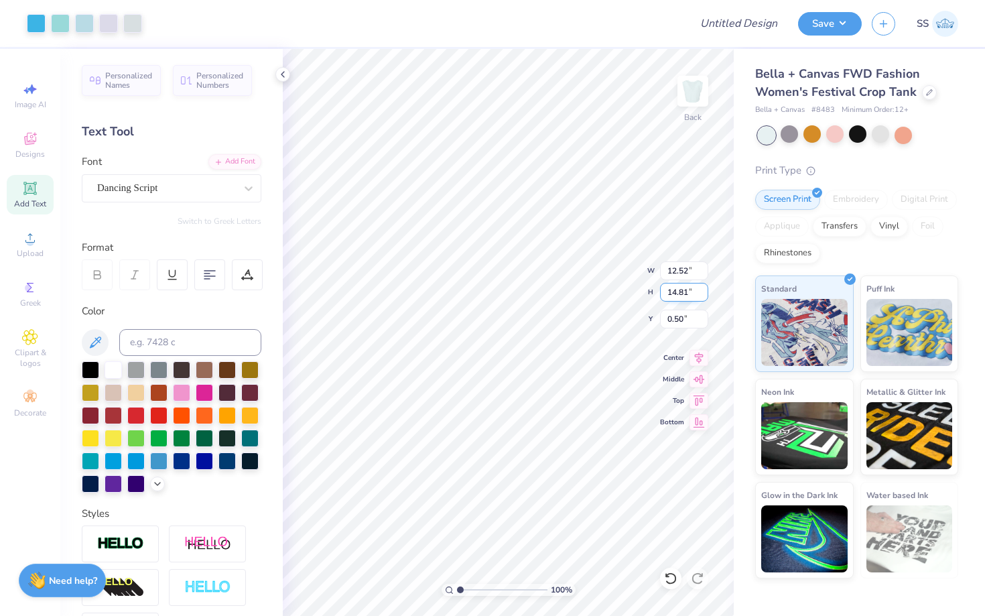
click at [702, 286] on input "14.81" at bounding box center [684, 292] width 48 height 19
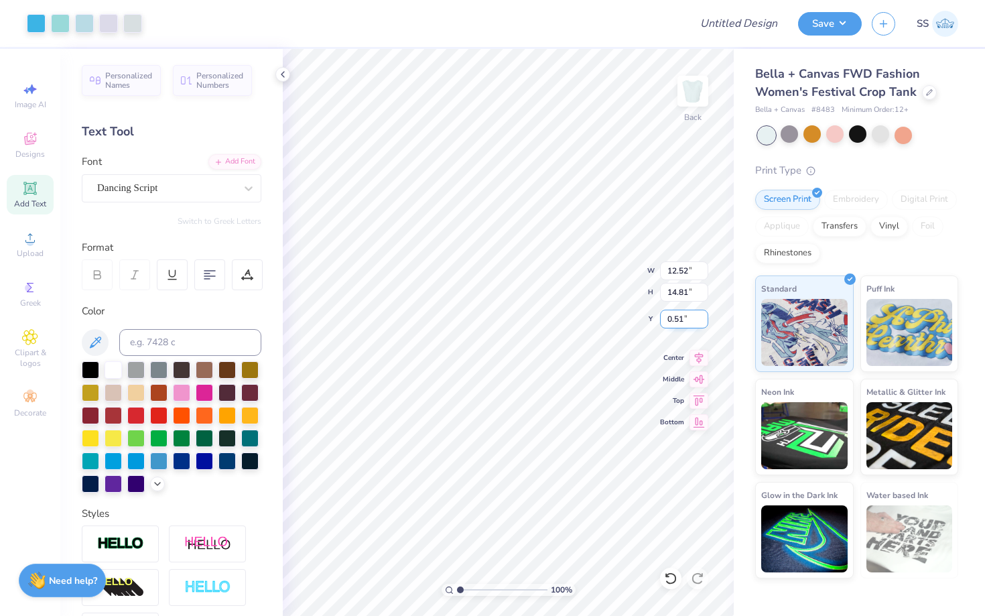
click at [700, 313] on input "0.51" at bounding box center [684, 319] width 48 height 19
click at [700, 313] on input "0.52" at bounding box center [684, 319] width 48 height 19
click at [700, 313] on input "0.53" at bounding box center [684, 319] width 48 height 19
click at [700, 313] on input "0.54" at bounding box center [684, 319] width 48 height 19
click at [700, 313] on input "0.55" at bounding box center [684, 319] width 48 height 19
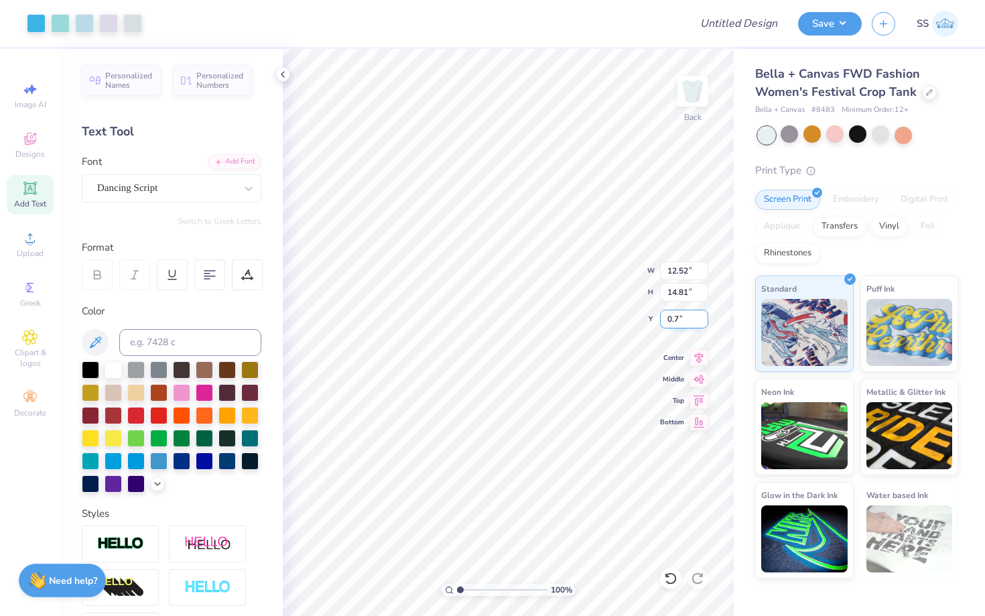
type input "0.7"
click at [700, 313] on input "0.7" at bounding box center [684, 319] width 48 height 19
type input "12.53"
click at [700, 265] on input "12.53" at bounding box center [684, 270] width 48 height 19
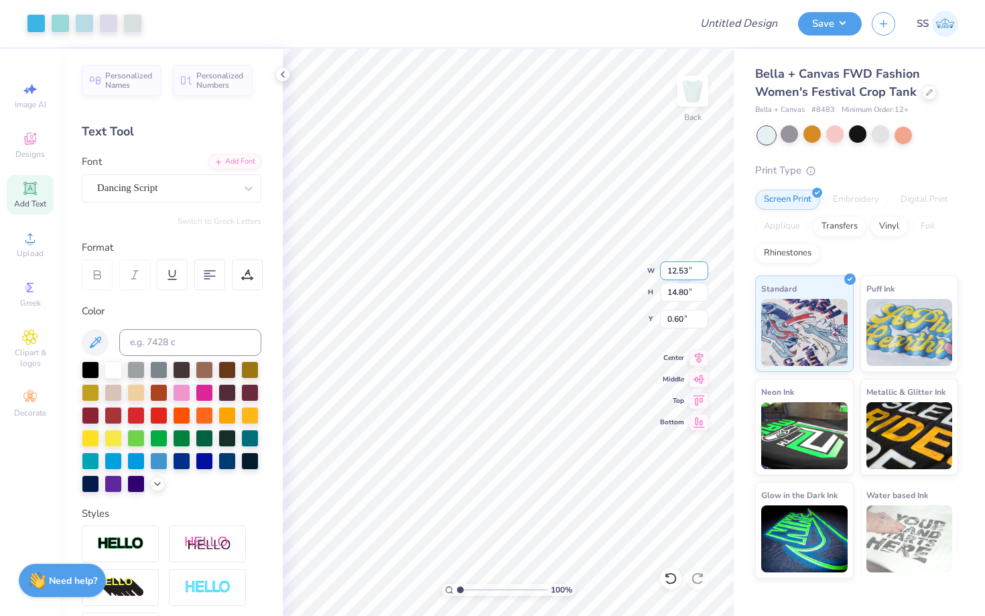
click at [700, 265] on input "12.53" at bounding box center [684, 270] width 48 height 19
click at [734, 23] on input "Design Title" at bounding box center [755, 23] width 66 height 27
type input "ivy bid day shirt - blue"
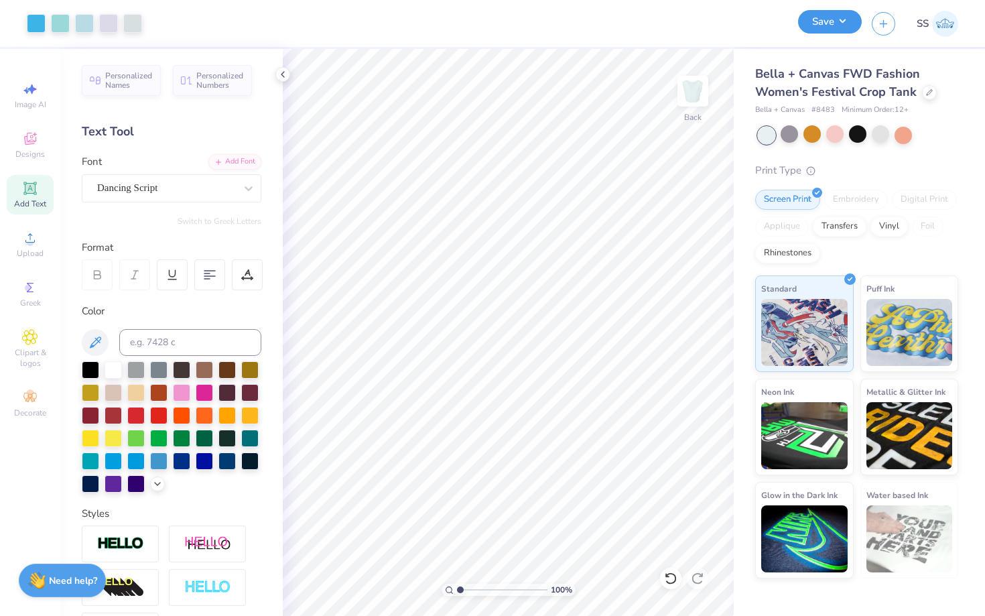
click at [836, 21] on button "Save" at bounding box center [830, 21] width 64 height 23
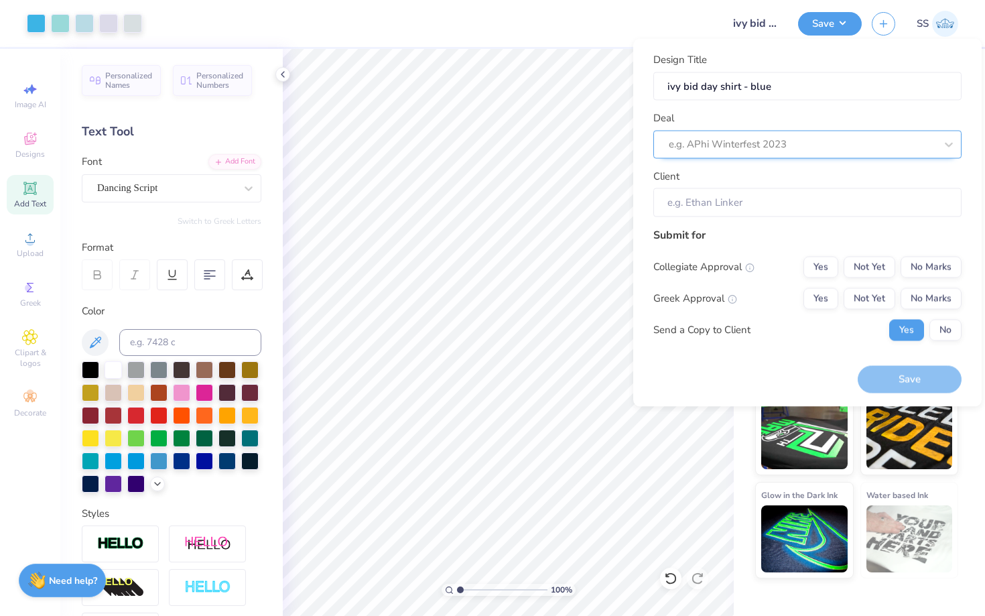
click at [787, 139] on div at bounding box center [802, 144] width 267 height 18
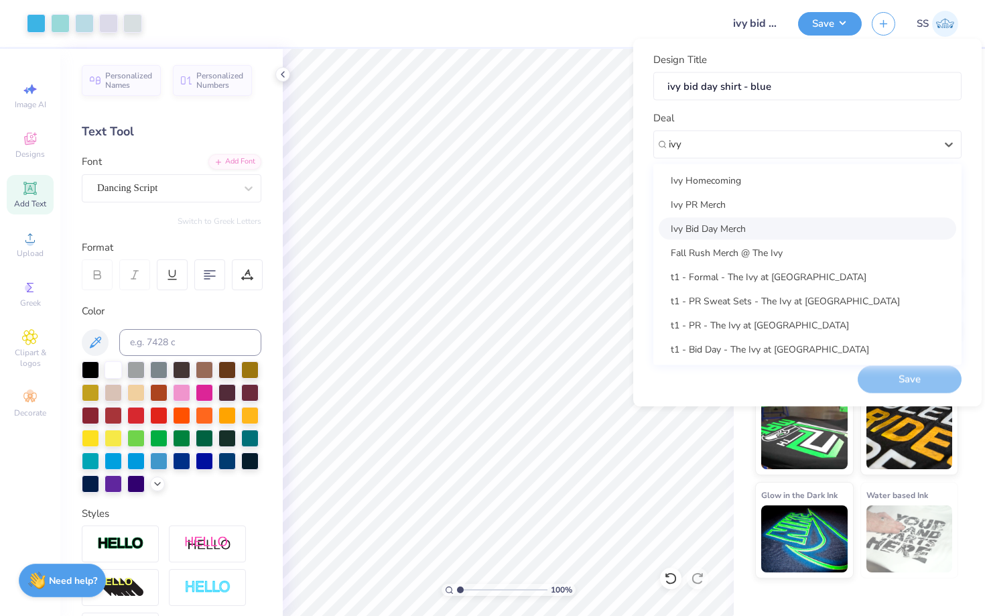
click at [756, 231] on div "Ivy Bid Day Merch" at bounding box center [808, 228] width 298 height 22
type input "ivy"
type input "Elle De Bari"
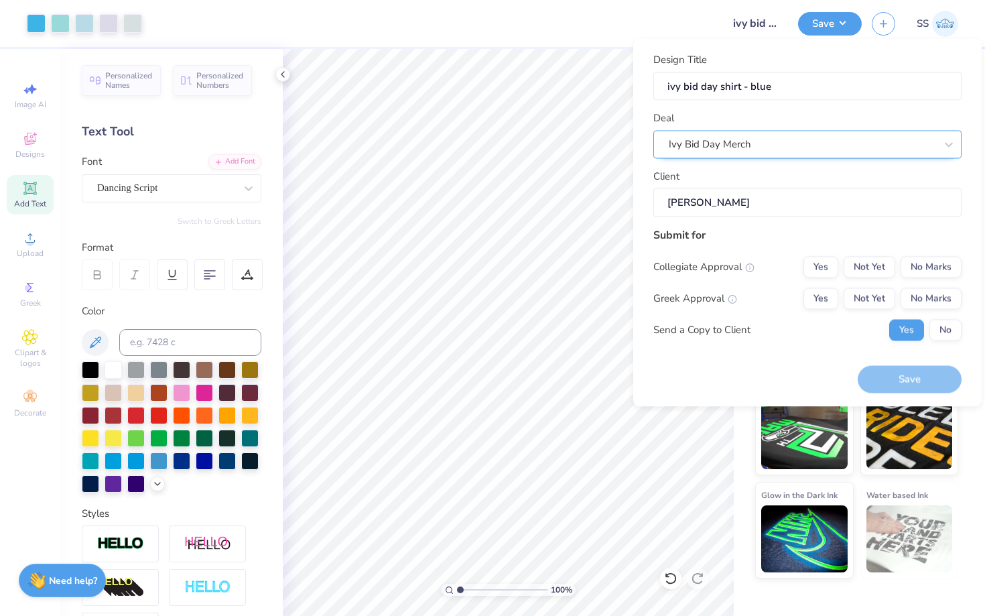
click at [777, 148] on div "Ivy Bid Day Merch" at bounding box center [801, 144] width 269 height 21
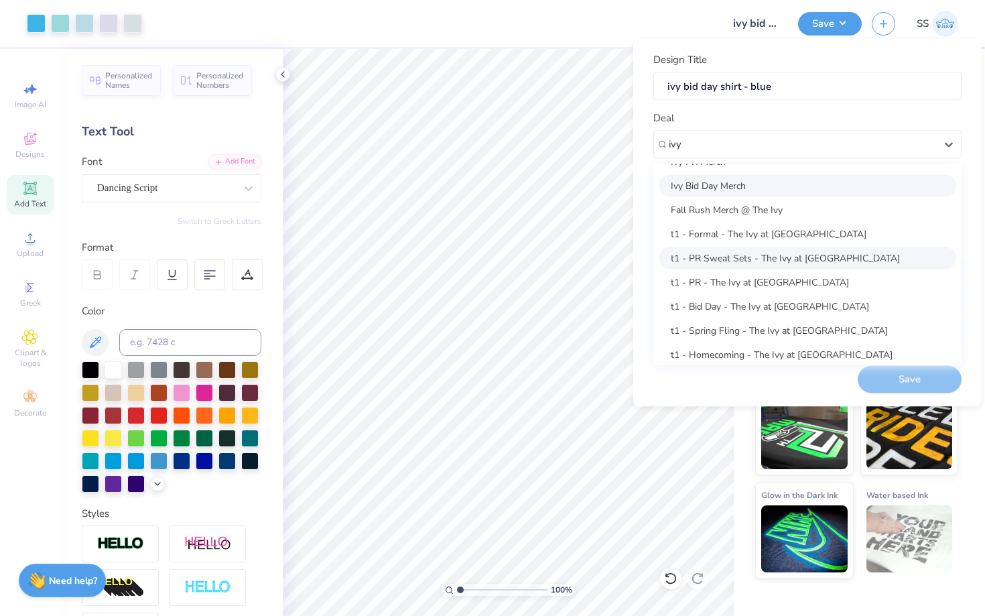
scroll to position [58, 0]
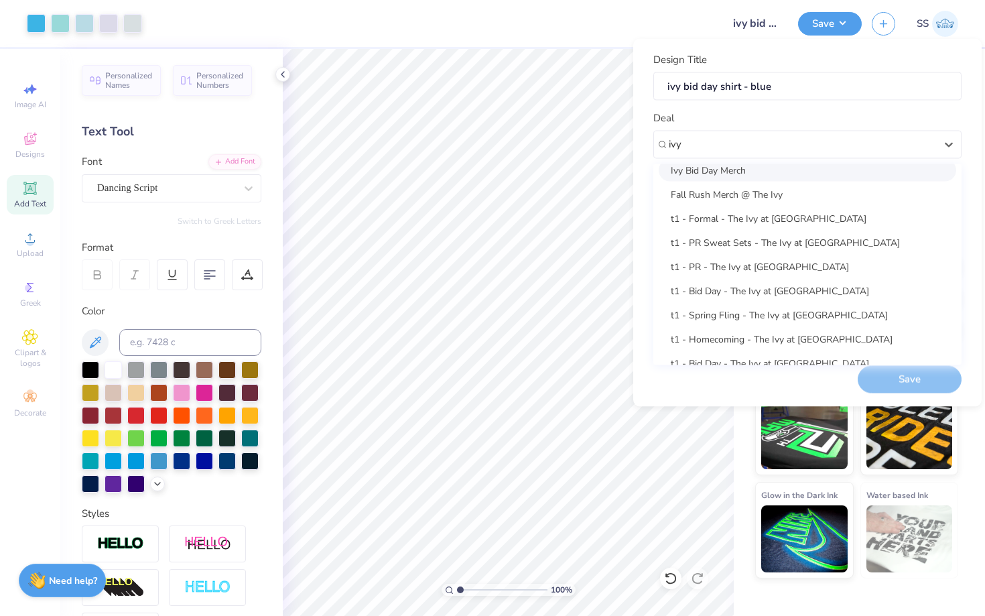
click at [744, 169] on div "Ivy Bid Day Merch" at bounding box center [808, 170] width 298 height 22
type input "ivy"
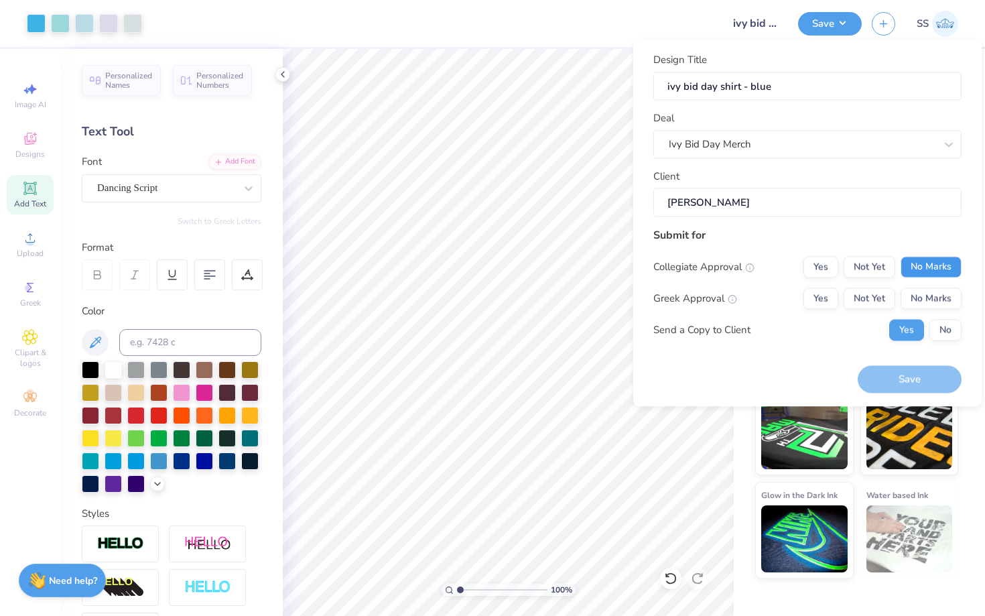
click at [919, 267] on button "No Marks" at bounding box center [931, 266] width 61 height 21
click at [819, 297] on button "Yes" at bounding box center [820, 297] width 35 height 21
click at [899, 383] on button "Save" at bounding box center [910, 379] width 104 height 27
click at [285, 73] on icon at bounding box center [282, 74] width 11 height 11
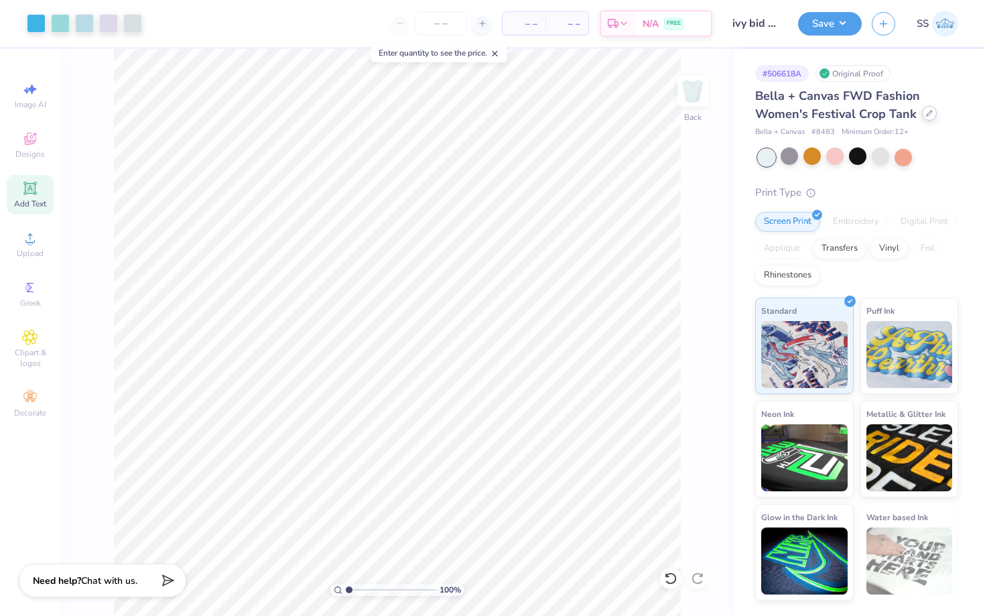
click at [923, 118] on div at bounding box center [929, 113] width 15 height 15
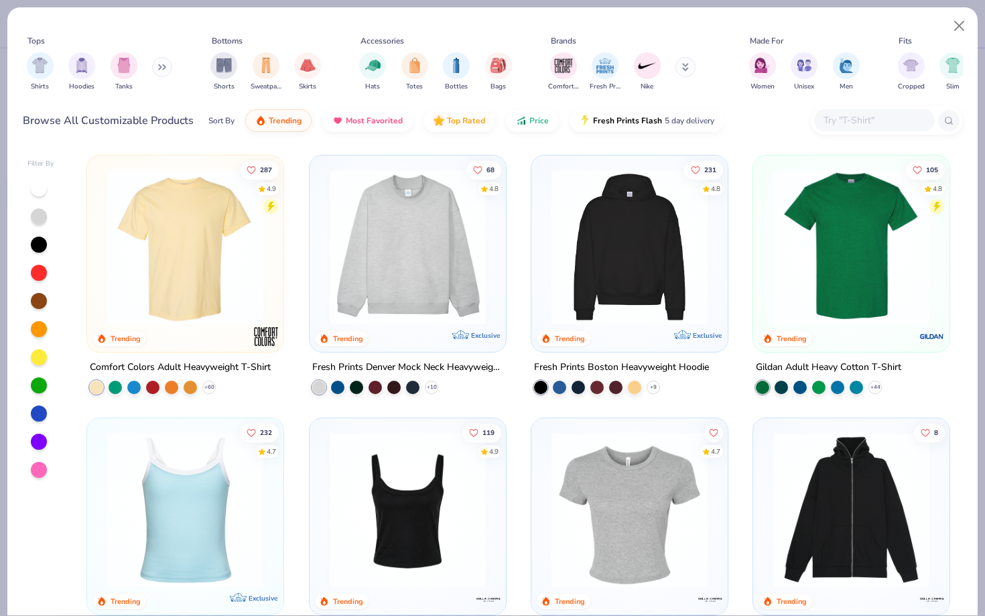
click at [156, 70] on button at bounding box center [162, 67] width 20 height 20
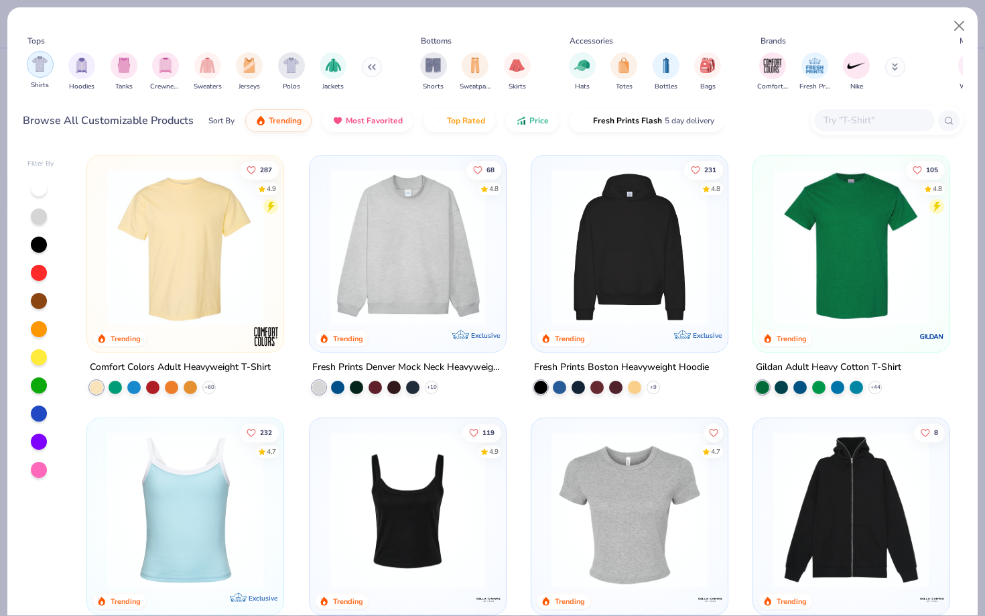
click at [40, 63] on img "filter for Shirts" at bounding box center [39, 63] width 15 height 15
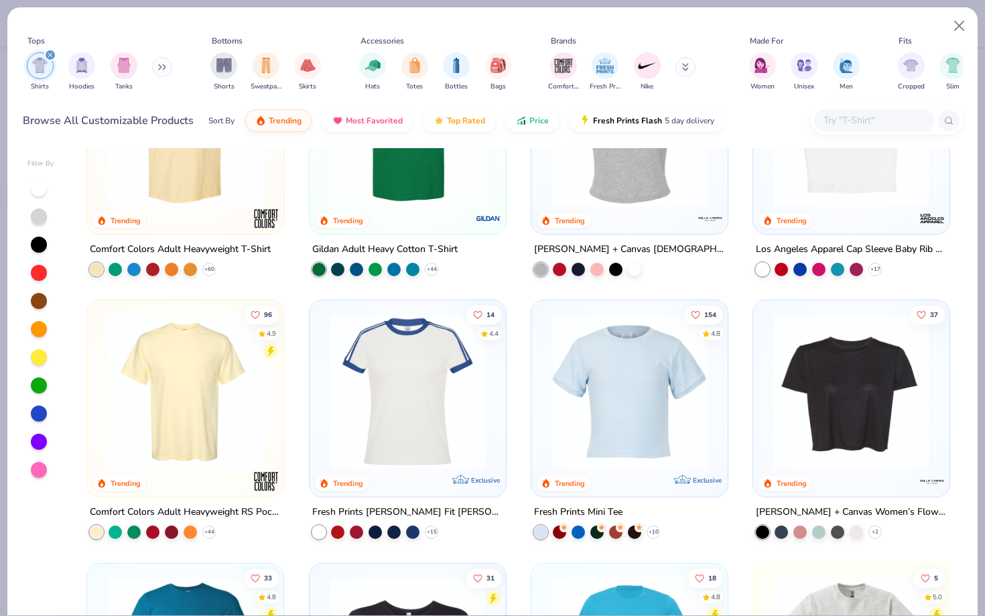
scroll to position [198, 0]
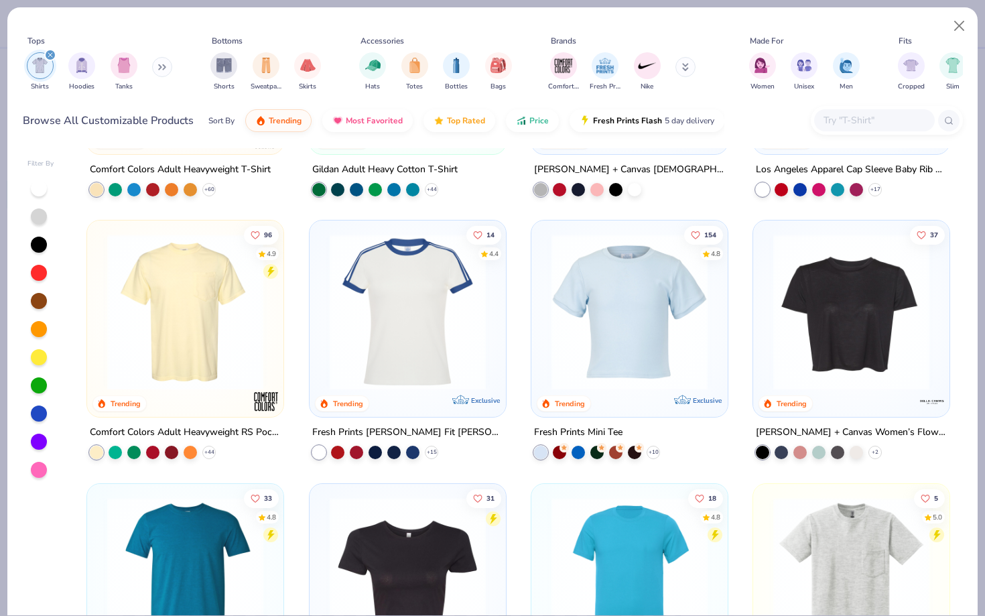
click at [600, 301] on img at bounding box center [630, 312] width 170 height 156
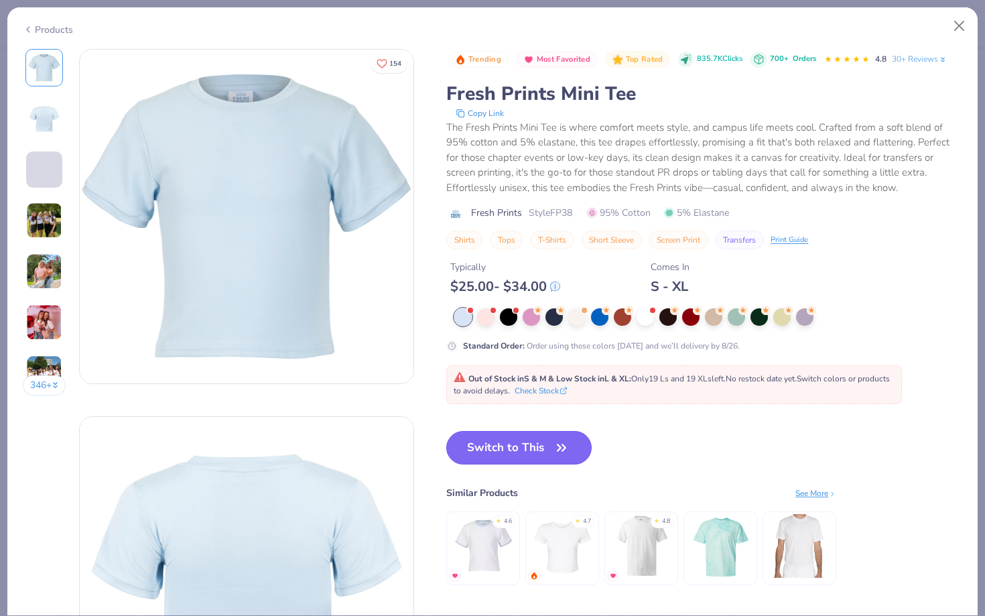
click at [507, 446] on button "Switch to This" at bounding box center [518, 448] width 145 height 34
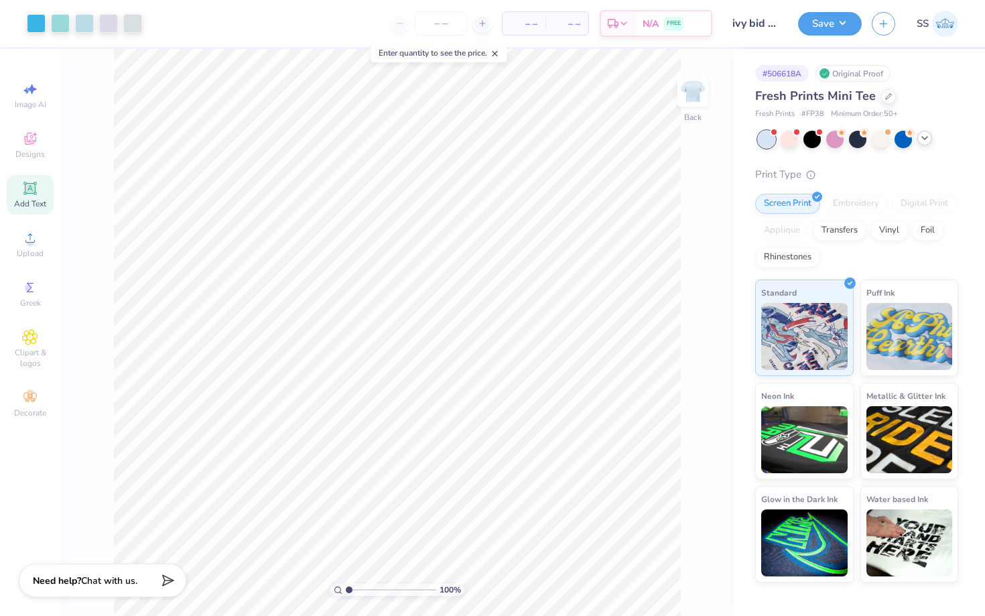
click at [928, 136] on icon at bounding box center [924, 138] width 11 height 11
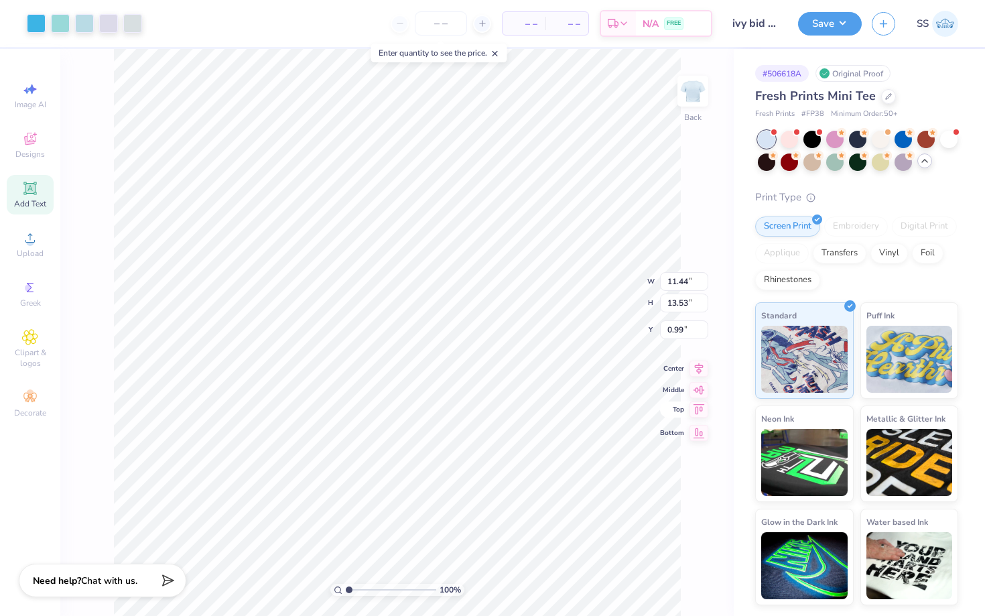
click at [698, 411] on icon at bounding box center [699, 408] width 11 height 10
type input "10.95"
type input "12.95"
type input "1.32"
type input "0.54"
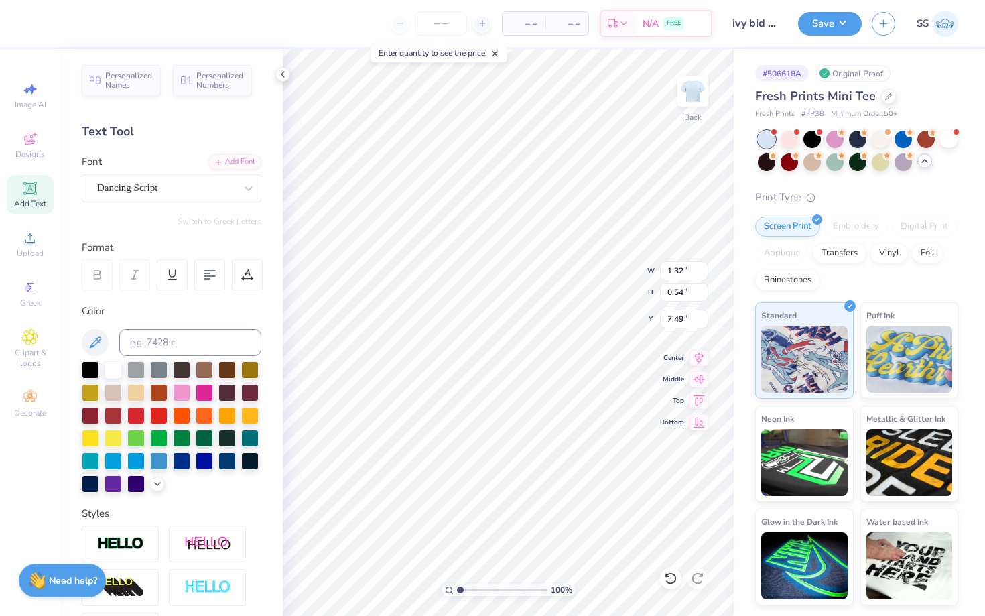
type input "6.70"
type input "10.95"
type input "12.95"
type input "0.50"
click at [698, 399] on icon at bounding box center [699, 398] width 11 height 10
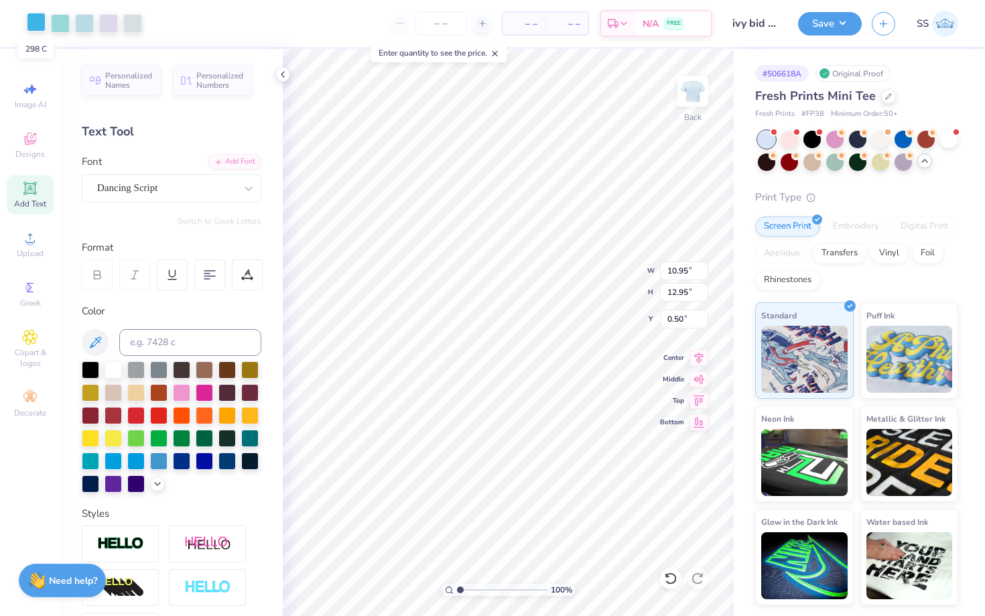
click at [34, 22] on div at bounding box center [36, 22] width 19 height 19
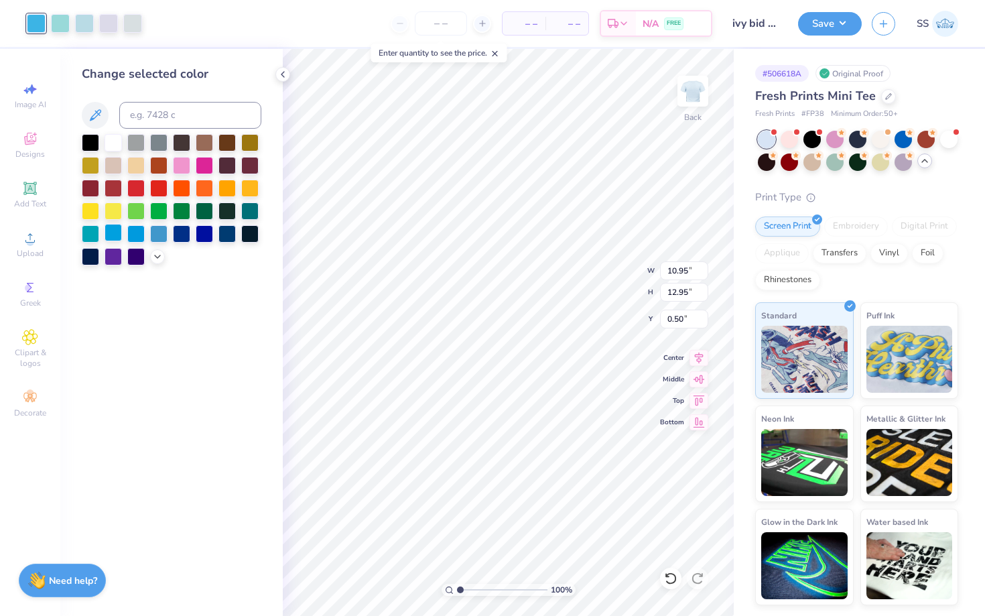
click at [118, 233] on div at bounding box center [113, 232] width 17 height 17
click at [155, 257] on icon at bounding box center [157, 255] width 11 height 11
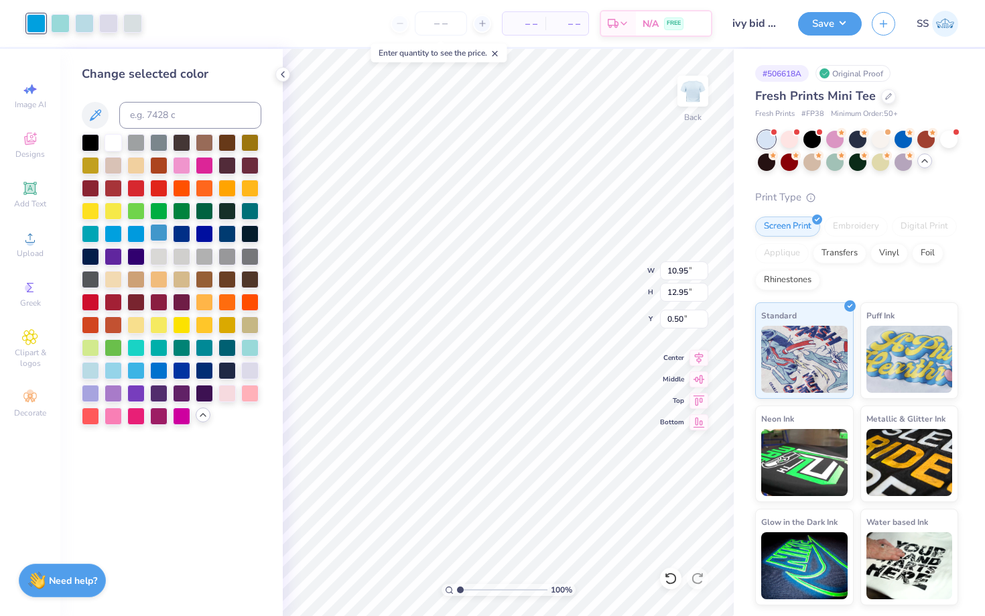
click at [160, 237] on div at bounding box center [158, 232] width 17 height 17
click at [110, 371] on div at bounding box center [113, 369] width 17 height 17
click at [251, 349] on div at bounding box center [249, 346] width 17 height 17
click at [249, 373] on div at bounding box center [249, 369] width 17 height 17
click at [109, 370] on div at bounding box center [113, 369] width 17 height 17
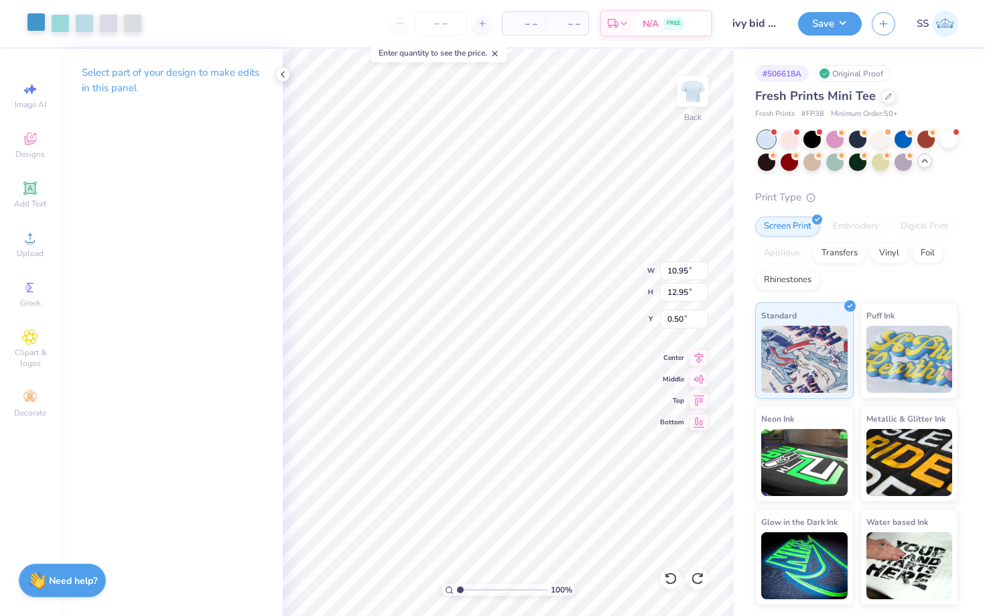
click at [33, 26] on div at bounding box center [36, 22] width 19 height 19
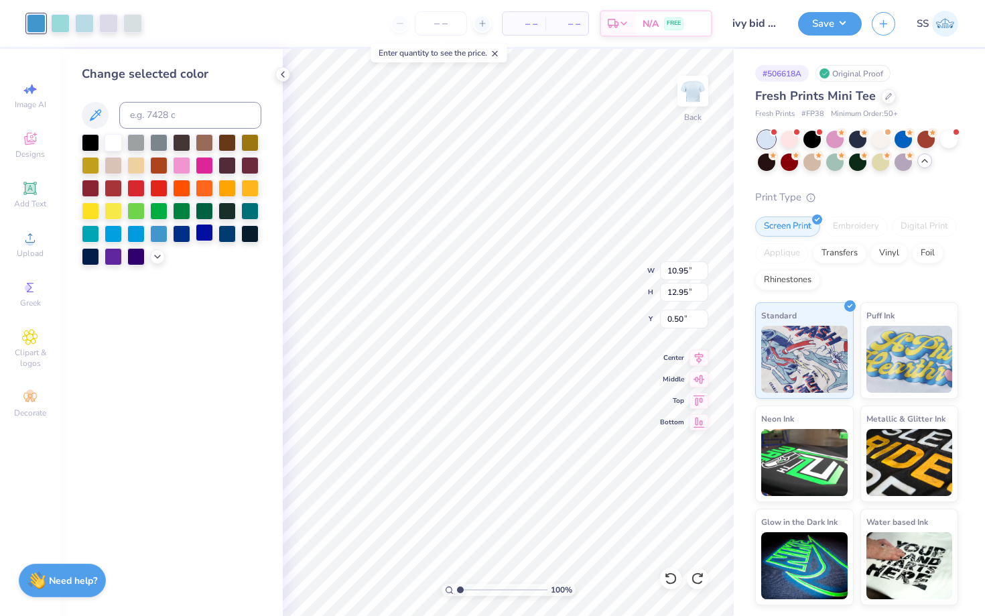
click at [198, 237] on div at bounding box center [204, 232] width 17 height 17
click at [156, 257] on icon at bounding box center [157, 255] width 11 height 11
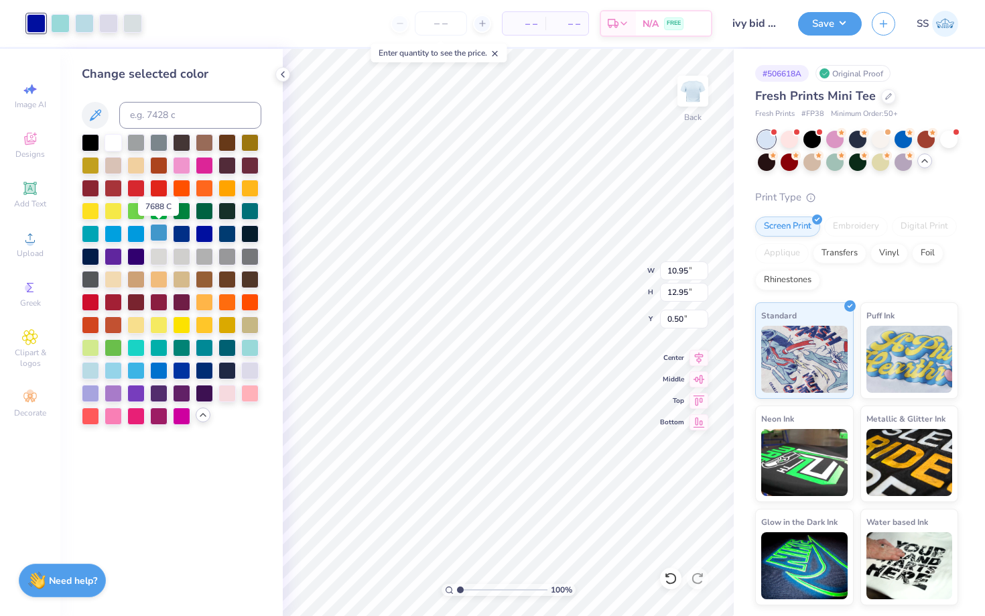
click at [159, 233] on div at bounding box center [158, 232] width 17 height 17
click at [162, 371] on div at bounding box center [158, 369] width 17 height 17
click at [62, 19] on div at bounding box center [60, 22] width 19 height 19
click at [137, 369] on div at bounding box center [135, 369] width 17 height 17
click at [87, 29] on div at bounding box center [84, 22] width 19 height 19
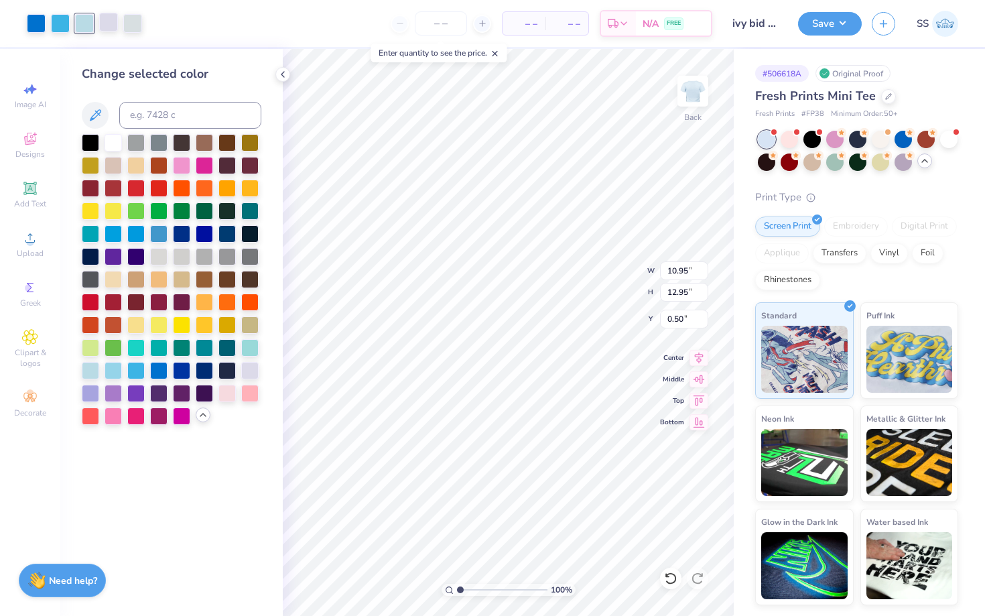
click at [108, 27] on div at bounding box center [108, 22] width 19 height 19
click at [248, 348] on div at bounding box center [249, 346] width 17 height 17
click at [115, 141] on div at bounding box center [113, 141] width 17 height 17
click at [93, 370] on div at bounding box center [90, 369] width 17 height 17
click at [114, 28] on div at bounding box center [108, 22] width 19 height 19
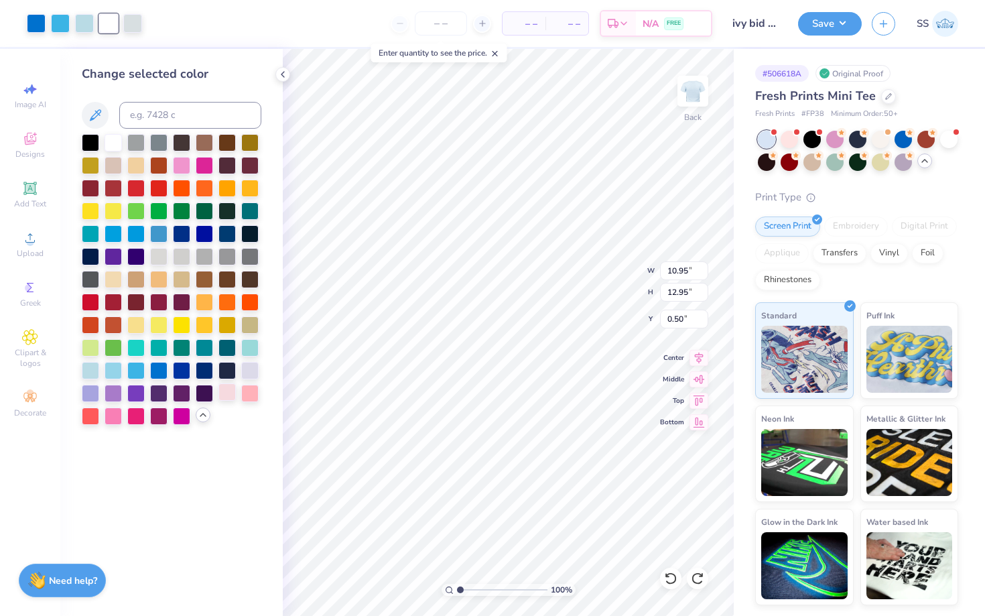
click at [227, 390] on div at bounding box center [226, 391] width 17 height 17
click at [208, 373] on div at bounding box center [204, 369] width 17 height 17
click at [133, 25] on div at bounding box center [132, 22] width 19 height 19
click at [250, 373] on div at bounding box center [249, 369] width 17 height 17
click at [249, 371] on div at bounding box center [249, 369] width 17 height 17
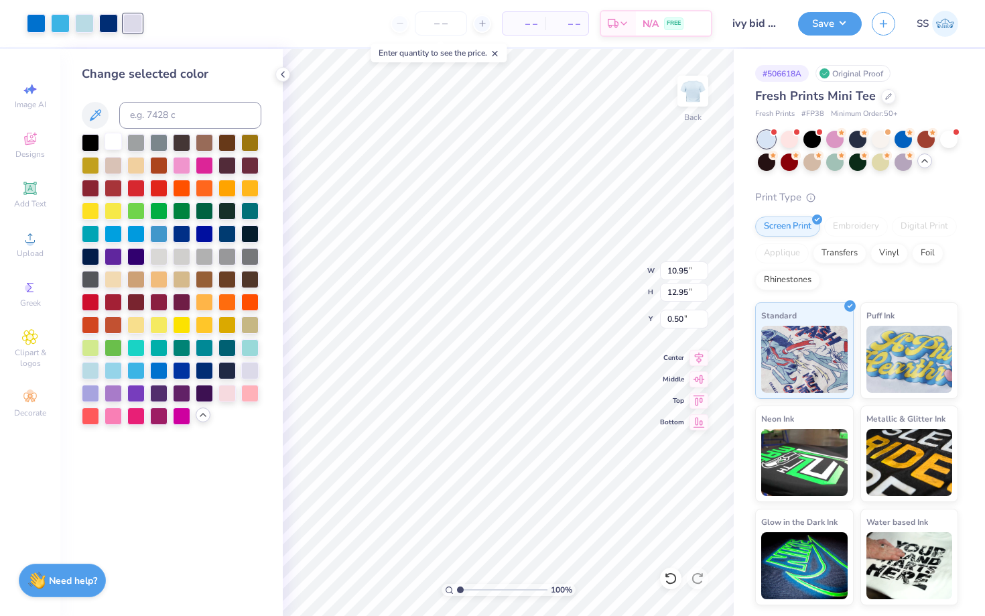
click at [109, 137] on div at bounding box center [113, 141] width 17 height 17
type input "1.32"
type input "0.54"
type input "6.70"
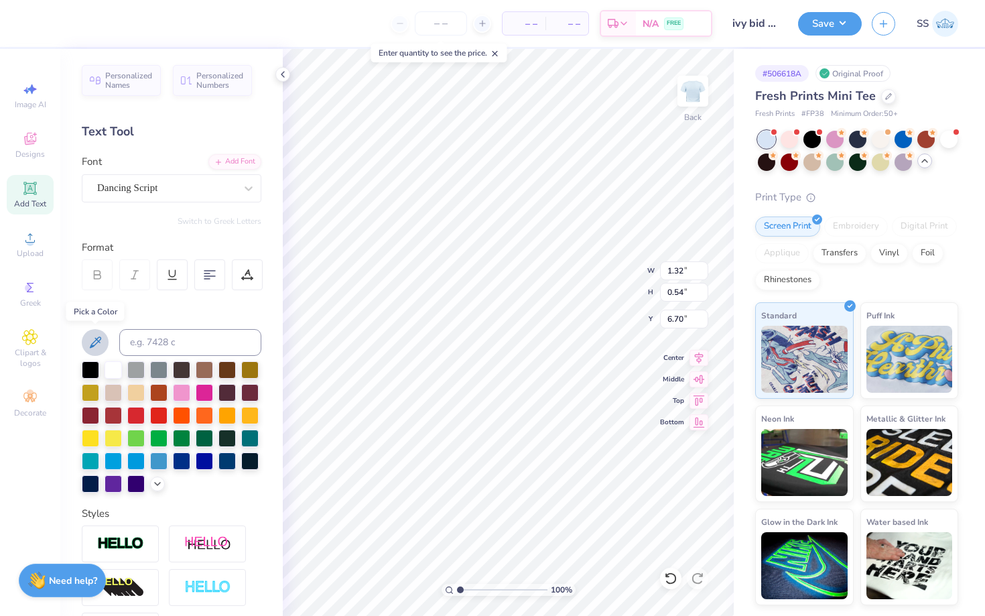
click at [96, 346] on icon at bounding box center [95, 342] width 16 height 16
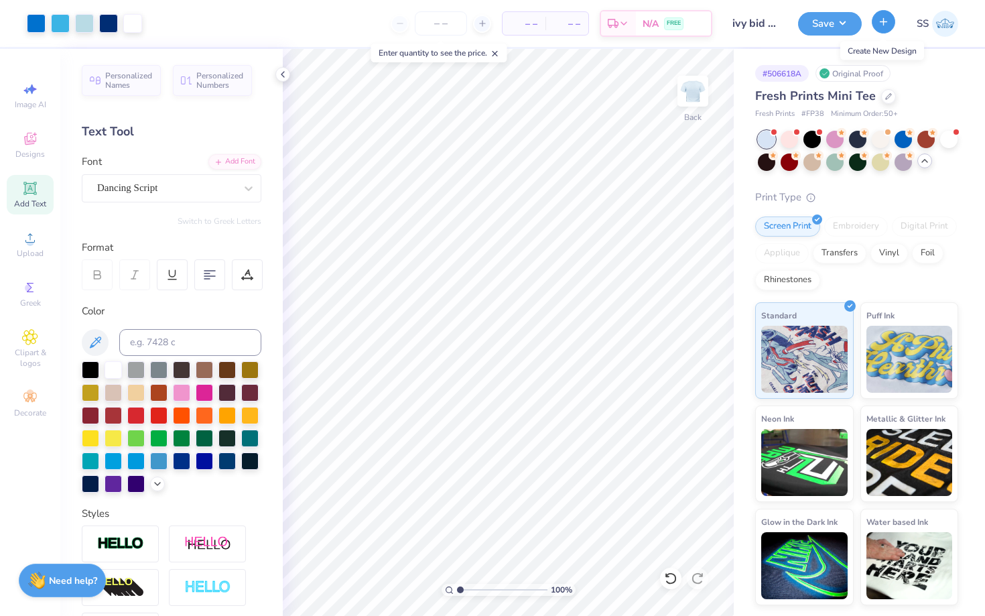
click at [885, 25] on icon "button" at bounding box center [883, 21] width 11 height 11
click at [851, 72] on div "Original Proof" at bounding box center [853, 73] width 75 height 17
click at [822, 25] on button "Save" at bounding box center [830, 21] width 64 height 23
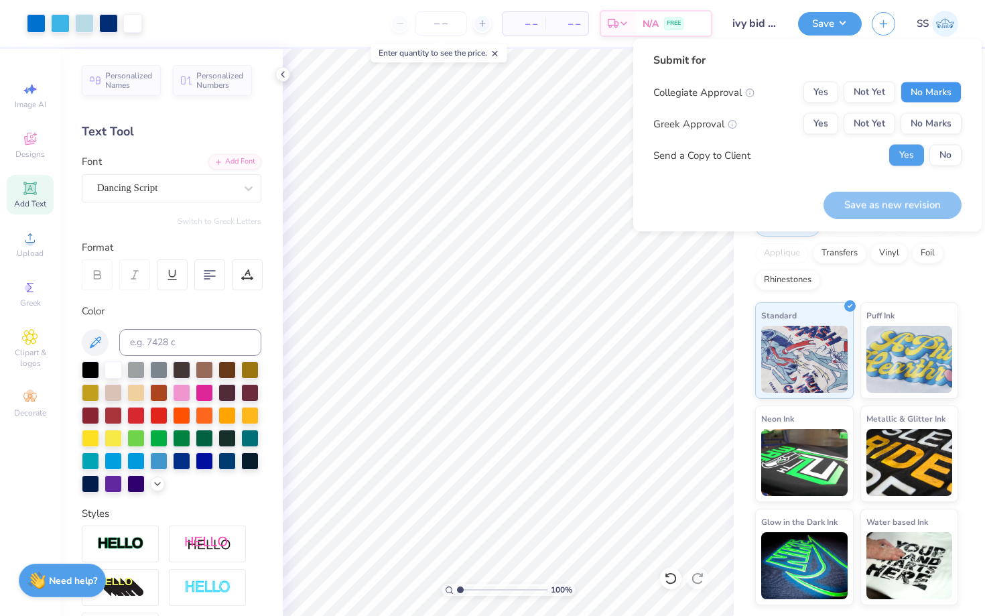
click at [940, 94] on button "No Marks" at bounding box center [931, 92] width 61 height 21
click at [814, 127] on button "Yes" at bounding box center [820, 123] width 35 height 21
